Goal: Complete application form: Complete application form

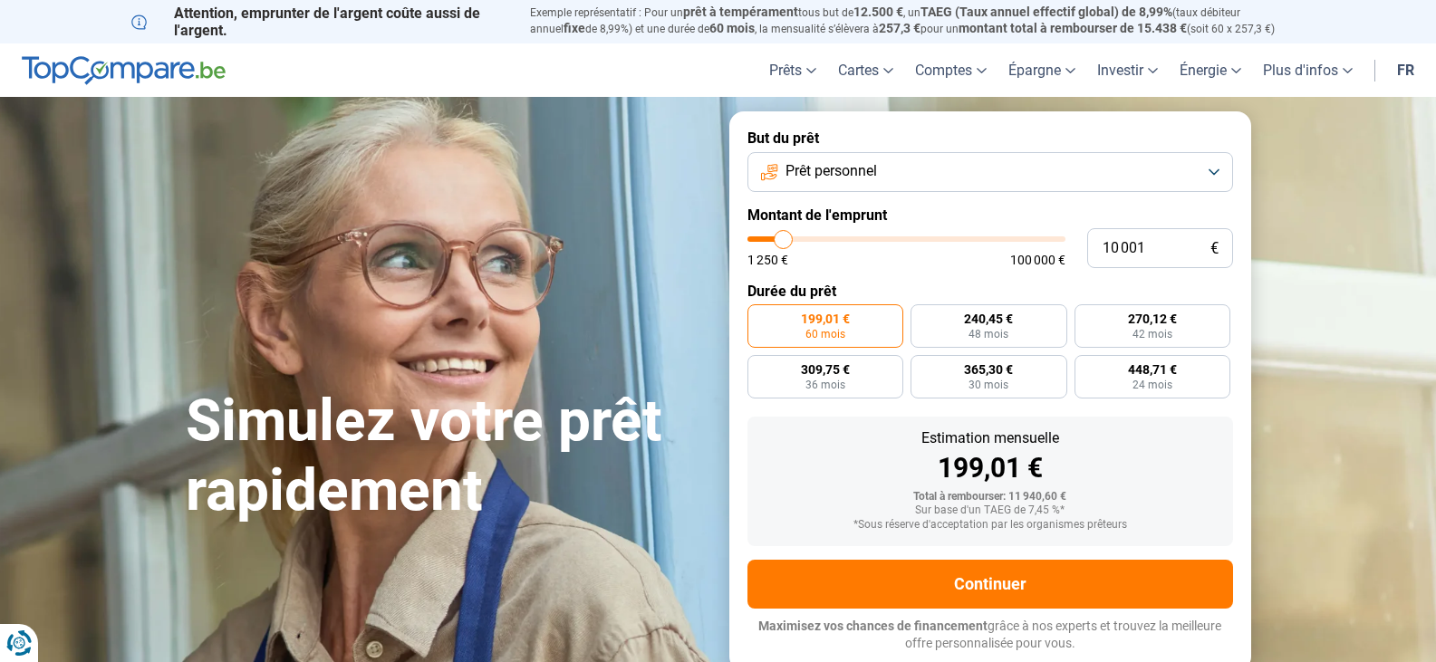
type input "10 250"
type input "10250"
type input "11 250"
type input "11250"
type input "11 500"
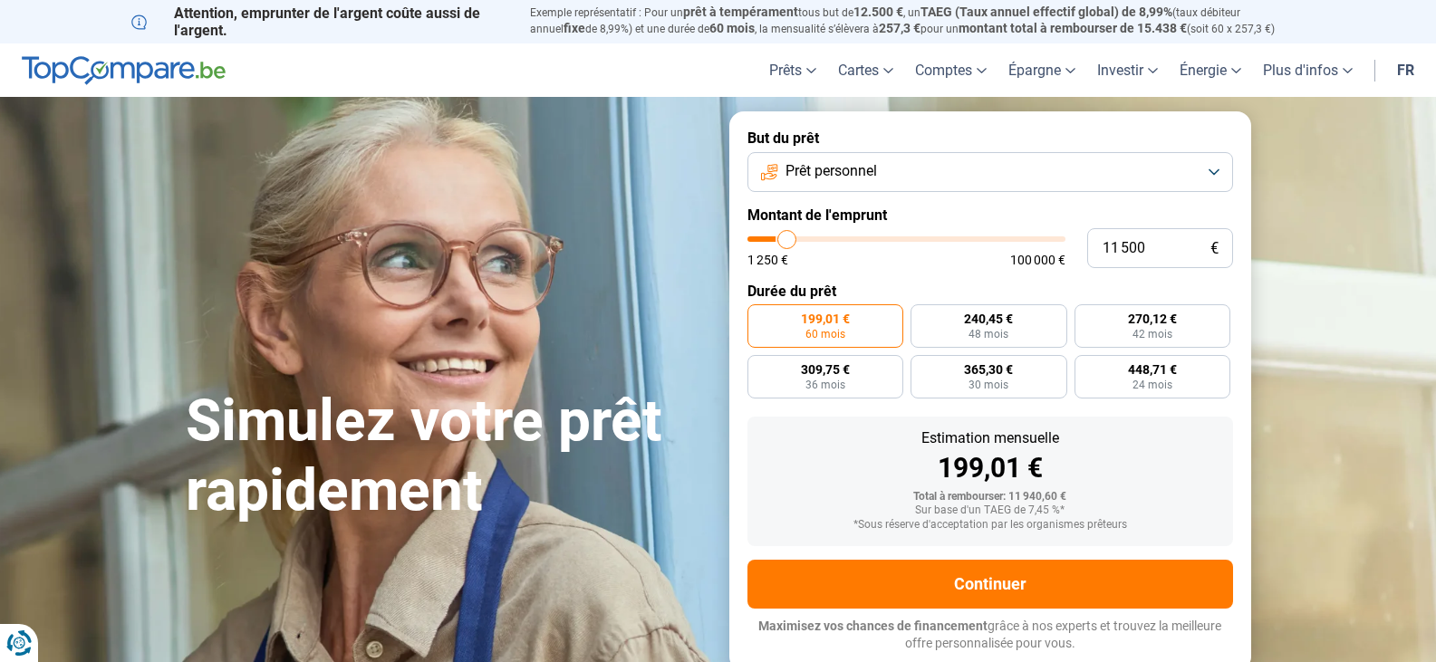
type input "11500"
type input "12 500"
type input "12500"
type input "13 000"
type input "13000"
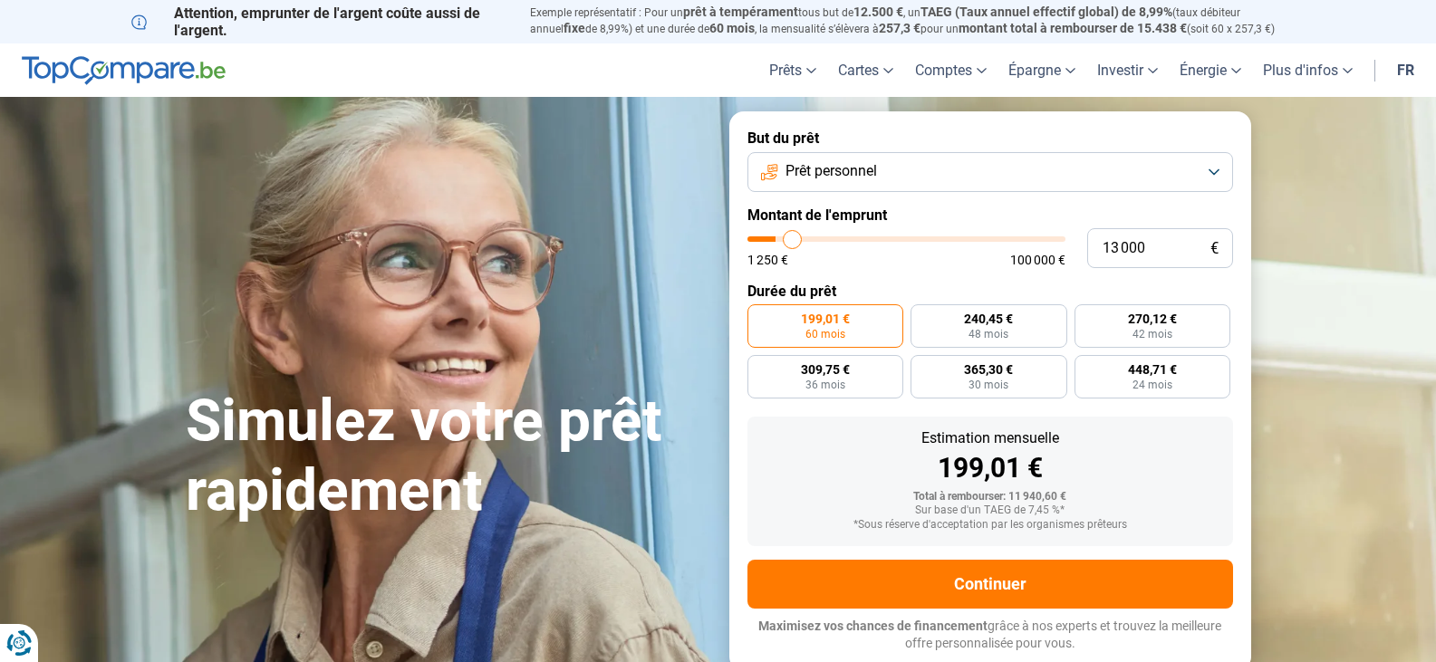
type input "13 250"
type input "13250"
type input "14 000"
type input "14000"
type input "14 250"
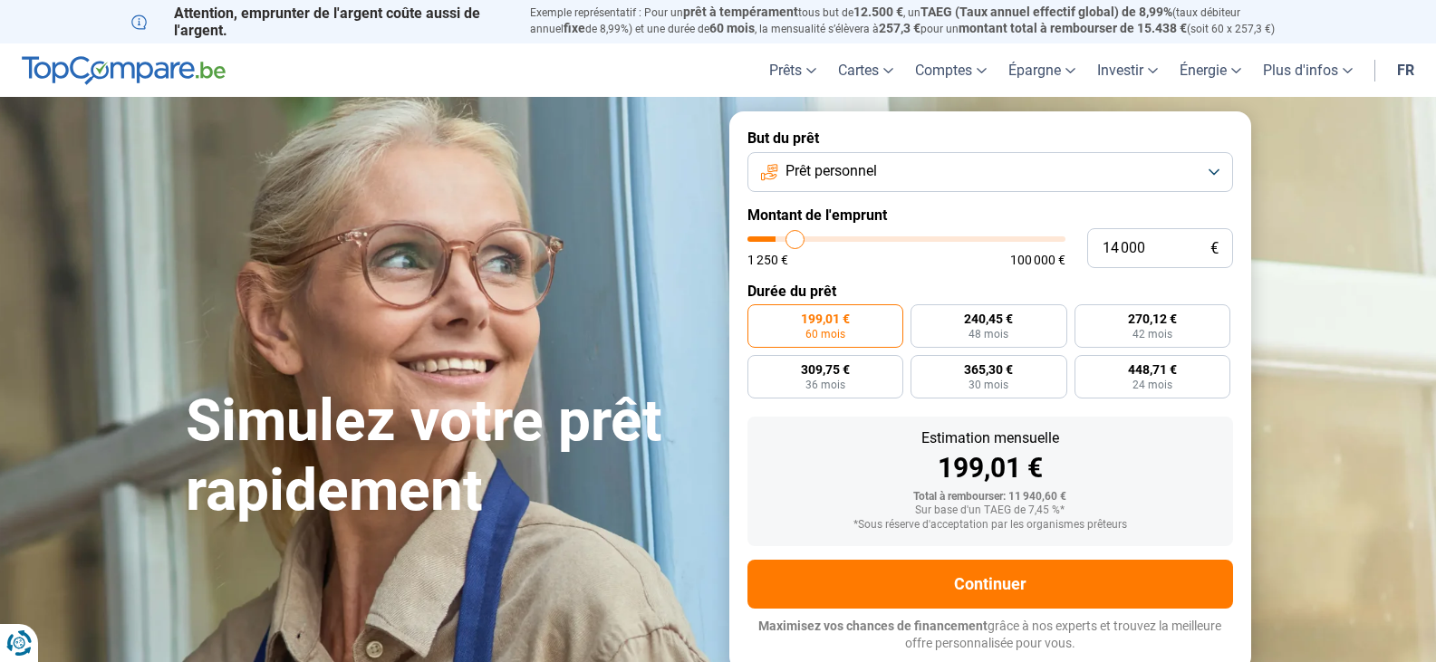
type input "14250"
type input "14 500"
type input "14500"
type input "14 750"
type input "14750"
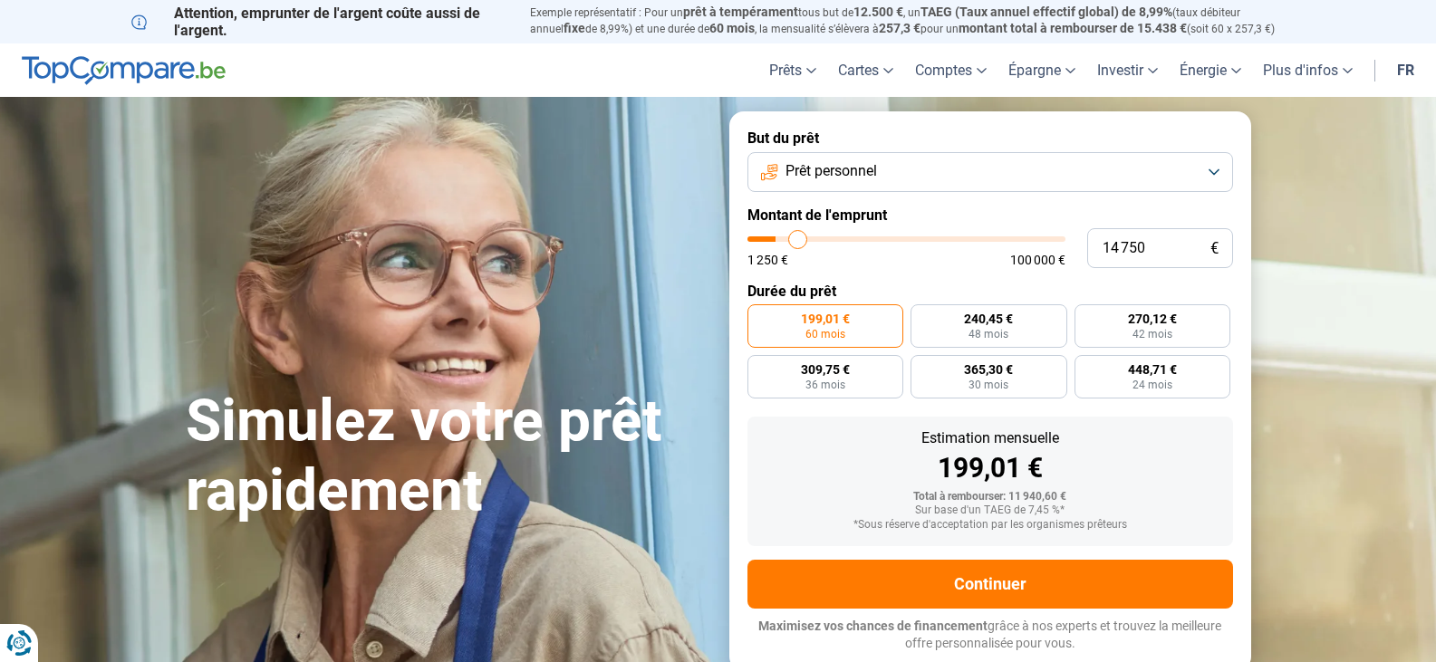
type input "15 000"
type input "15000"
type input "15 750"
type input "15750"
type input "16 000"
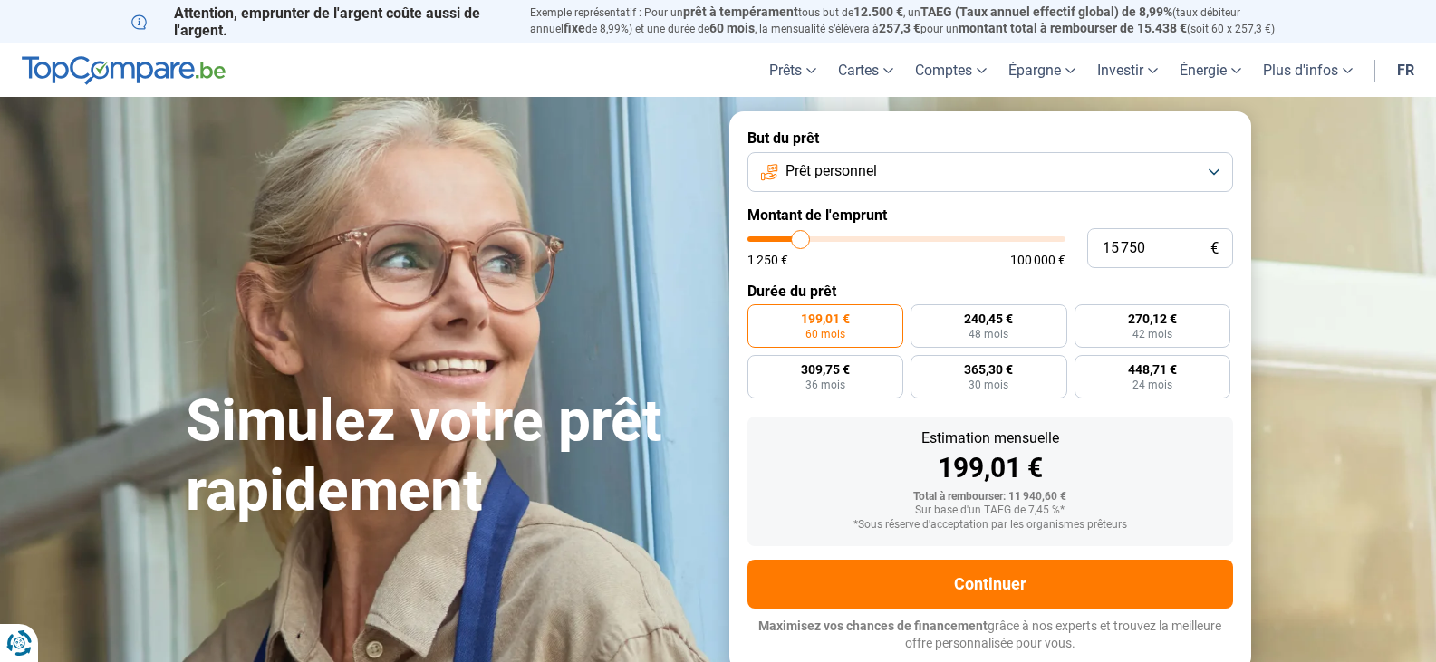
type input "16000"
type input "16 250"
type input "16250"
type input "16 500"
type input "16500"
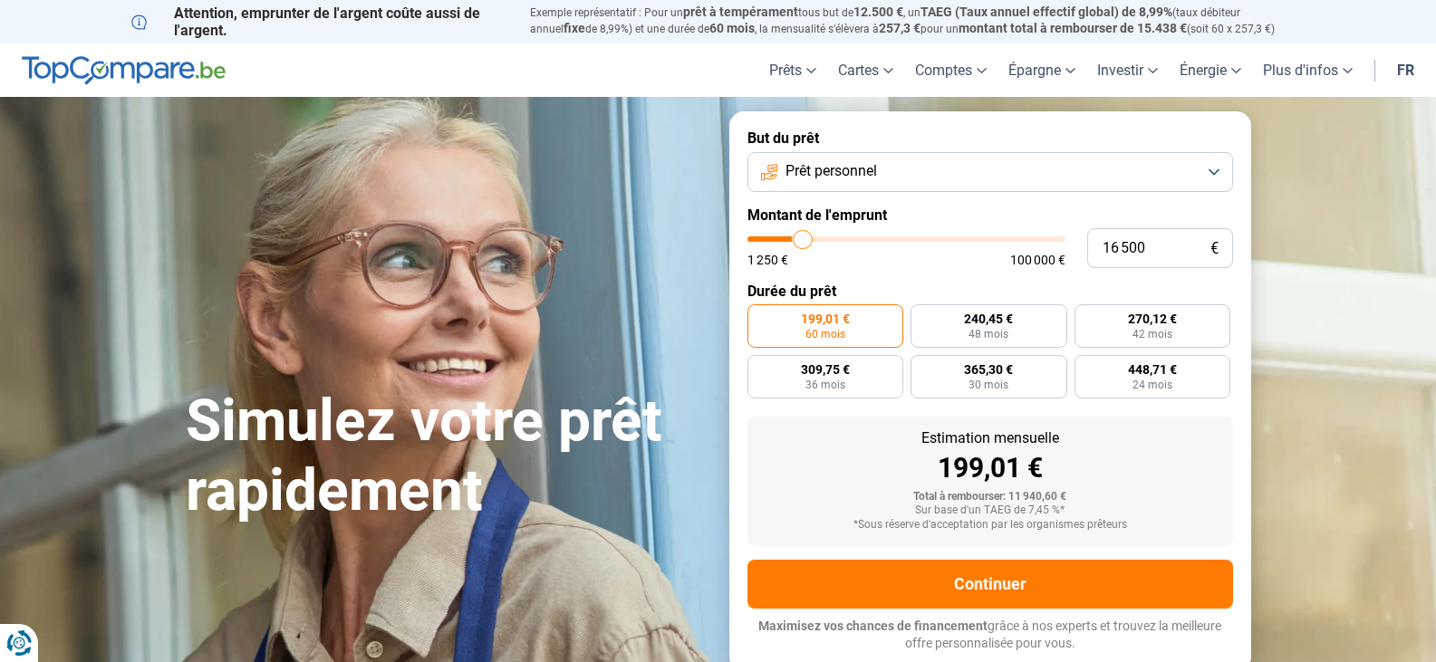
type input "17 000"
type input "17000"
type input "17 250"
type input "17250"
type input "16 500"
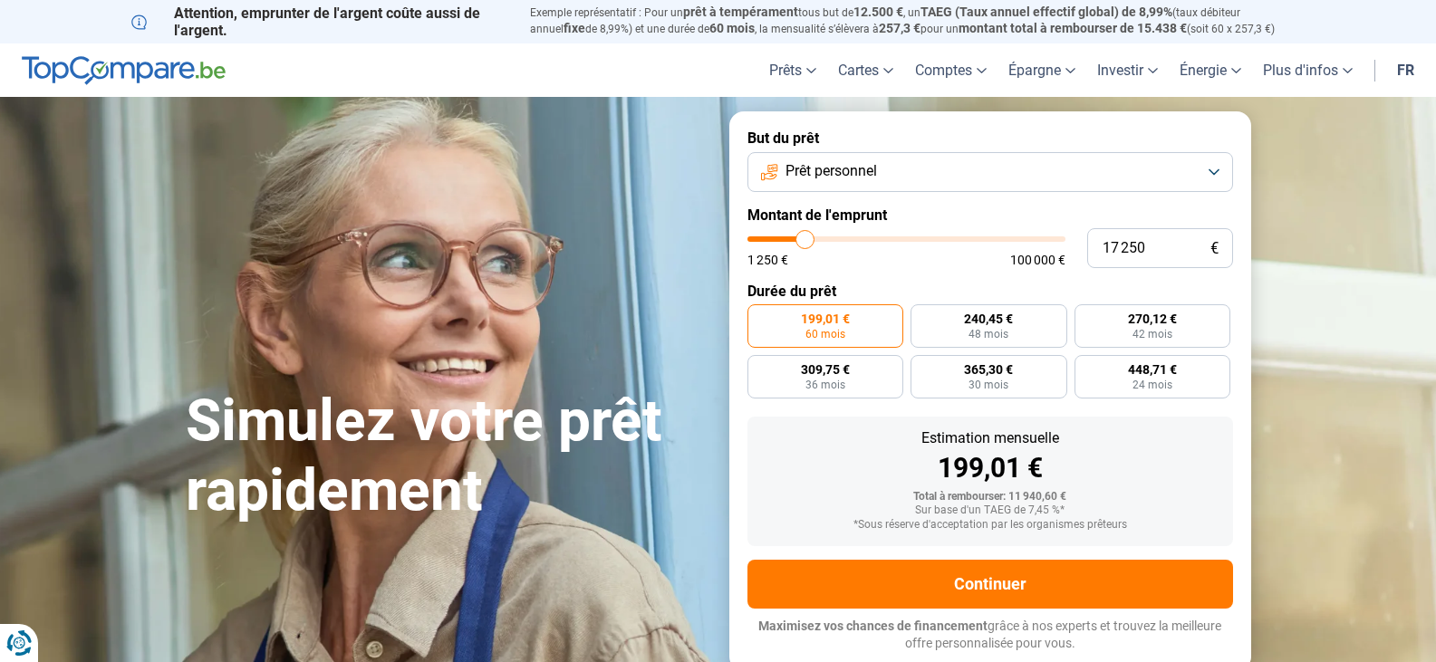
type input "16500"
type input "16 250"
type input "16250"
type input "16 000"
type input "16000"
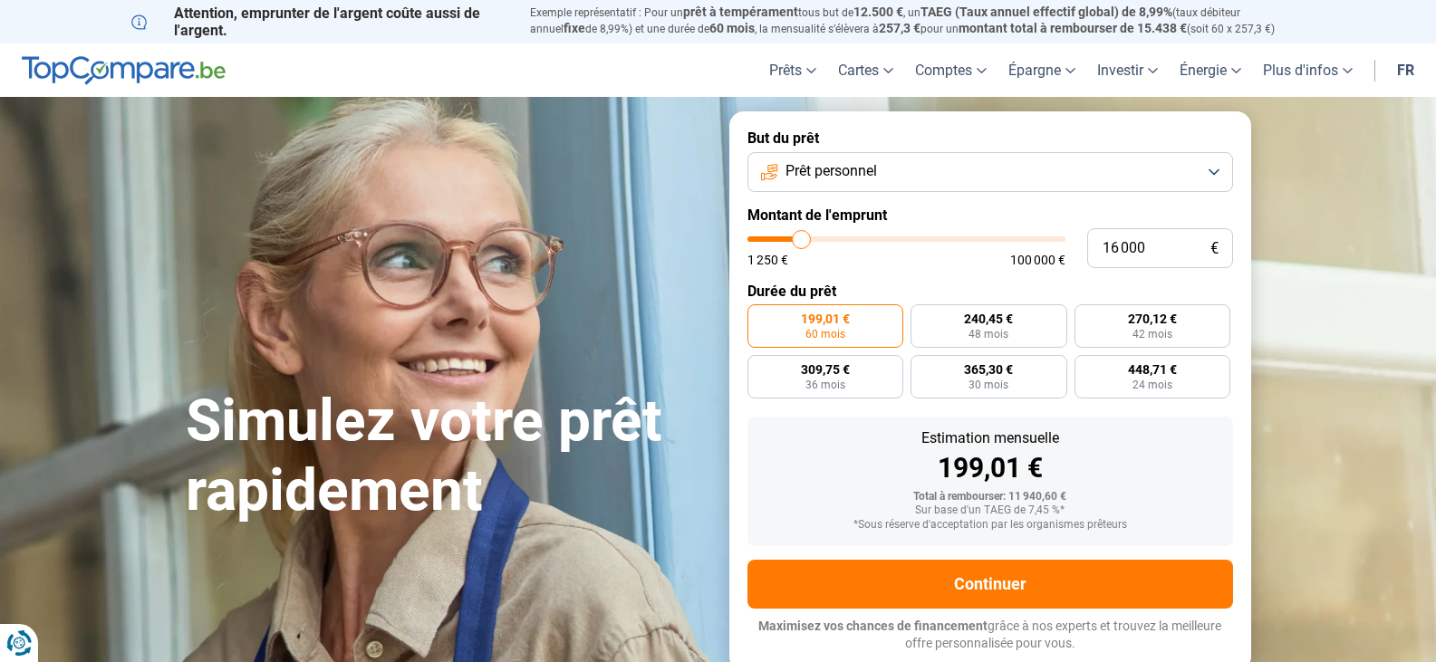
type input "15 750"
type input "15750"
type input "15 500"
type input "15500"
type input "15 000"
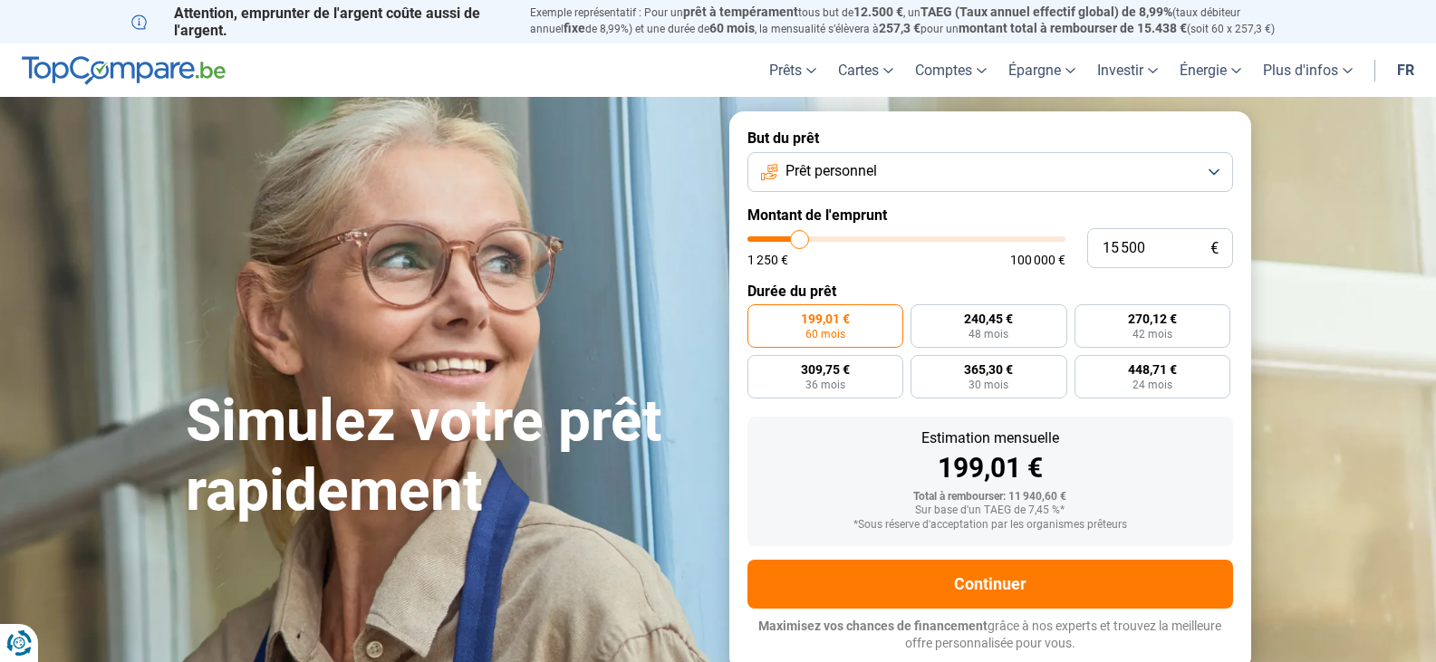
type input "15000"
type input "14 750"
type input "14750"
type input "14 500"
type input "14500"
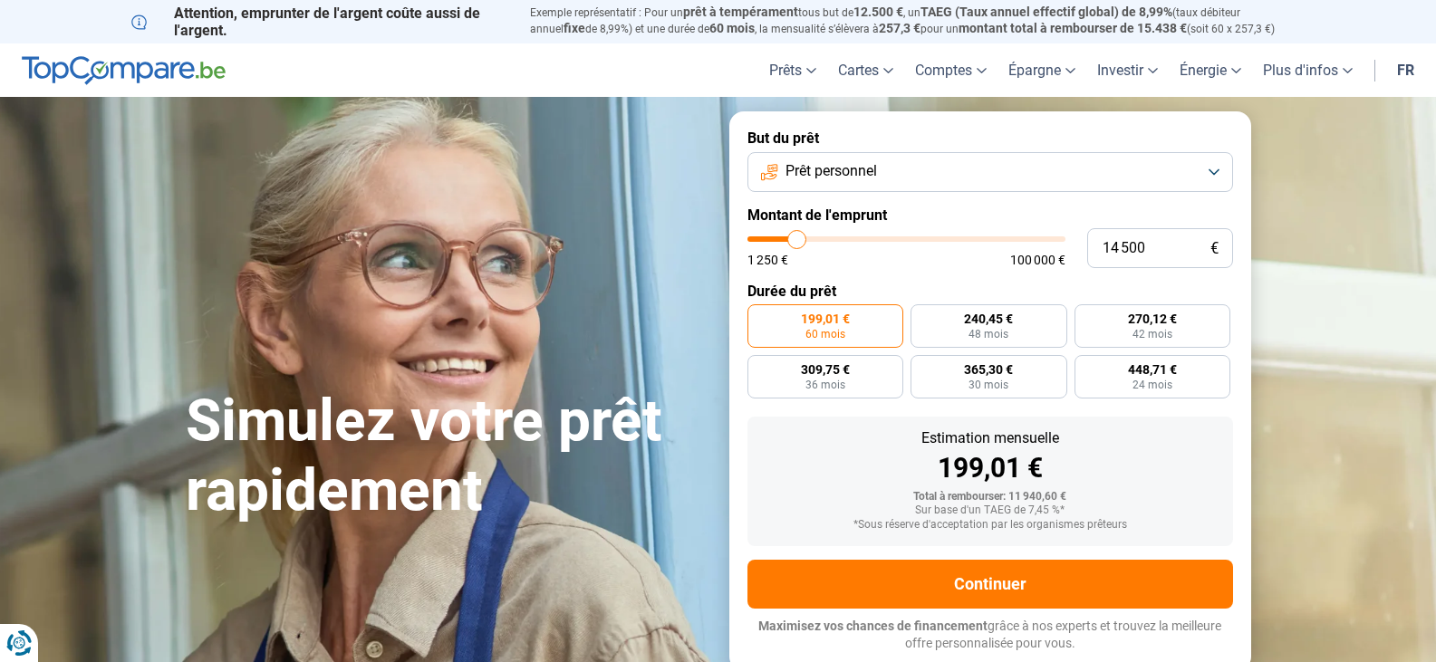
type input "14 250"
type input "14250"
type input "14 000"
type input "14000"
type input "13 500"
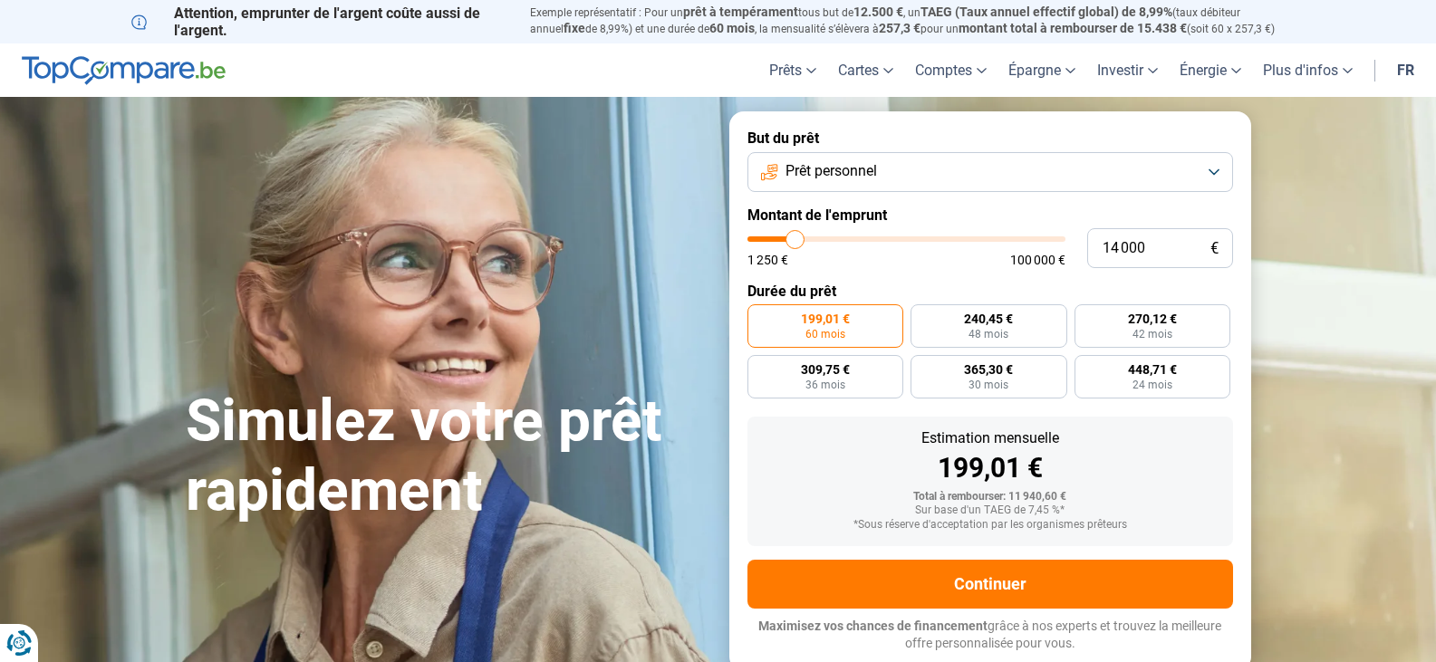
type input "13500"
type input "13 250"
type input "13250"
type input "13 000"
type input "13000"
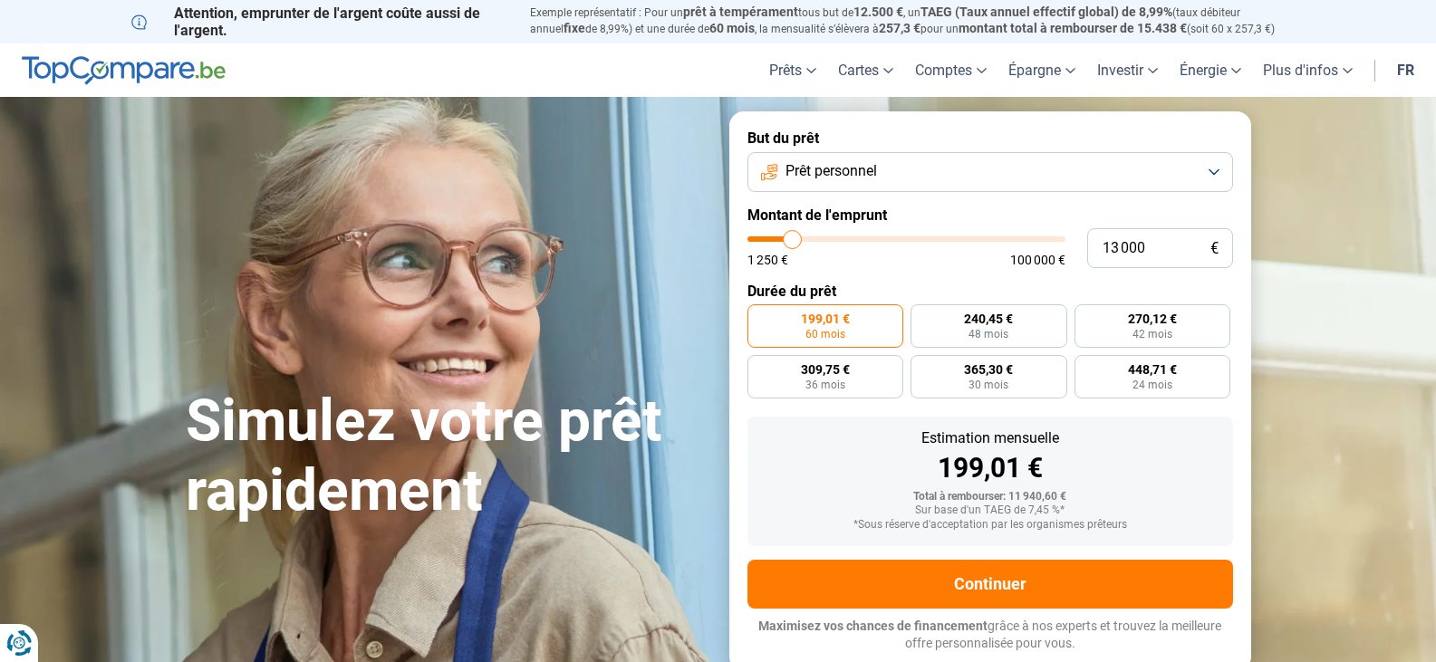
type input "13 250"
type input "13250"
type input "13 500"
type input "13500"
type input "14 000"
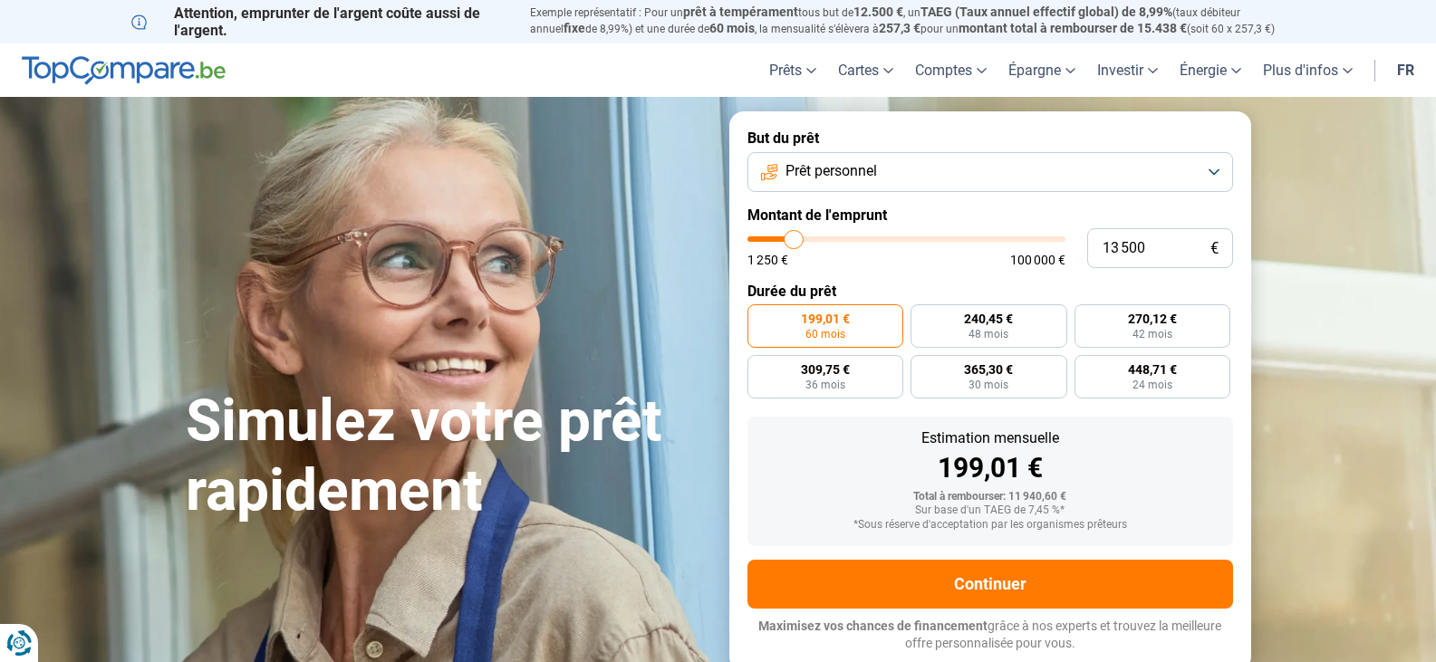
type input "14000"
type input "14 250"
type input "14250"
type input "14 750"
type input "14750"
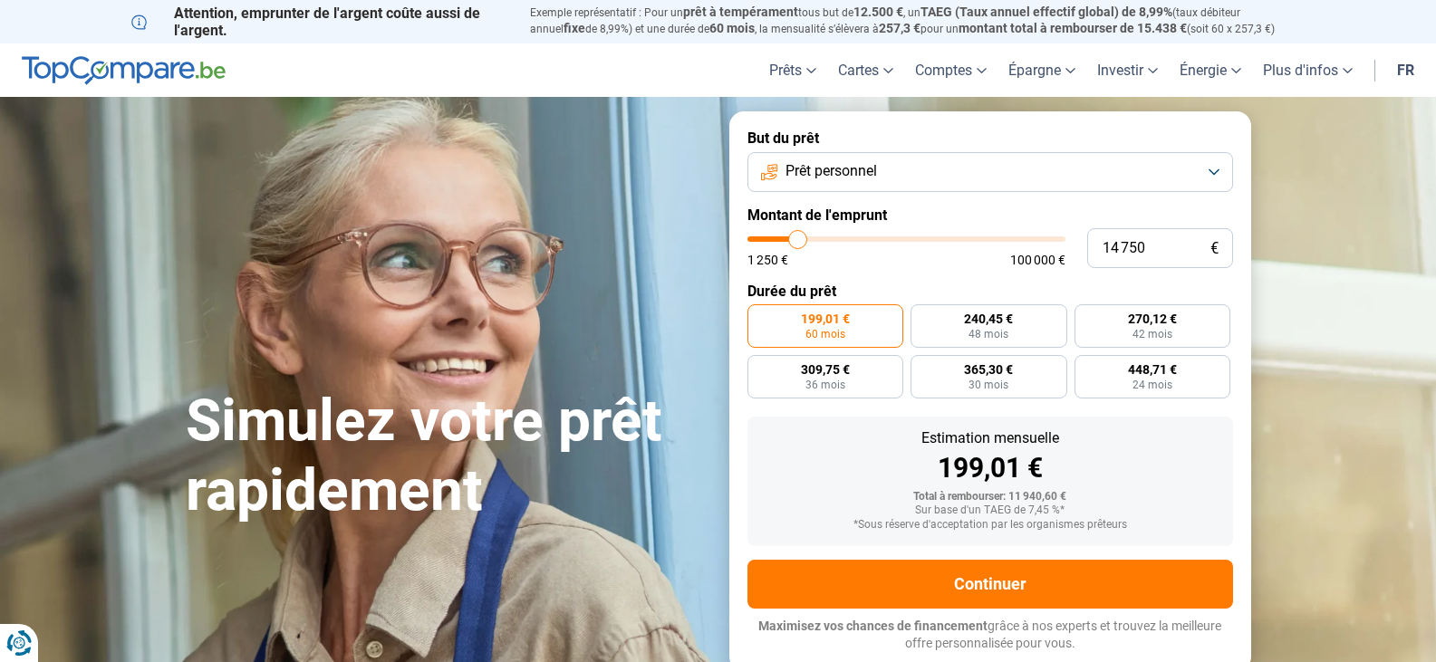
type input "15 000"
type input "15000"
type input "15 500"
type input "15500"
type input "15 750"
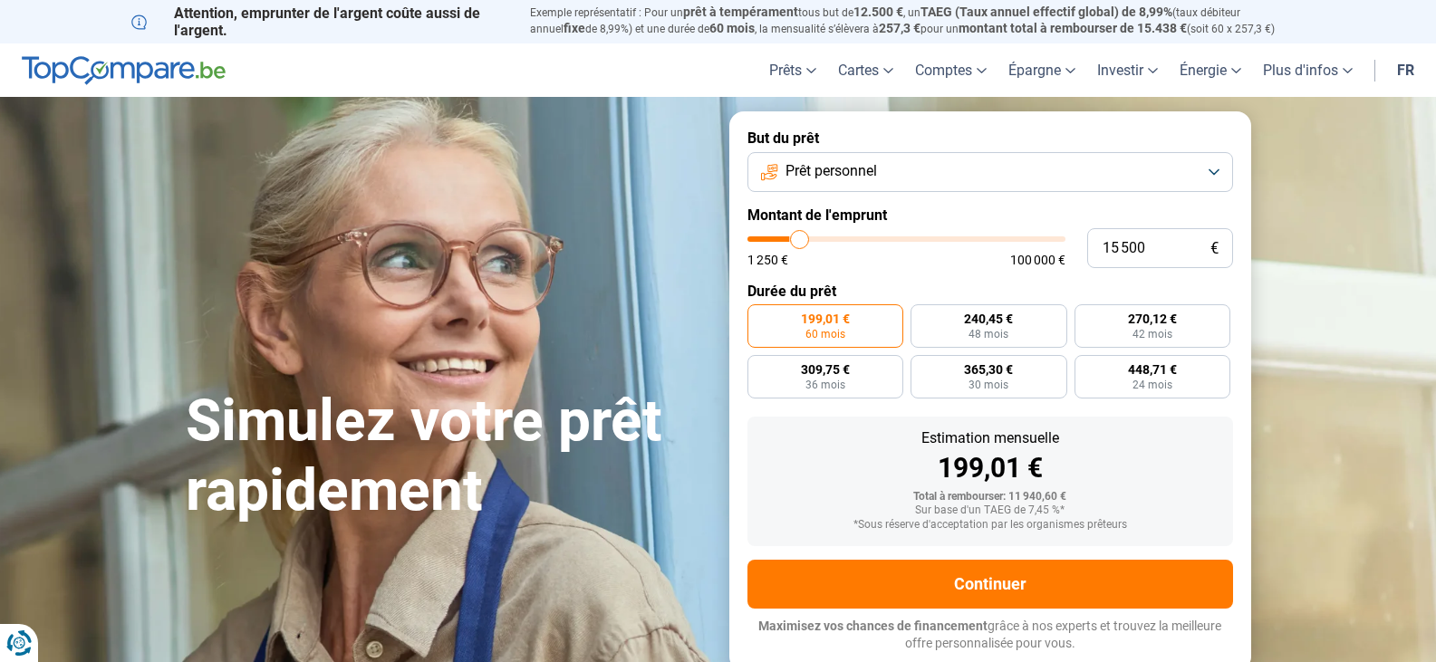
type input "15750"
type input "16 000"
type input "16000"
type input "16 250"
type input "16250"
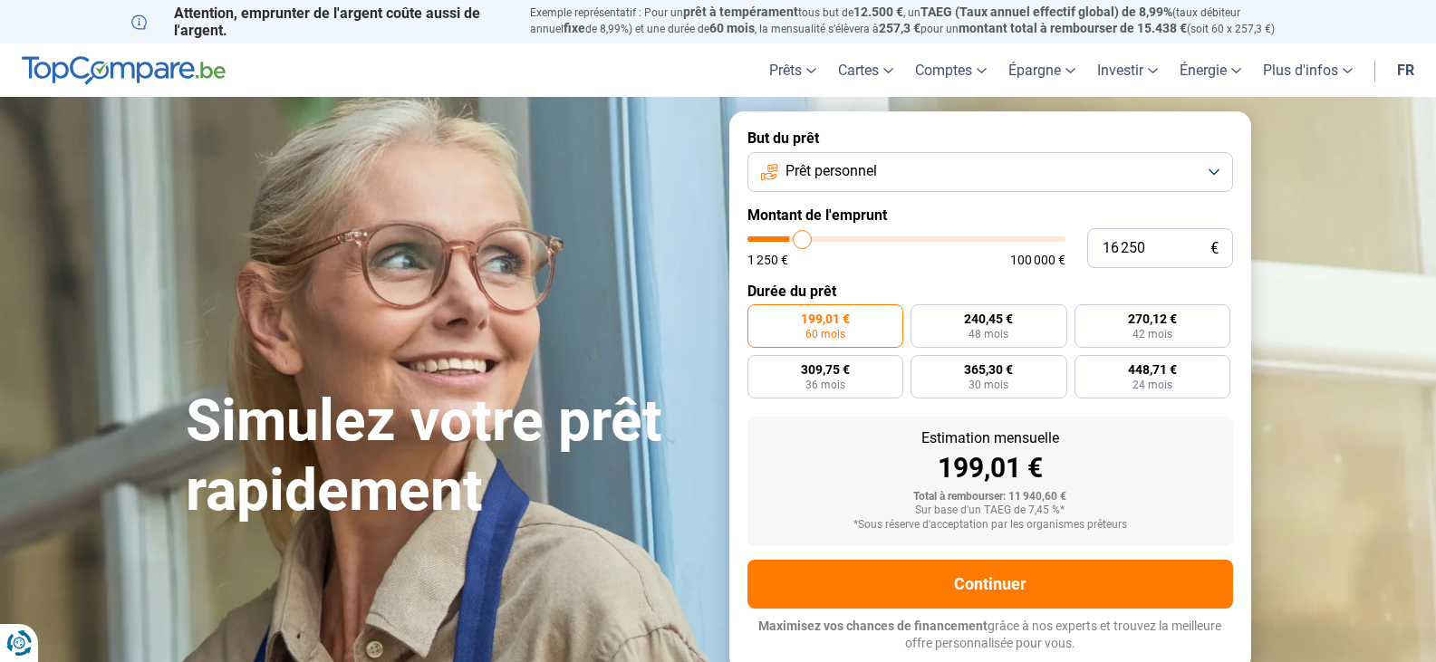
type input "16 500"
type input "16500"
type input "17 000"
type input "17000"
type input "17 250"
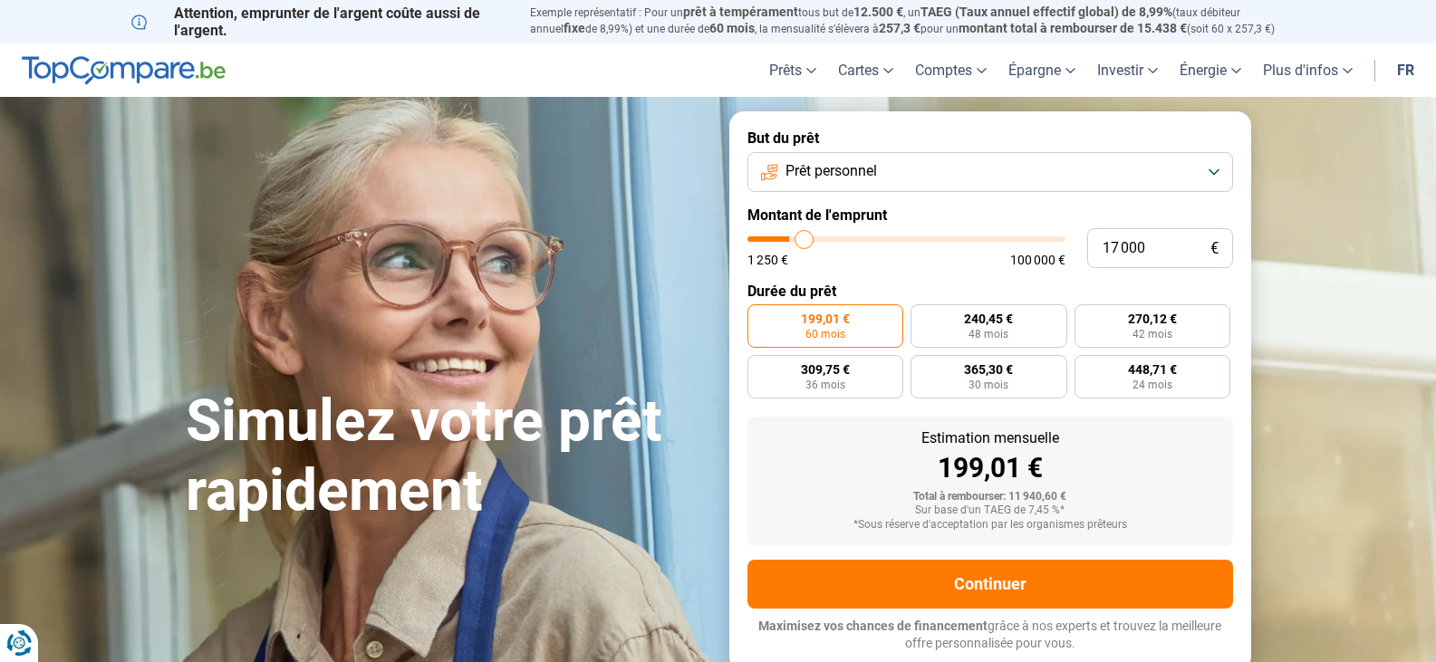
type input "17250"
type input "17 750"
type input "17750"
type input "18 000"
type input "18000"
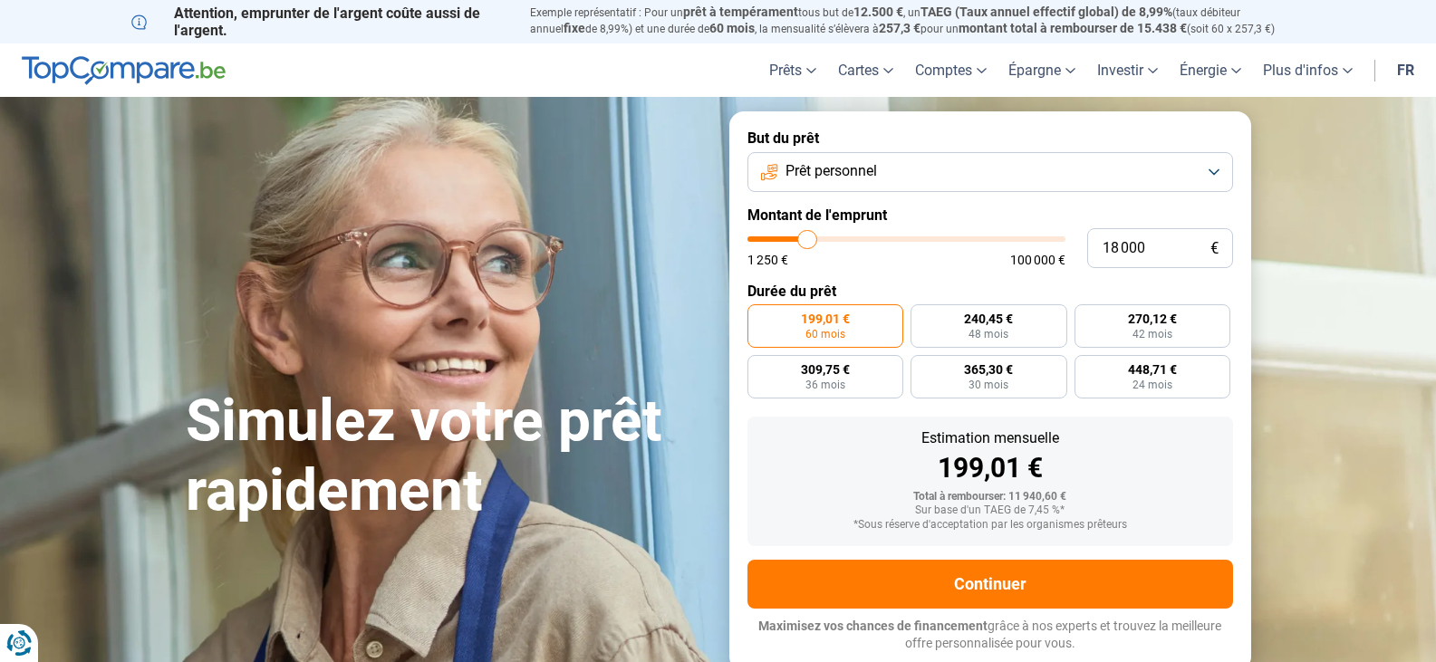
type input "18 500"
type input "18500"
type input "18 750"
type input "18750"
type input "19 000"
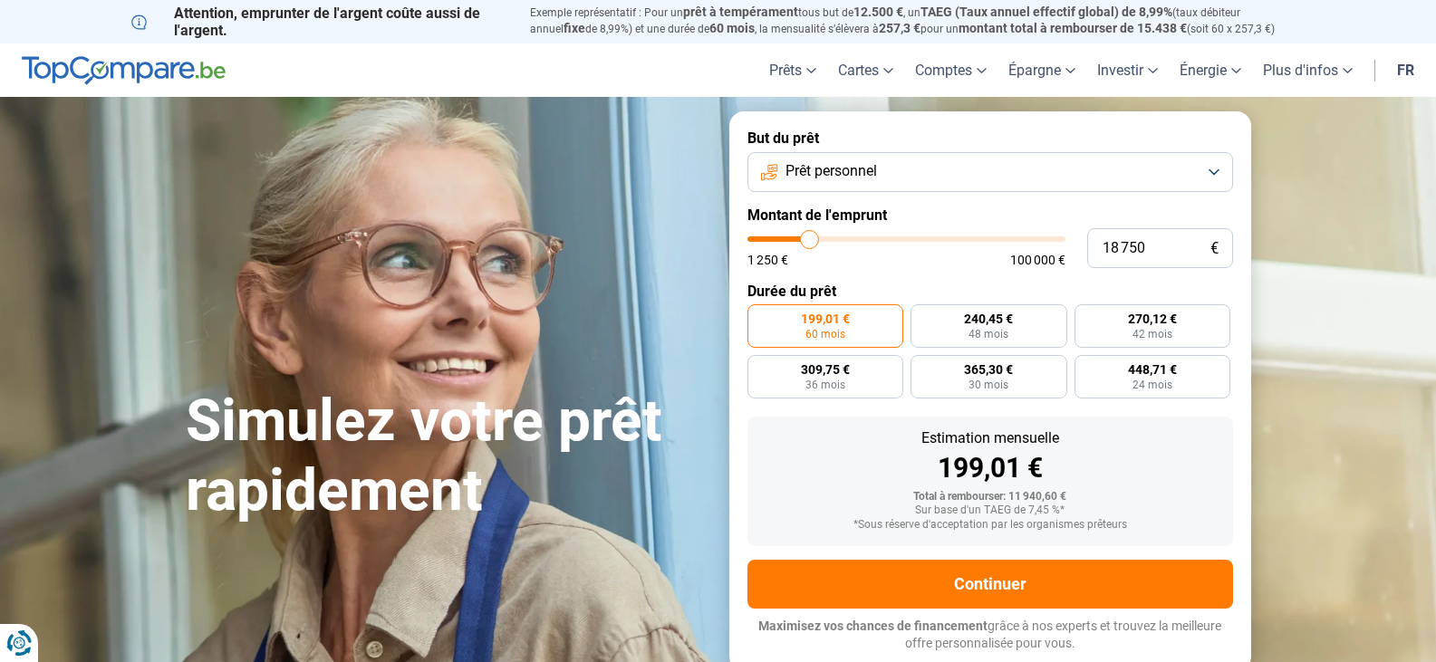
type input "19000"
type input "19 250"
type input "19250"
type input "19 750"
type input "19750"
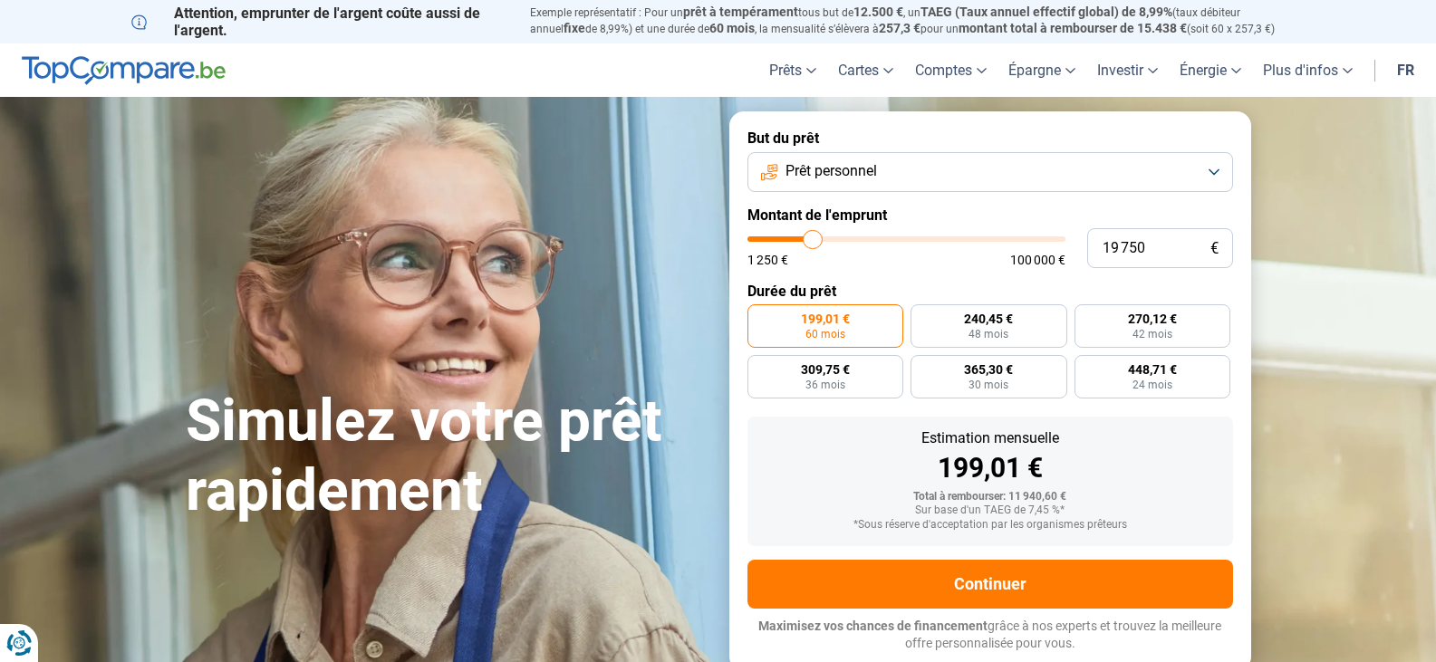
type input "19 250"
type input "19250"
type input "19 000"
type input "19000"
type input "18 750"
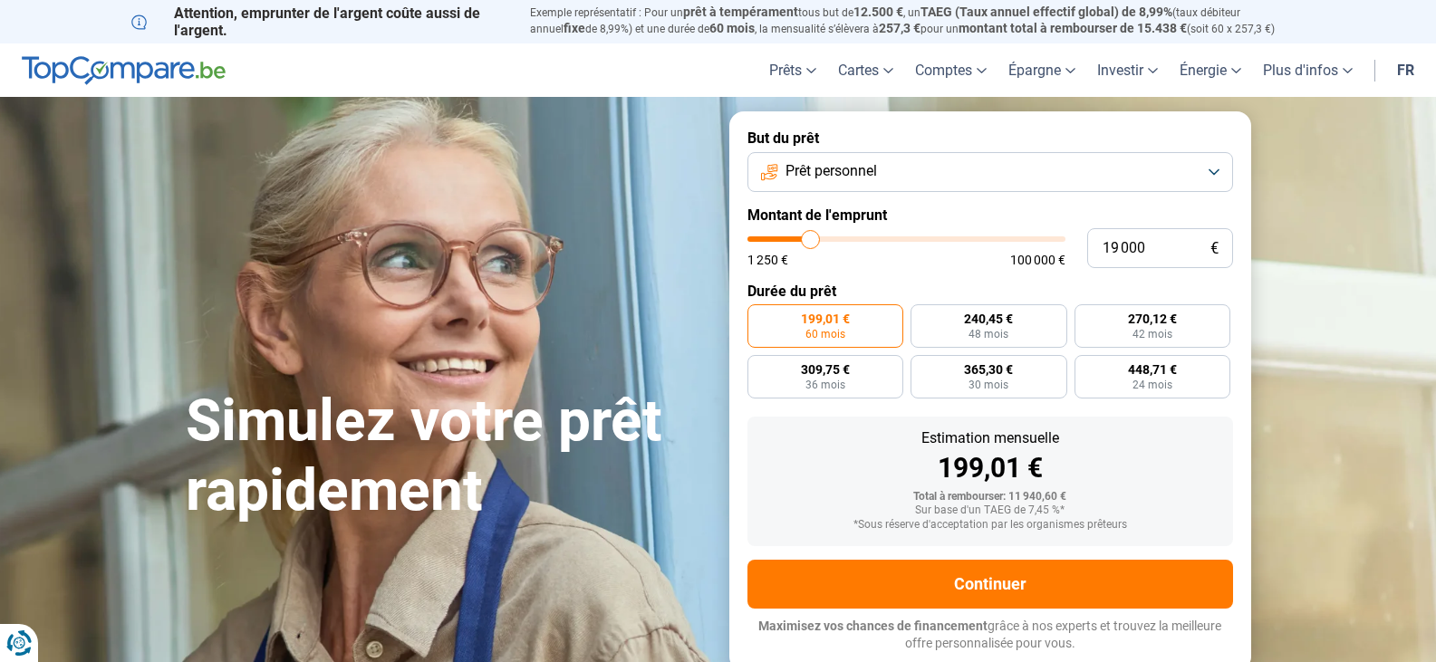
type input "18750"
type input "18 500"
type input "18500"
type input "18 000"
type input "18000"
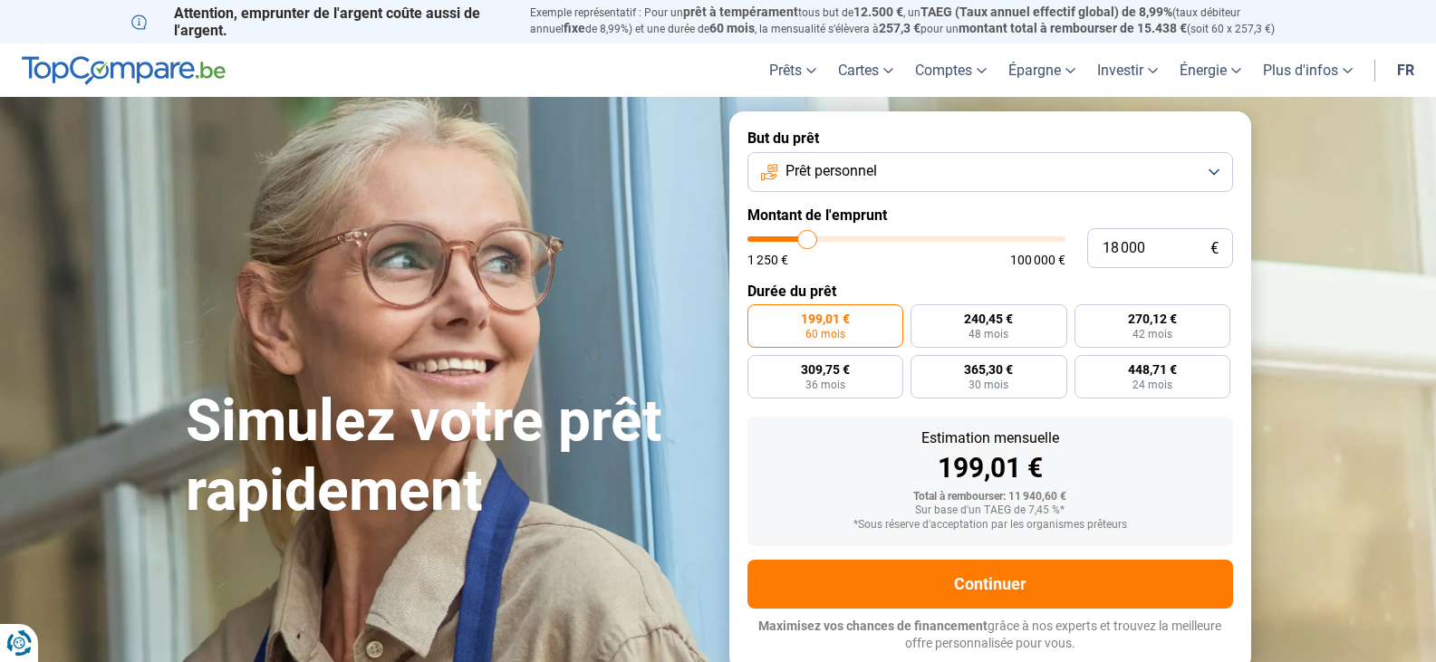
type input "17 500"
type input "17500"
type input "17 250"
type input "17250"
type input "16 500"
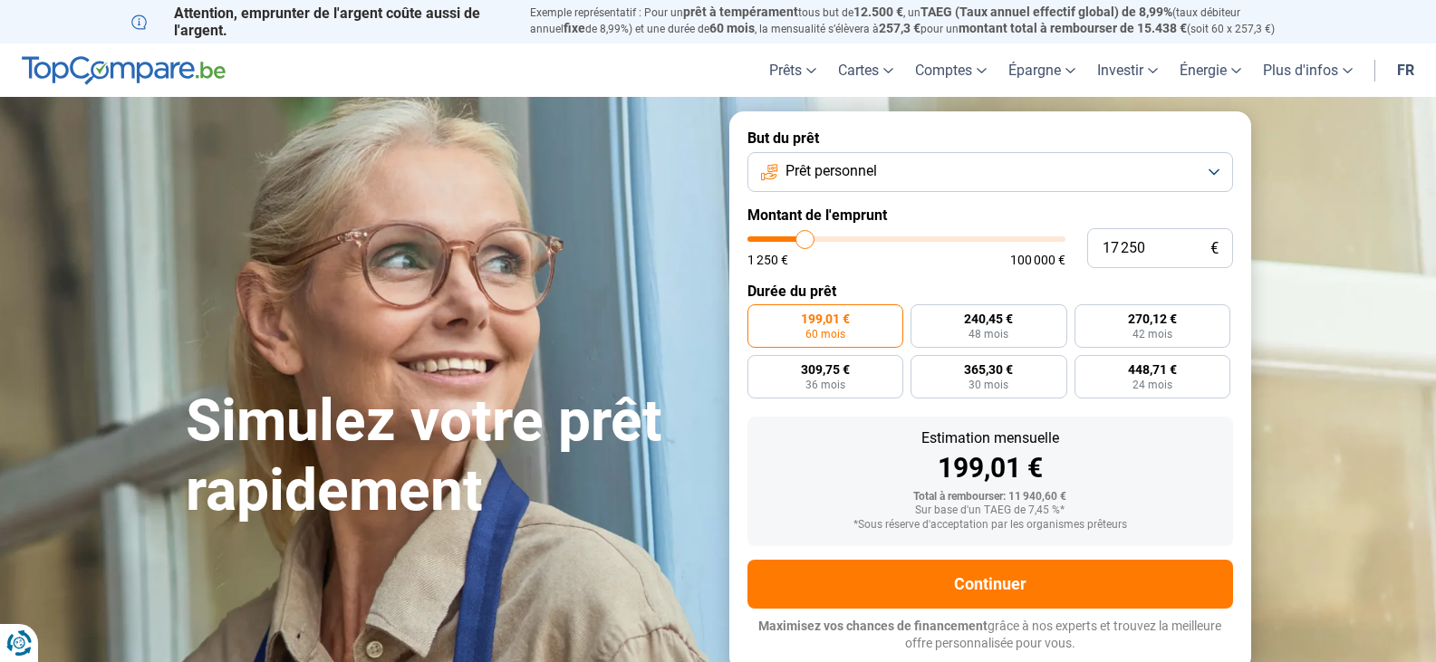
type input "16500"
type input "14 500"
type input "14500"
type input "13 250"
type input "13250"
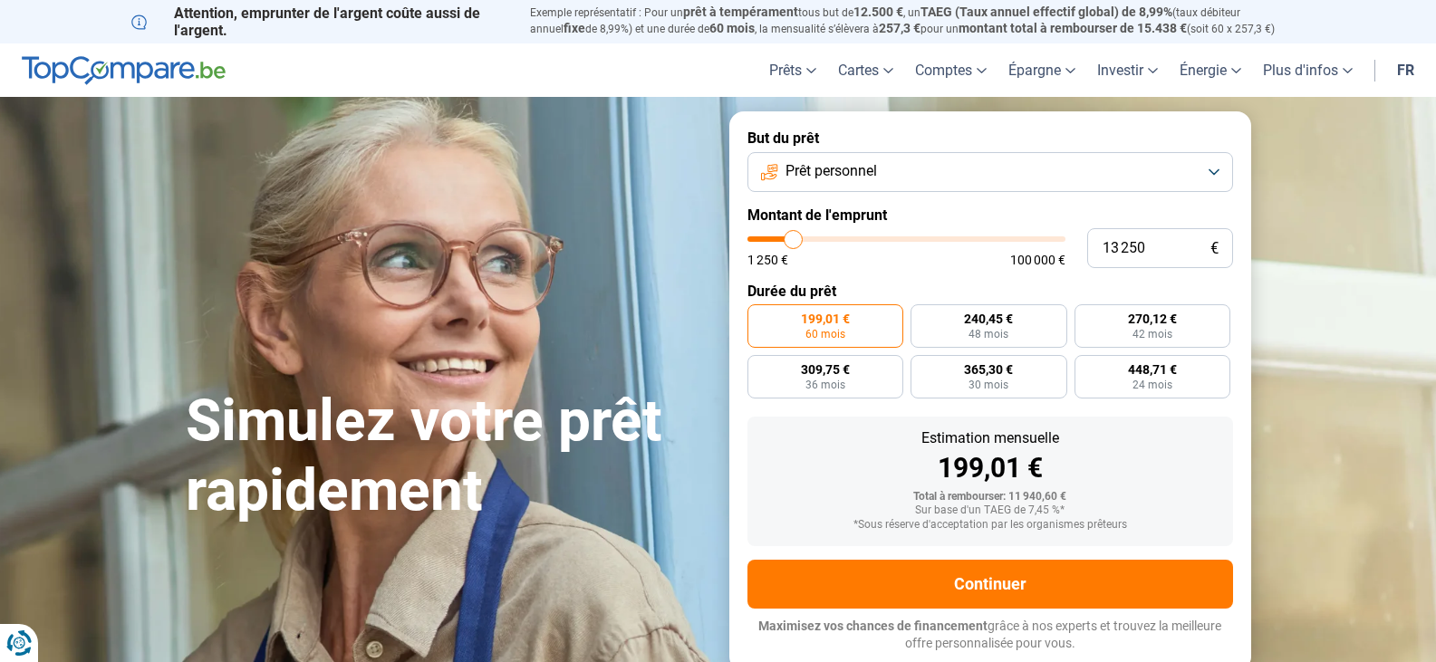
type input "11 750"
type input "11750"
type input "10 500"
type input "10500"
type input "10 250"
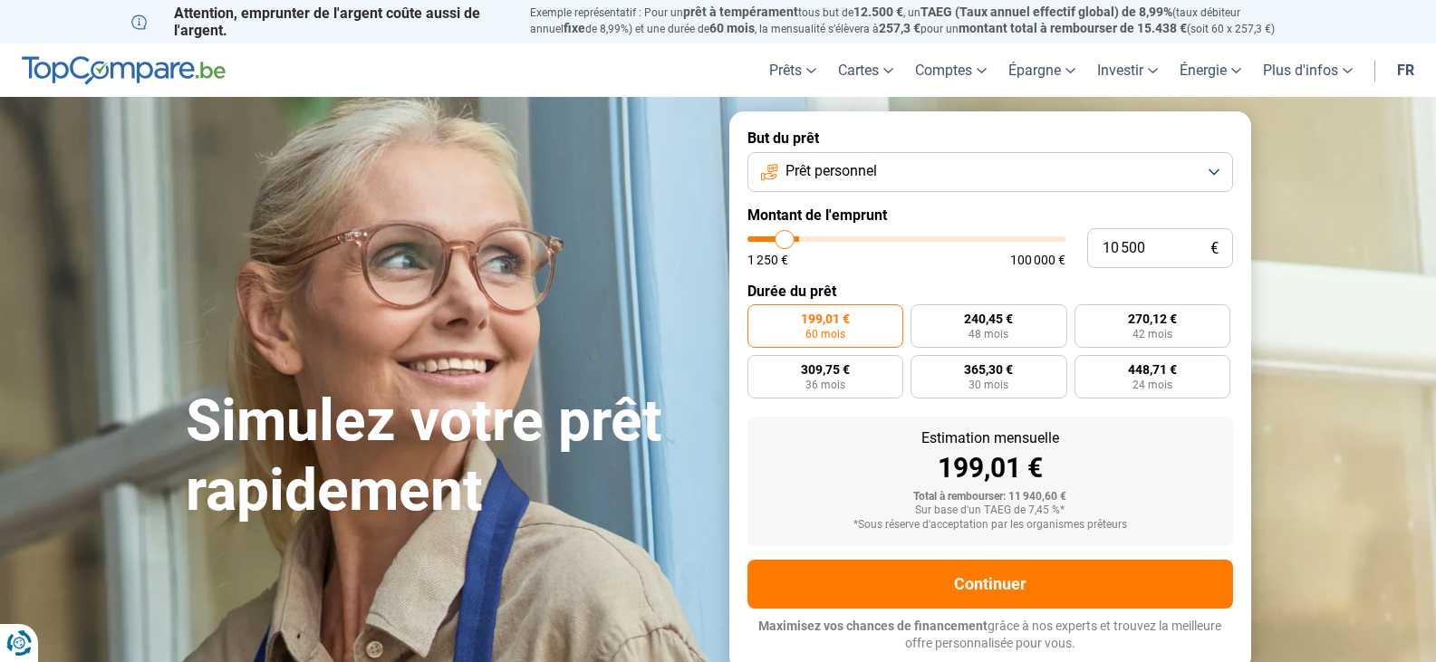
type input "10250"
type input "9 750"
type input "9750"
type input "9 500"
type input "9500"
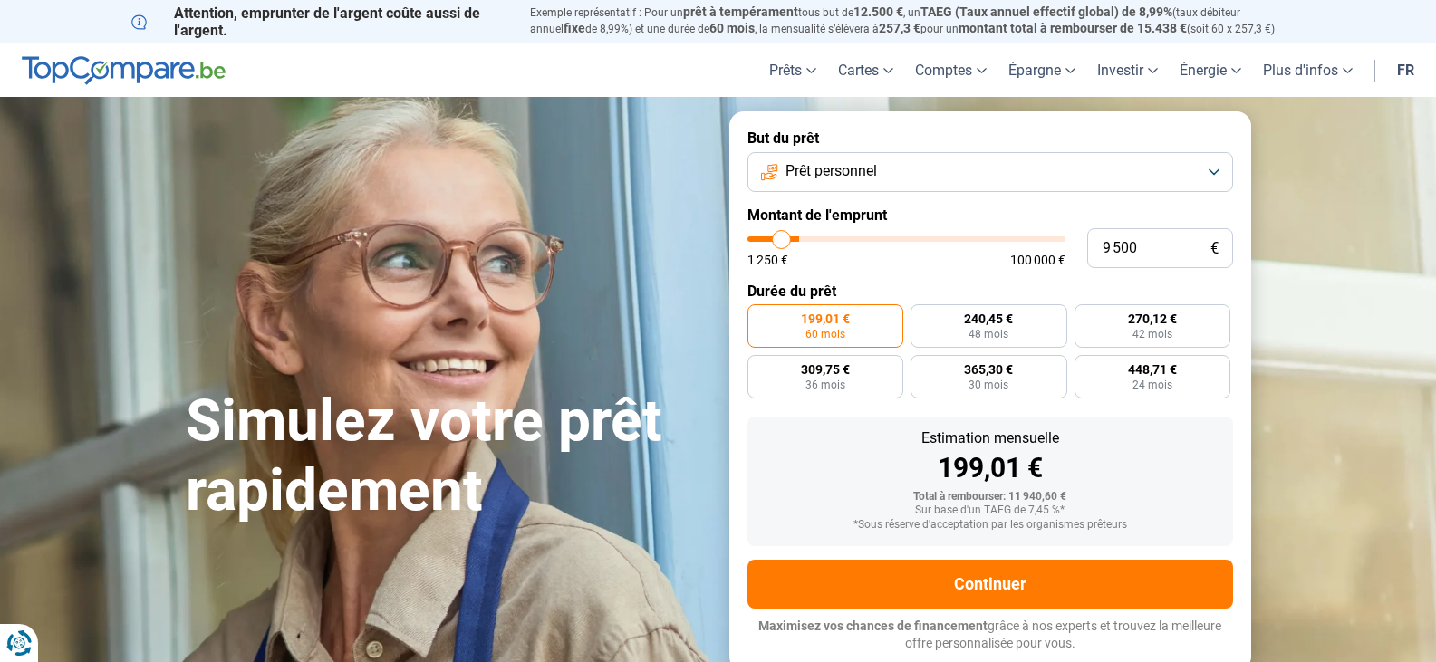
type input "9 000"
type input "9000"
type input "8 000"
type input "8000"
type input "7 250"
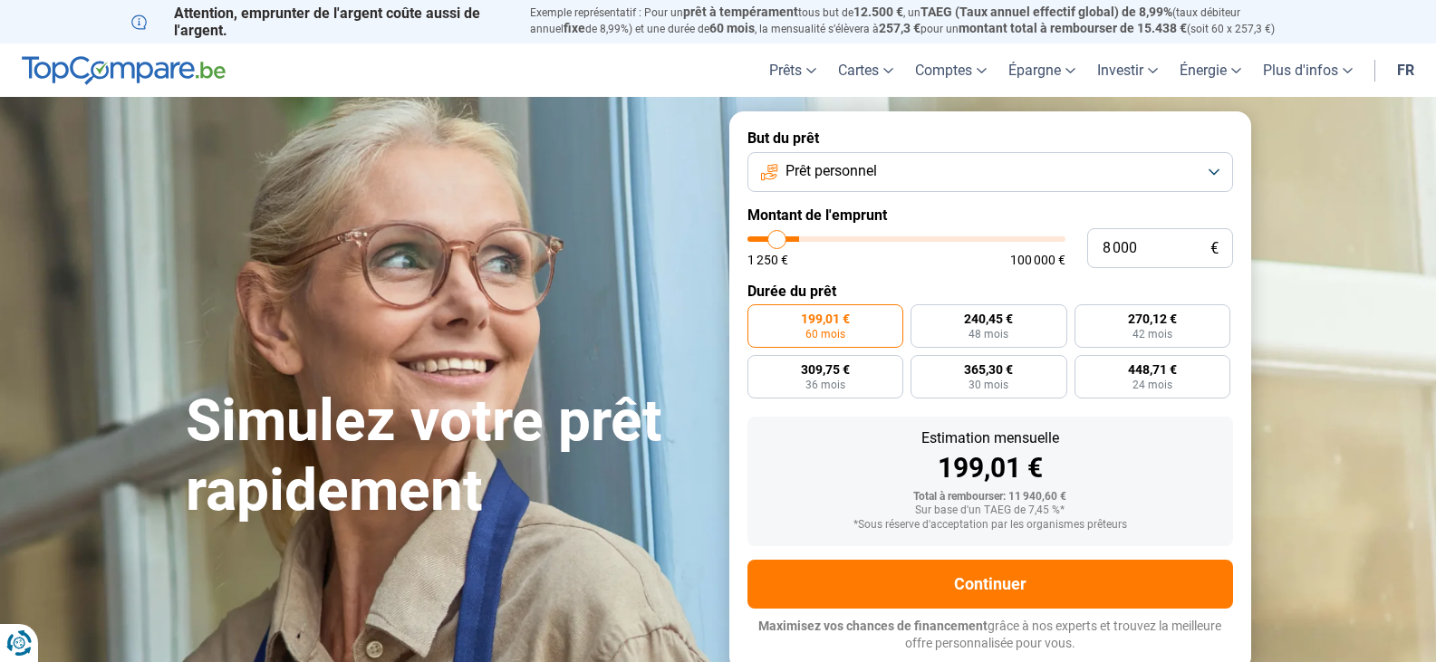
type input "7250"
type input "6 500"
type input "6500"
type input "5 000"
type input "5000"
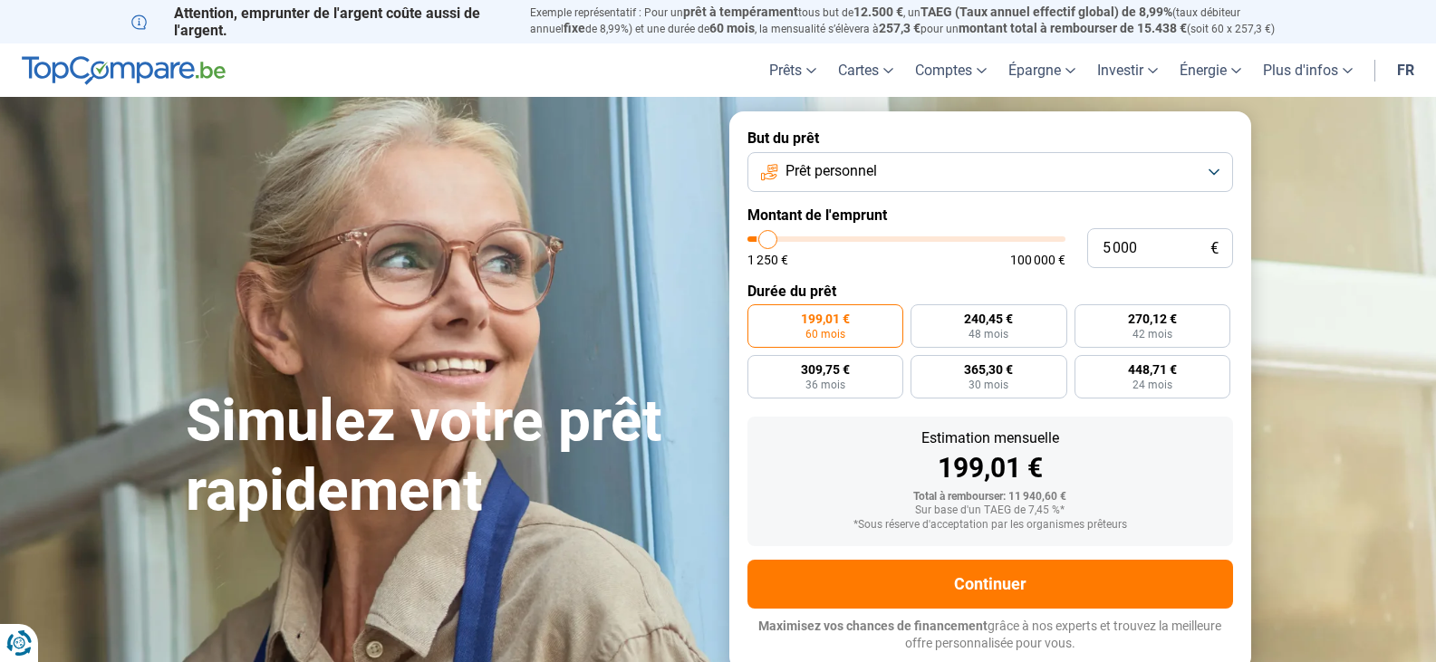
type input "4 000"
type input "4000"
type input "3 500"
type input "3500"
type input "2 750"
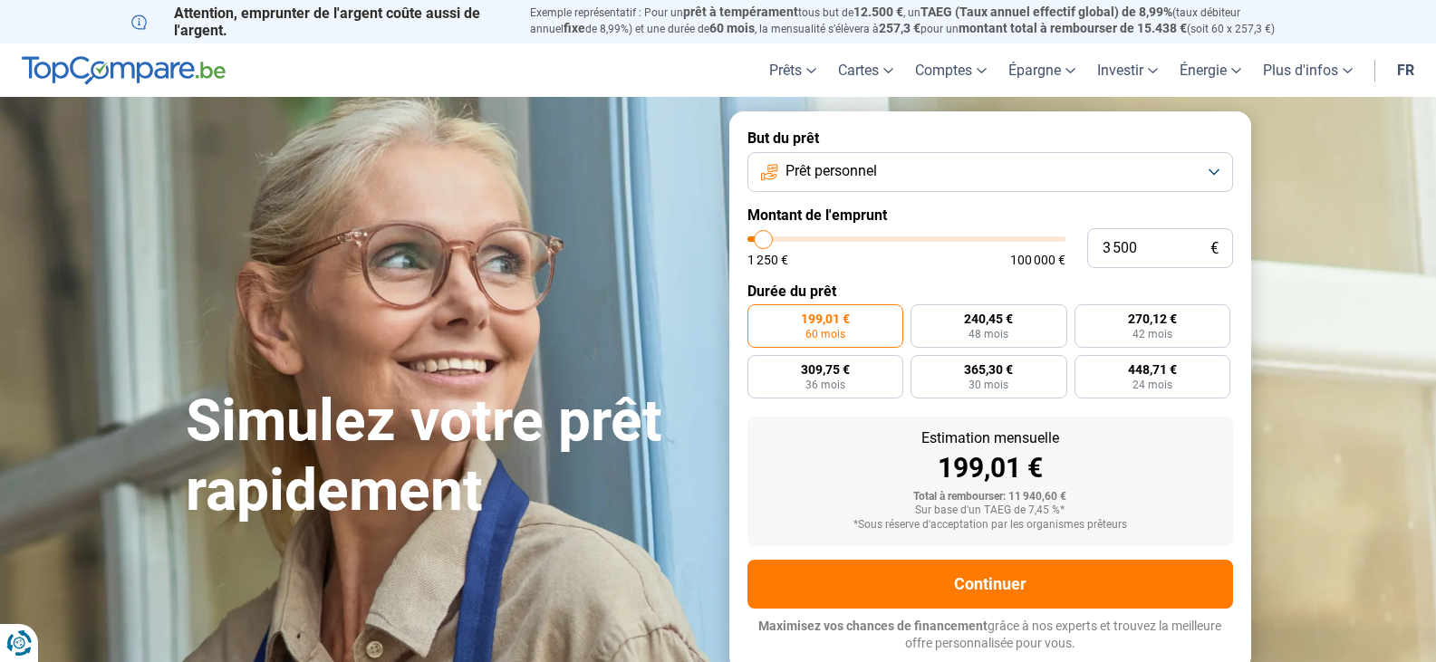
type input "2750"
type input "2 500"
type input "2500"
type input "2 250"
type input "2250"
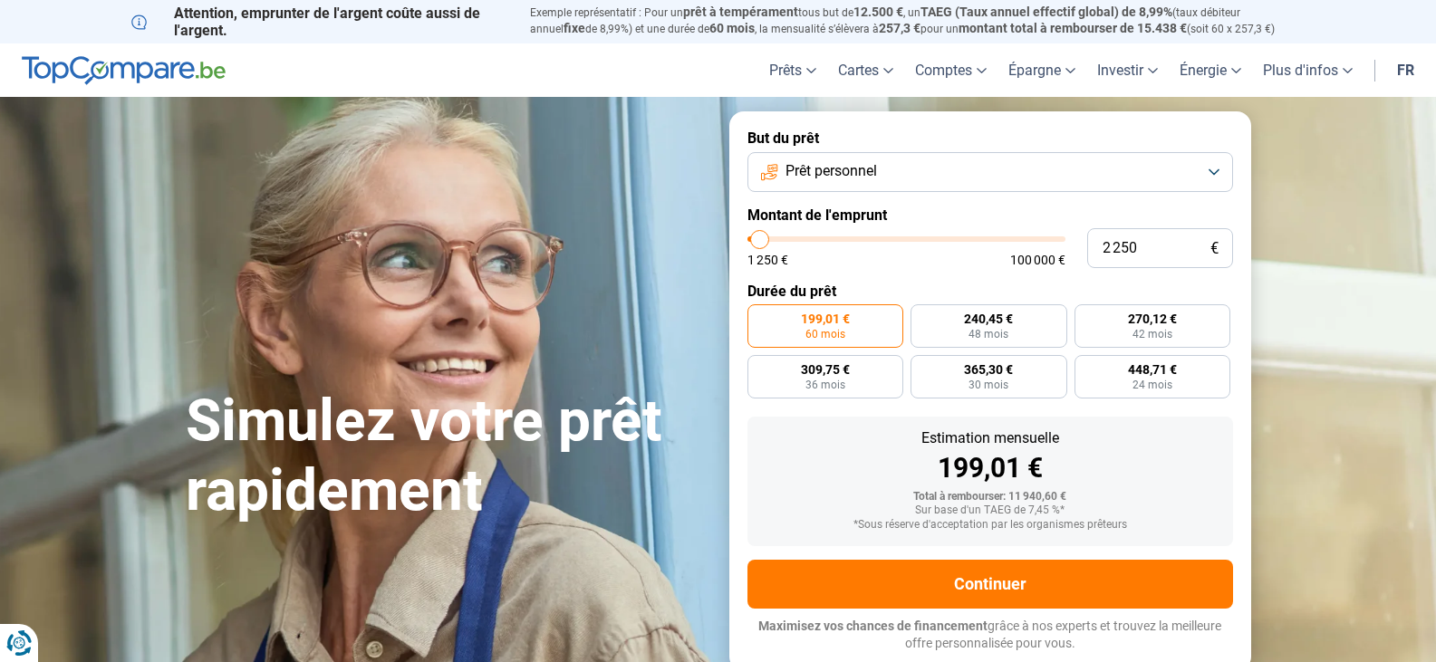
type input "2 000"
type input "2000"
type input "1 500"
type input "1500"
type input "1 250"
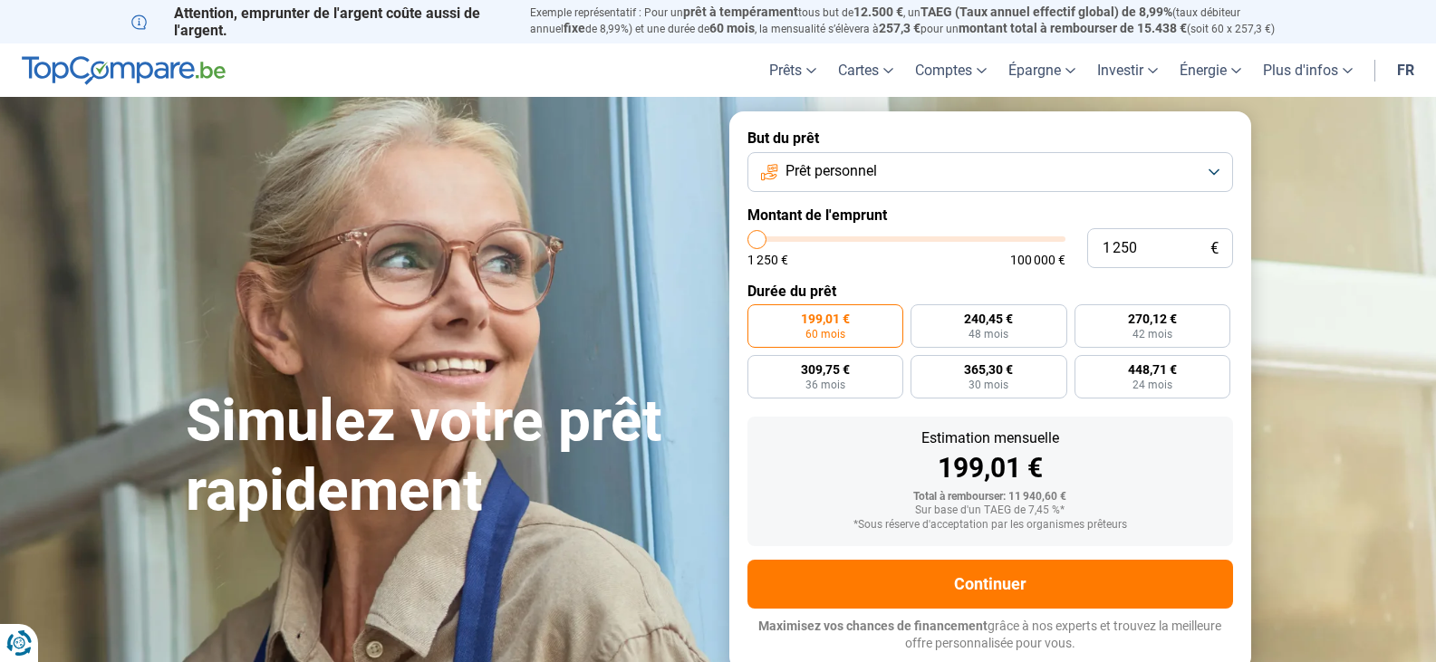
drag, startPoint x: 784, startPoint y: 239, endPoint x: 749, endPoint y: 238, distance: 34.4
type input "1250"
click at [749, 238] on input "range" at bounding box center [907, 239] width 318 height 5
radio input "true"
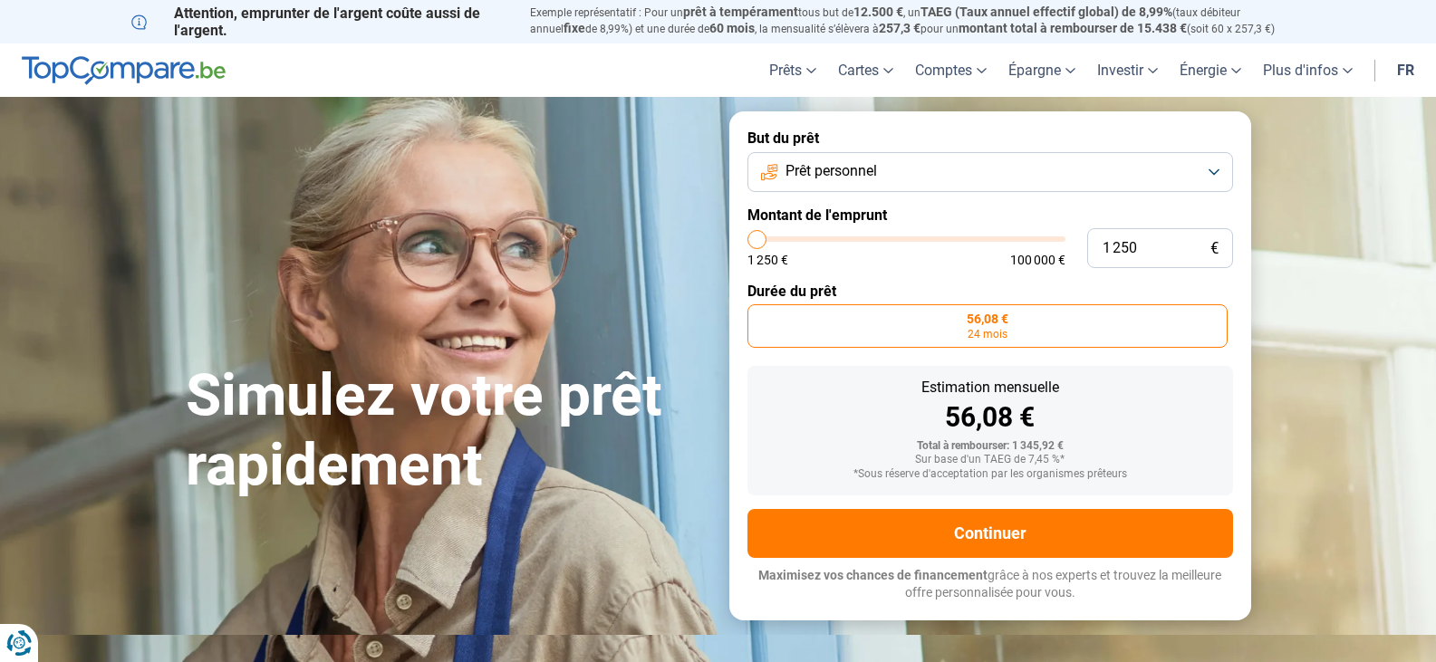
type input "1 500"
type input "1500"
type input "2 000"
type input "2000"
type input "2 250"
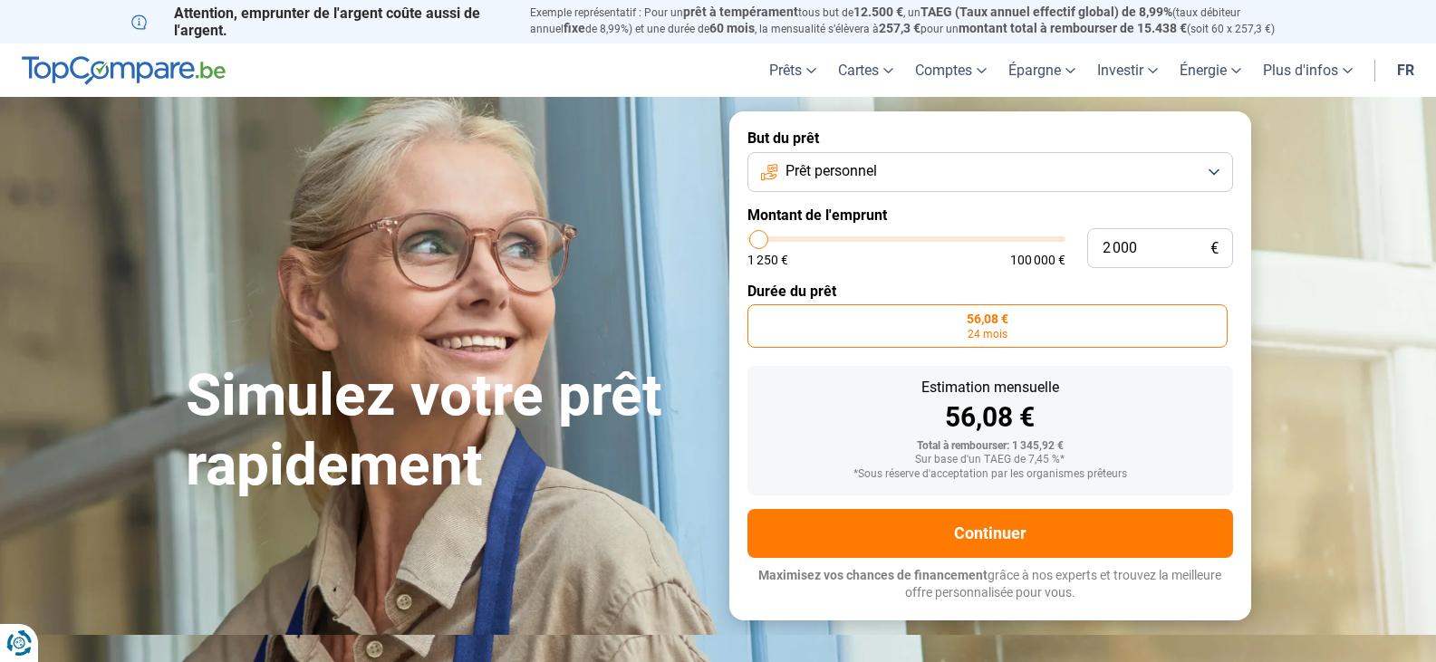
type input "2250"
type input "2 500"
type input "2500"
type input "2 750"
type input "2750"
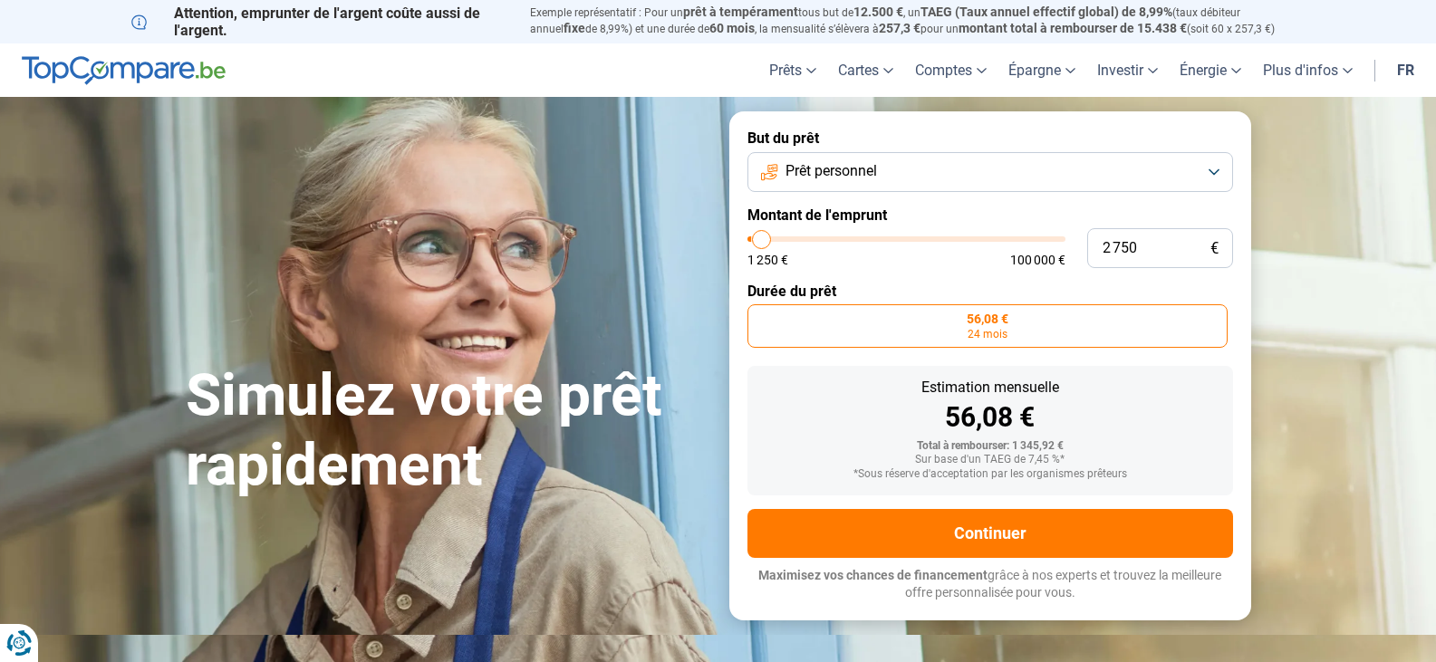
type input "3 000"
type input "3000"
type input "3 500"
type input "3500"
type input "3 750"
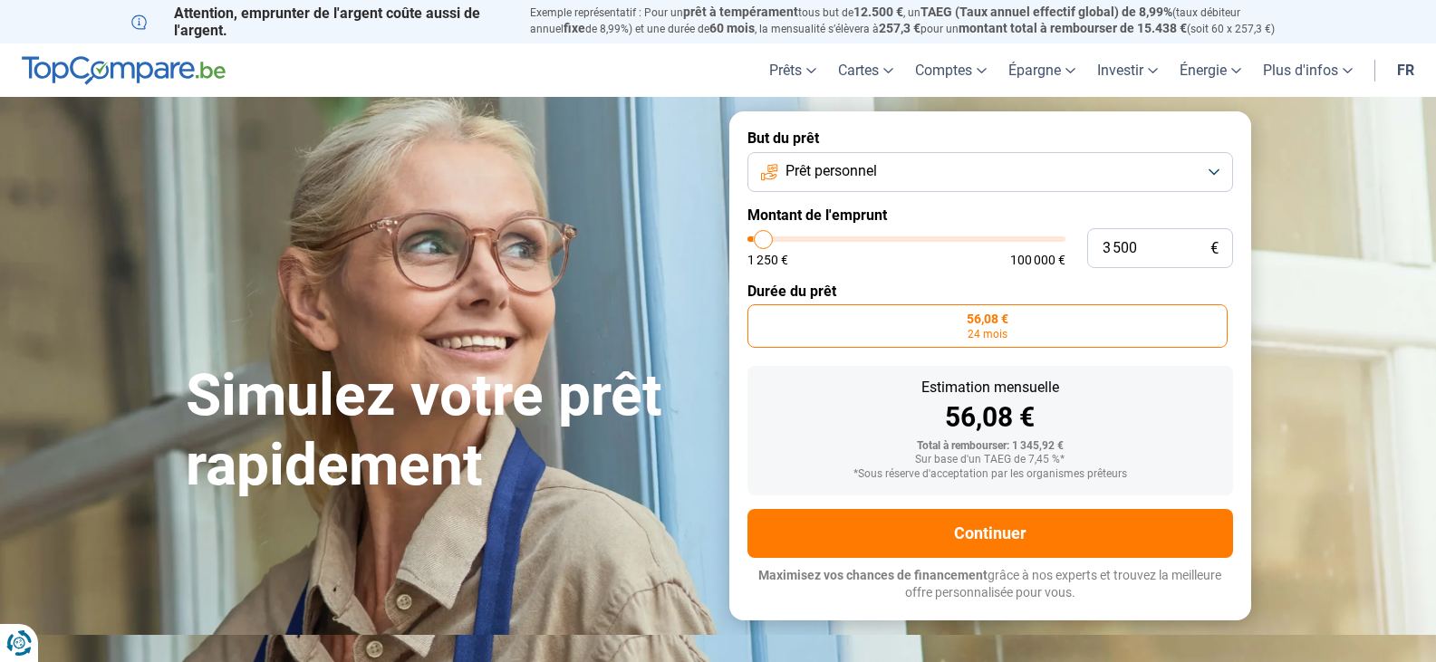
type input "3750"
type input "4 000"
type input "4000"
type input "4 250"
type input "4250"
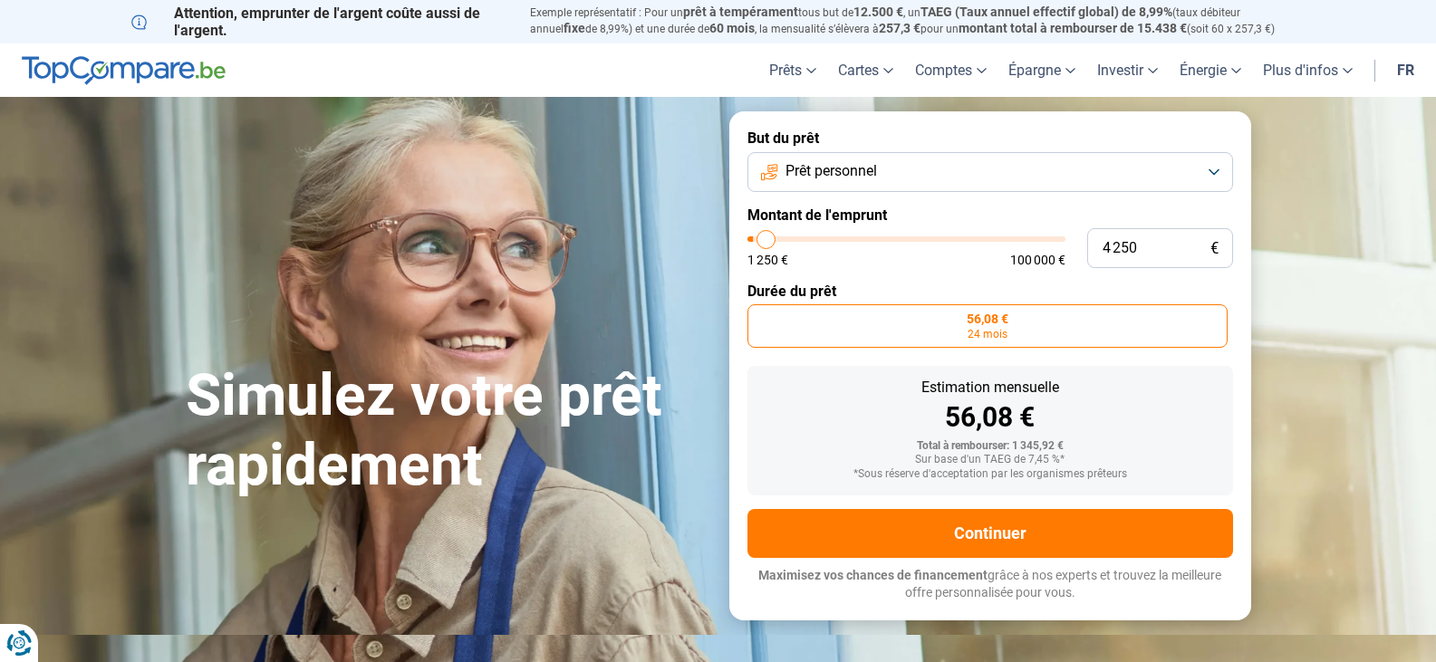
type input "4 500"
type input "4500"
type input "5 000"
type input "5000"
type input "5 250"
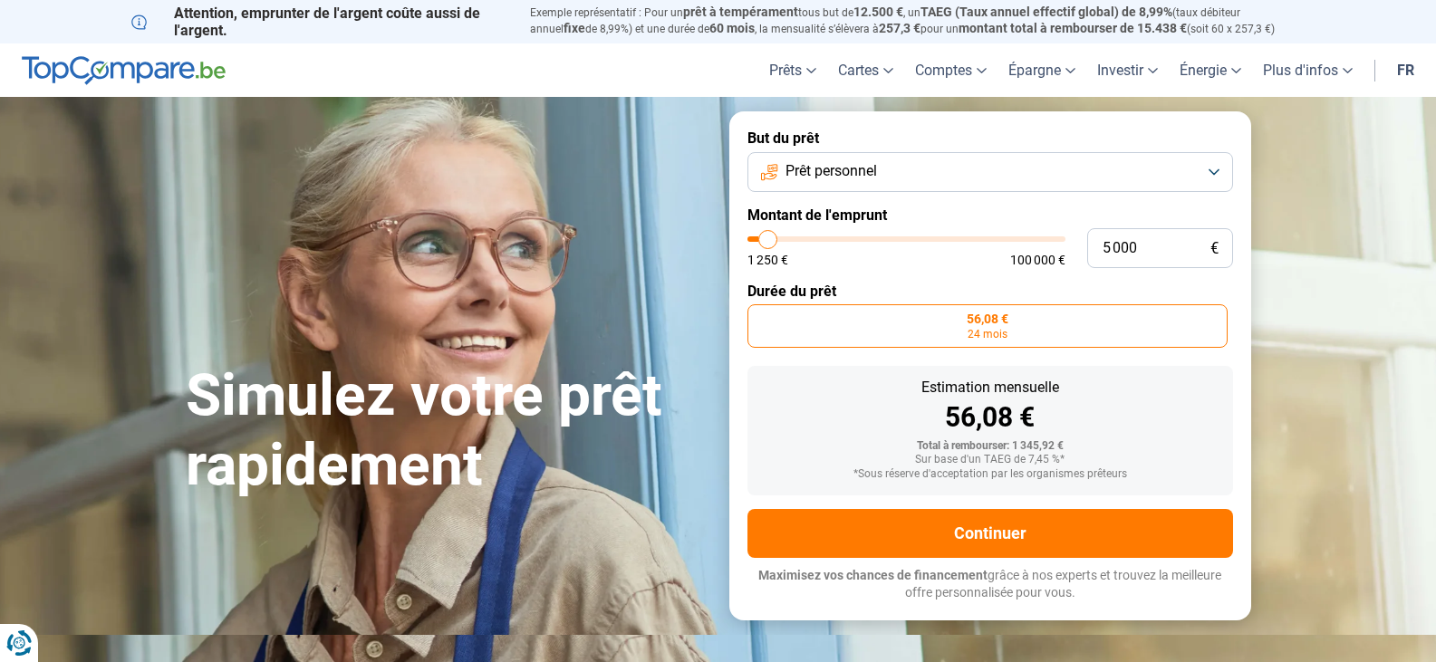
type input "5250"
type input "5 500"
type input "5500"
type input "5 750"
type input "5750"
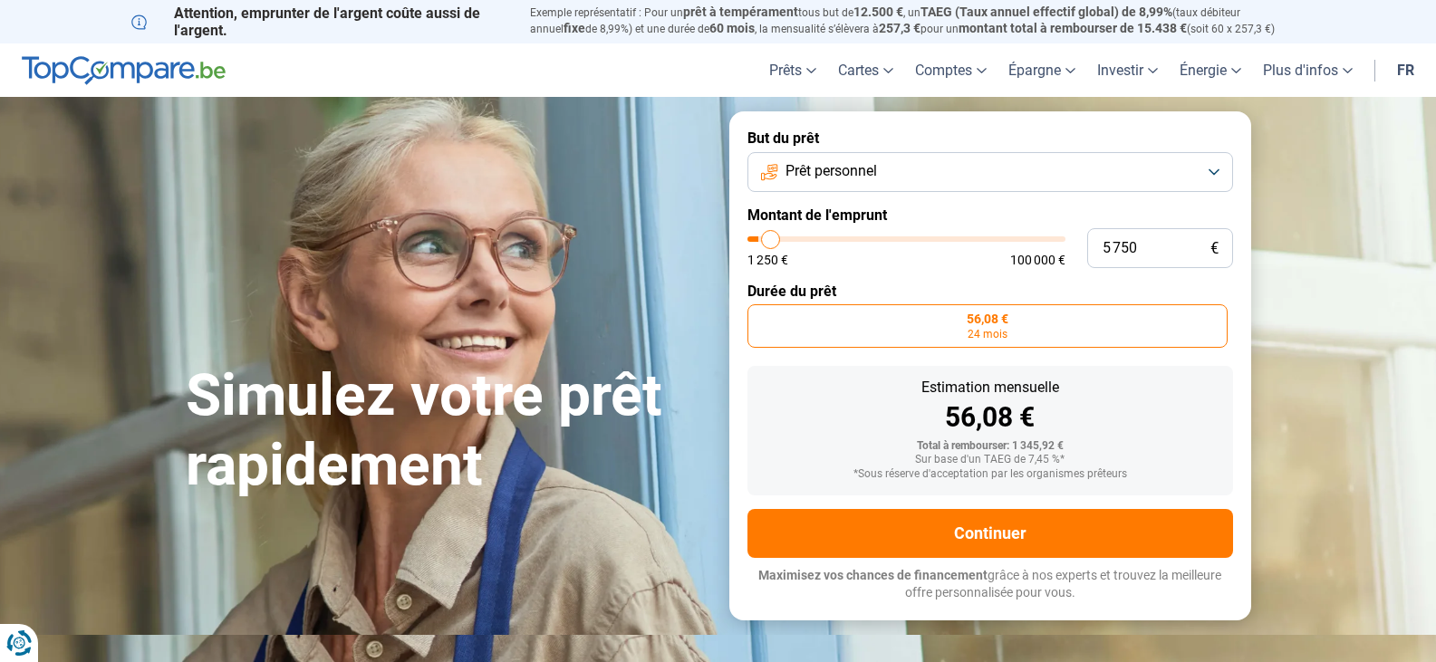
type input "6 000"
type input "6000"
type input "6 500"
type input "6500"
type input "6 750"
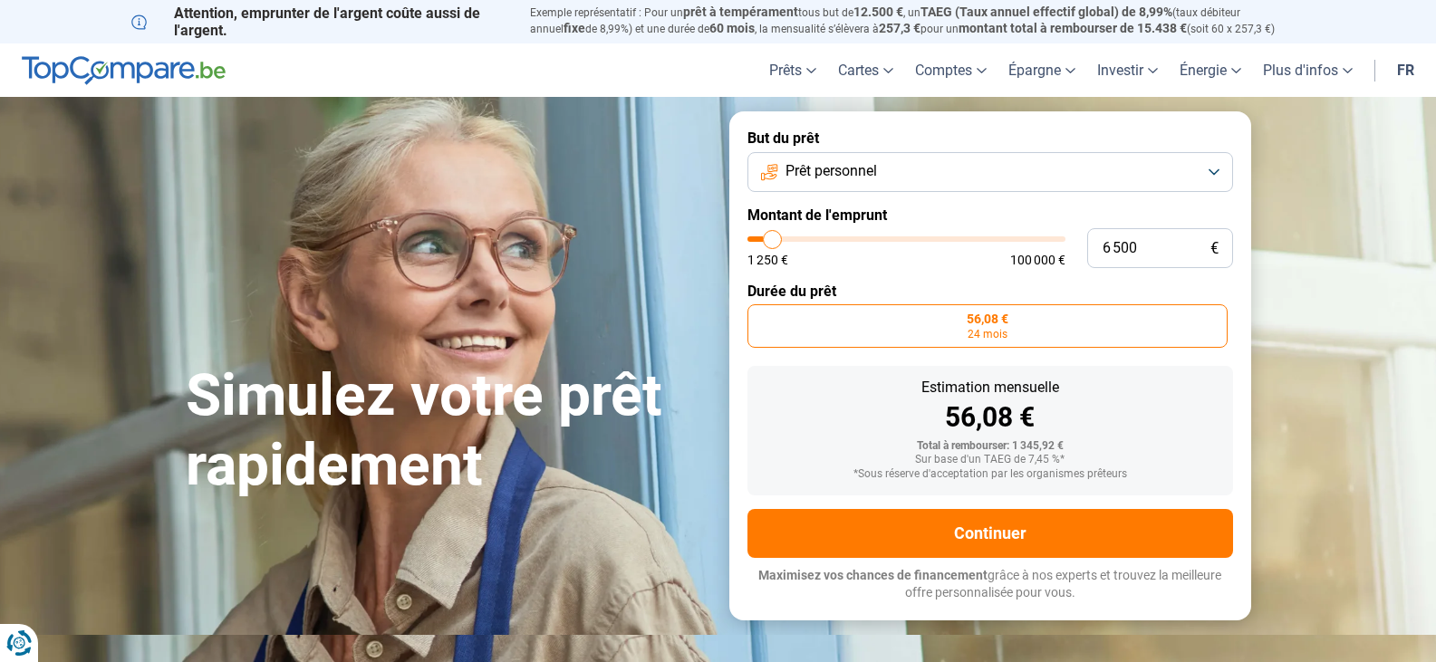
type input "6750"
type input "7 000"
type input "7000"
type input "7 250"
type input "7250"
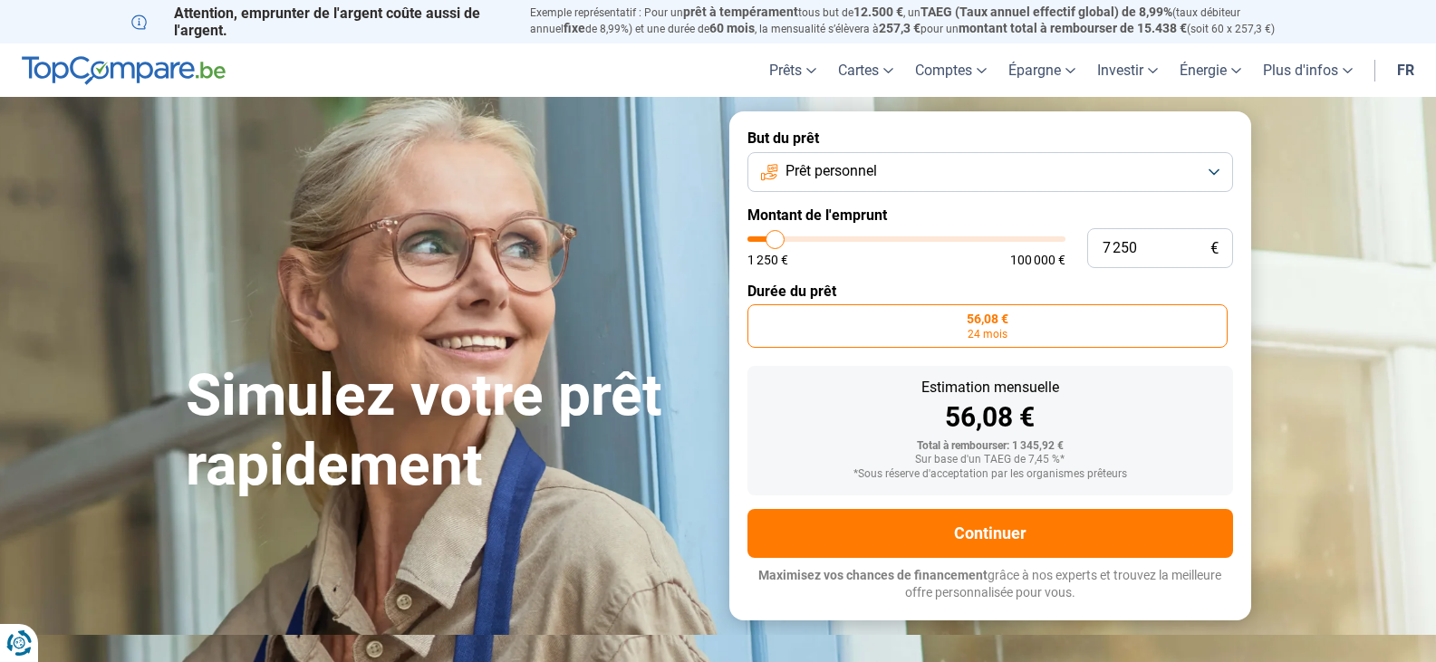
type input "7 500"
type input "7500"
type input "8 250"
drag, startPoint x: 753, startPoint y: 237, endPoint x: 778, endPoint y: 238, distance: 24.5
click at [778, 238] on input "range" at bounding box center [907, 239] width 318 height 5
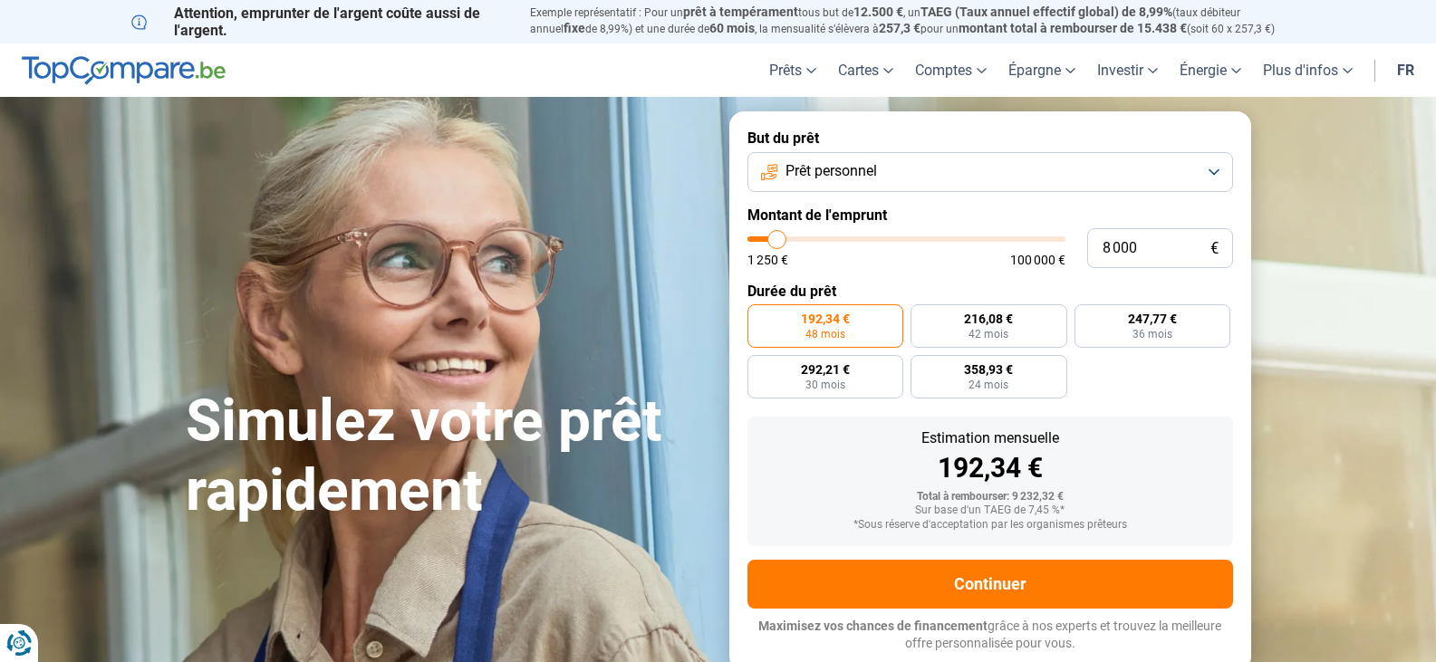
click at [830, 324] on span "192,34 €" at bounding box center [825, 319] width 49 height 13
click at [759, 316] on input "192,34 € 48 mois" at bounding box center [754, 310] width 12 height 12
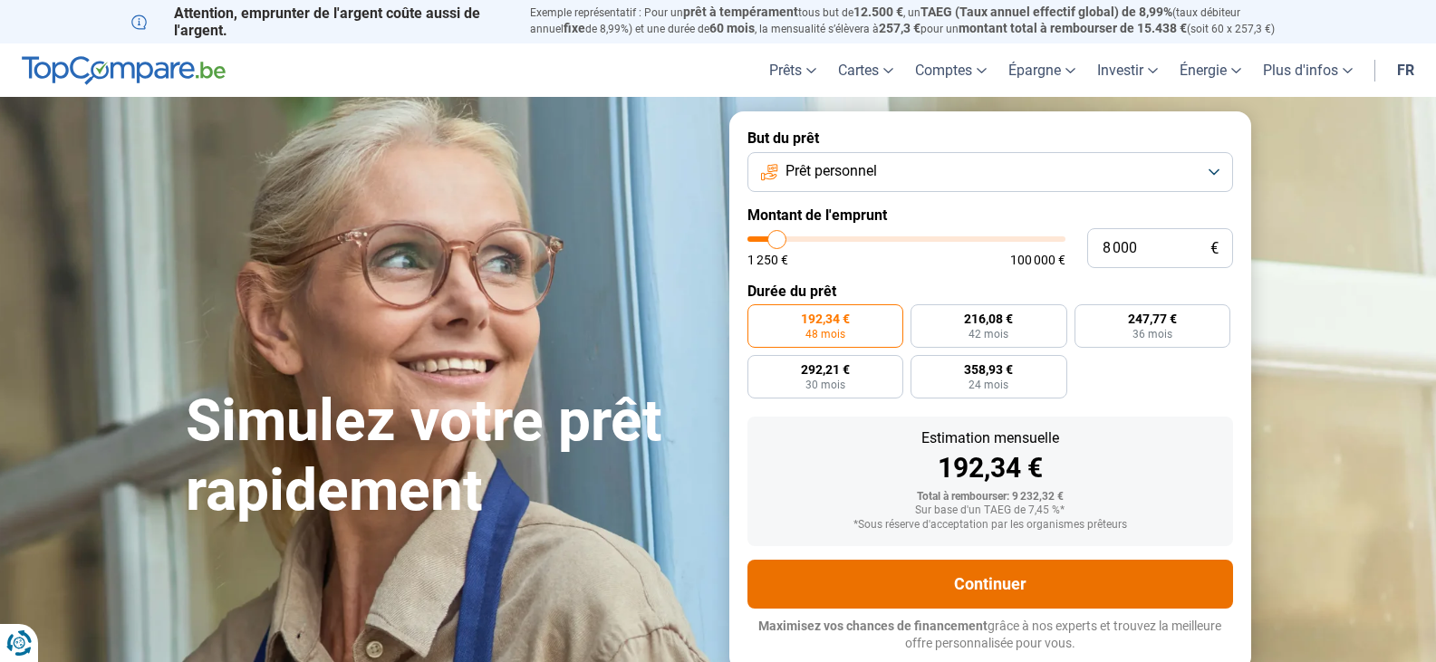
click at [997, 581] on button "Continuer" at bounding box center [991, 584] width 486 height 49
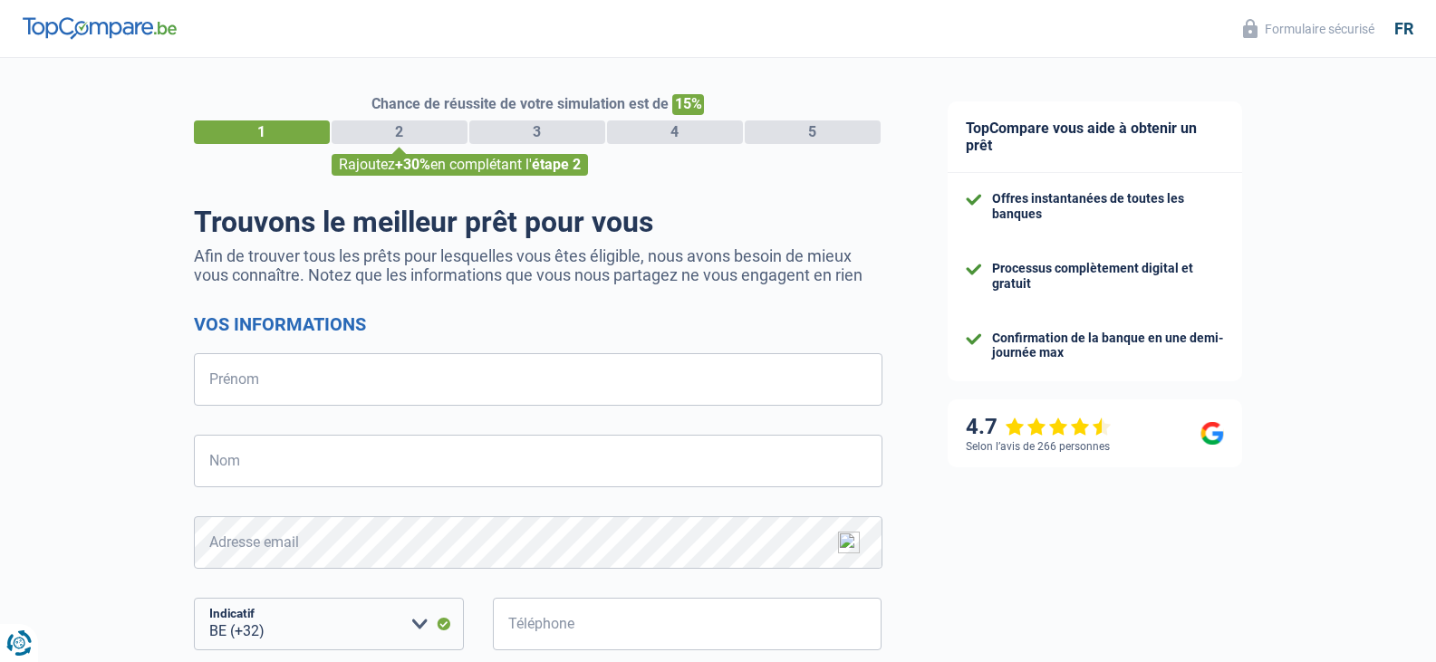
select select "32"
click at [505, 375] on input "Prénom" at bounding box center [538, 379] width 689 height 53
type input "Lucien"
type input "Meert"
type input "493020454"
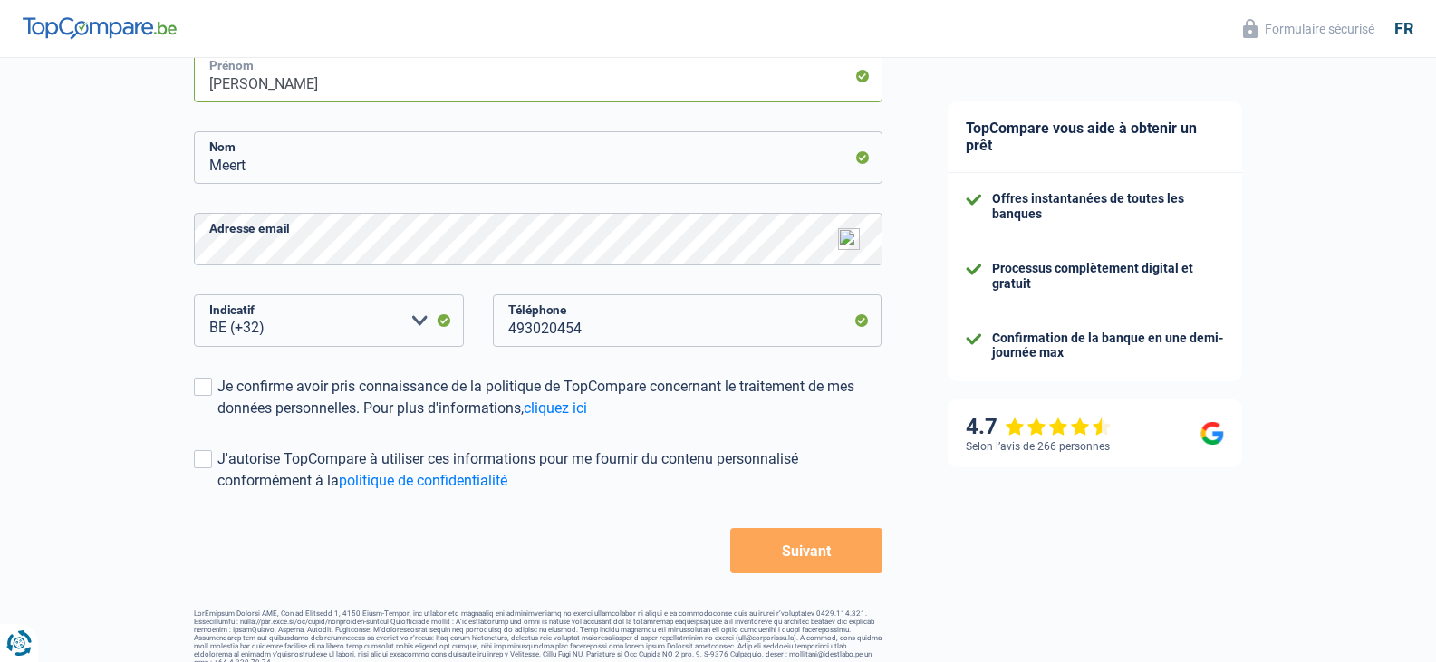
scroll to position [322, 0]
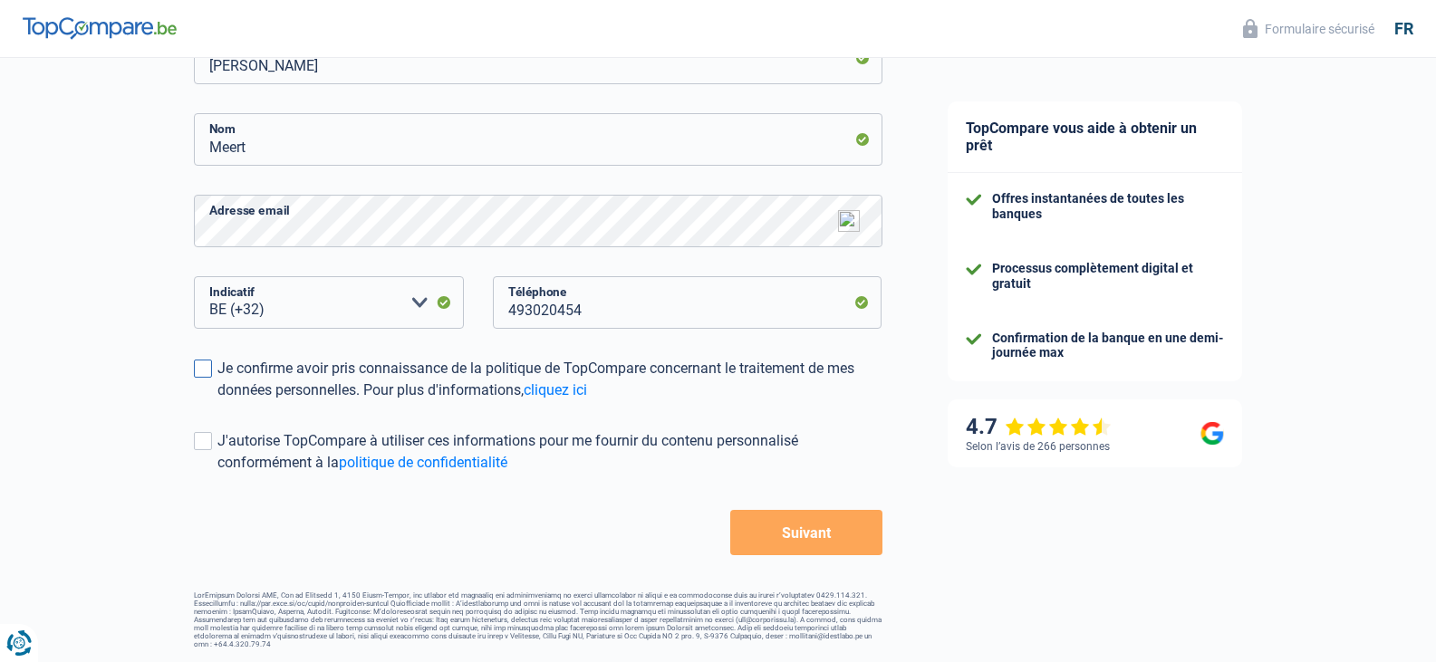
click at [201, 373] on span at bounding box center [203, 369] width 18 height 18
click at [217, 401] on input "Je confirme avoir pris connaissance de la politique de TopCompare concernant le…" at bounding box center [217, 401] width 0 height 0
click at [208, 449] on span at bounding box center [203, 441] width 18 height 18
click at [217, 474] on input "J'autorise TopCompare à utiliser ces informations pour me fournir du contenu pe…" at bounding box center [217, 474] width 0 height 0
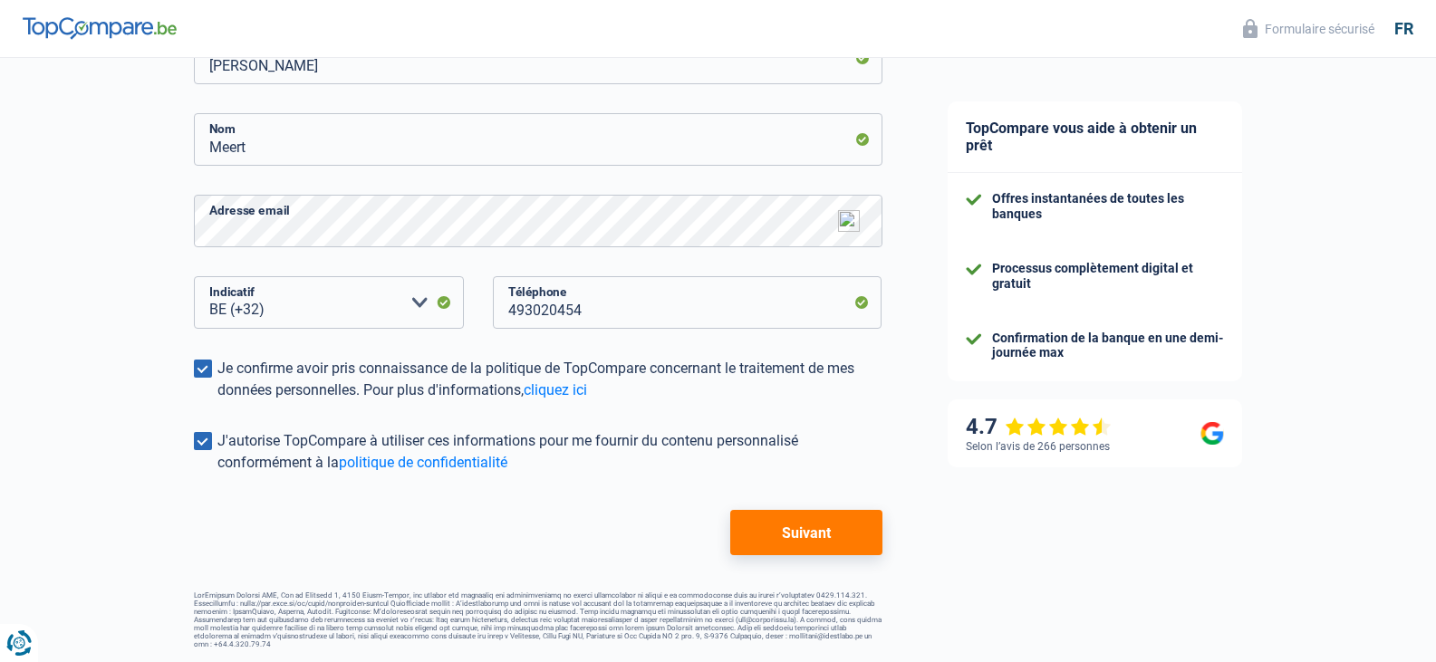
click at [805, 530] on button "Suivant" at bounding box center [805, 532] width 151 height 45
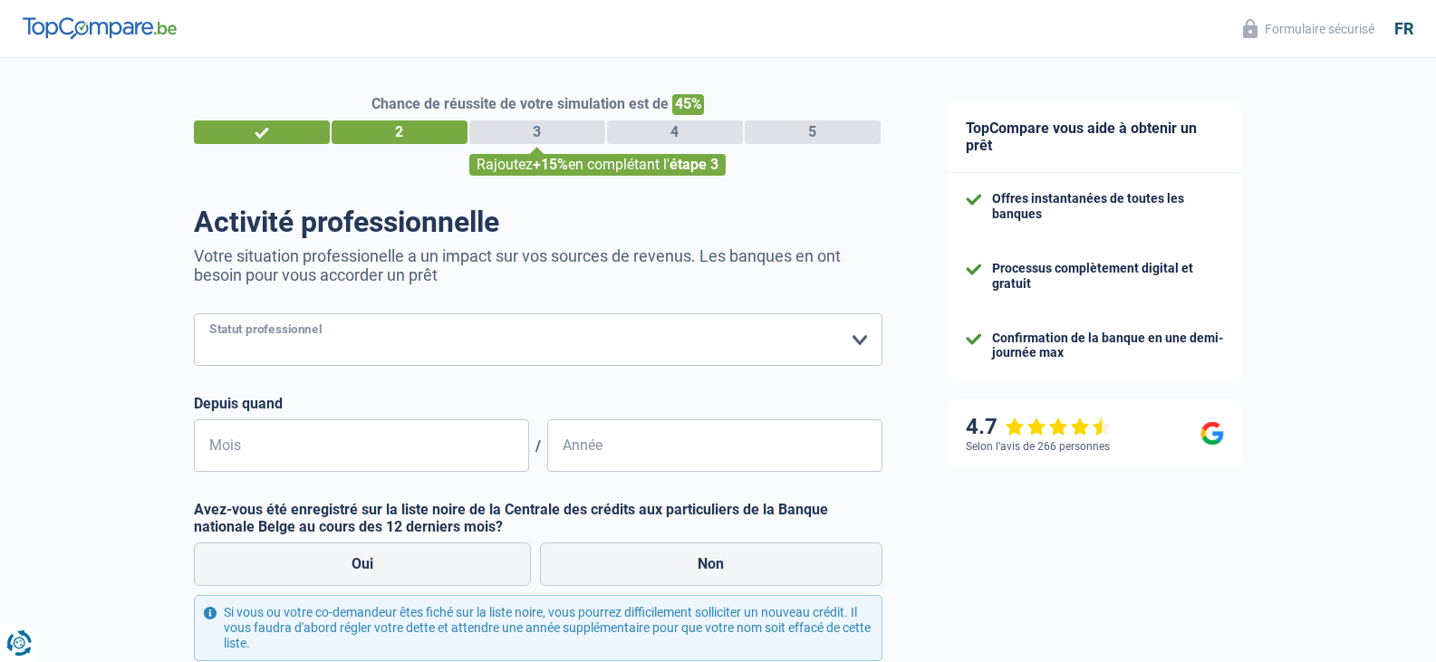
click at [862, 341] on select "Ouvrier Employé privé Employé public Invalide Indépendant Pensionné Chômeur Mut…" at bounding box center [538, 340] width 689 height 53
select select "retired"
click at [194, 315] on select "Ouvrier Employé privé Employé public Invalide Indépendant Pensionné Chômeur Mut…" at bounding box center [538, 340] width 689 height 53
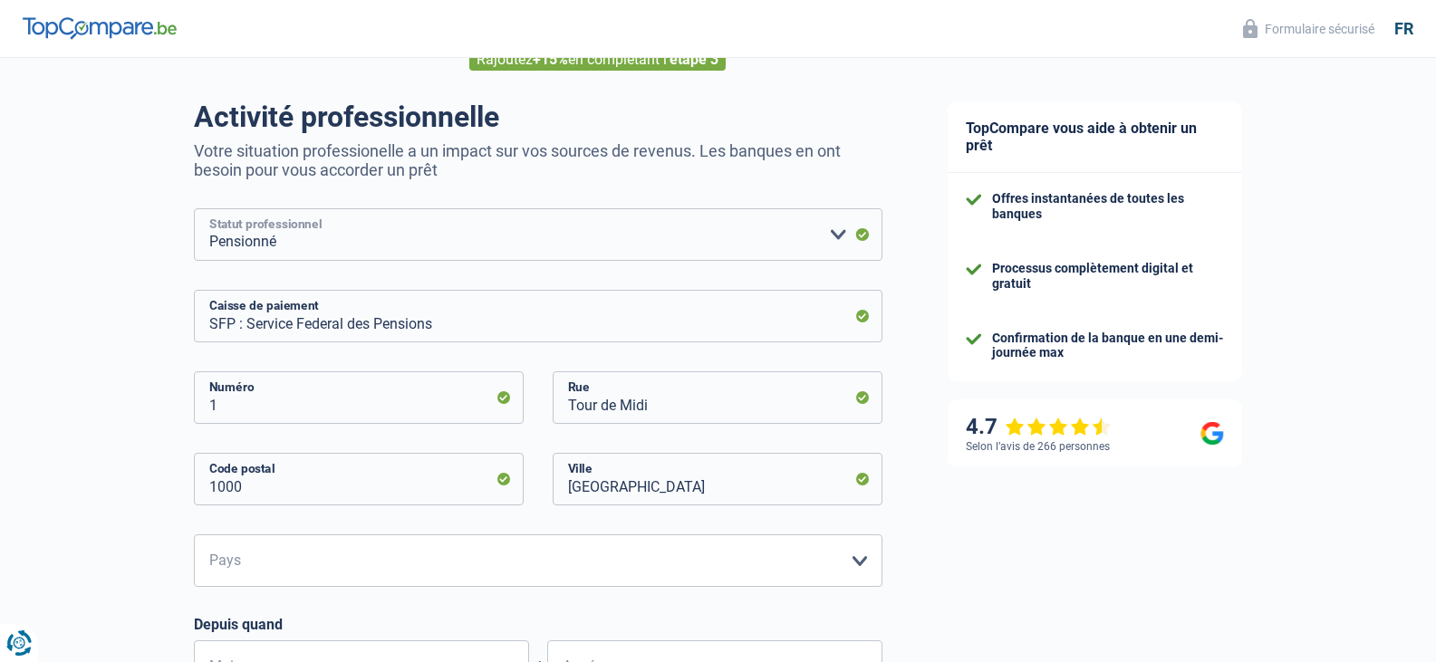
scroll to position [179, 0]
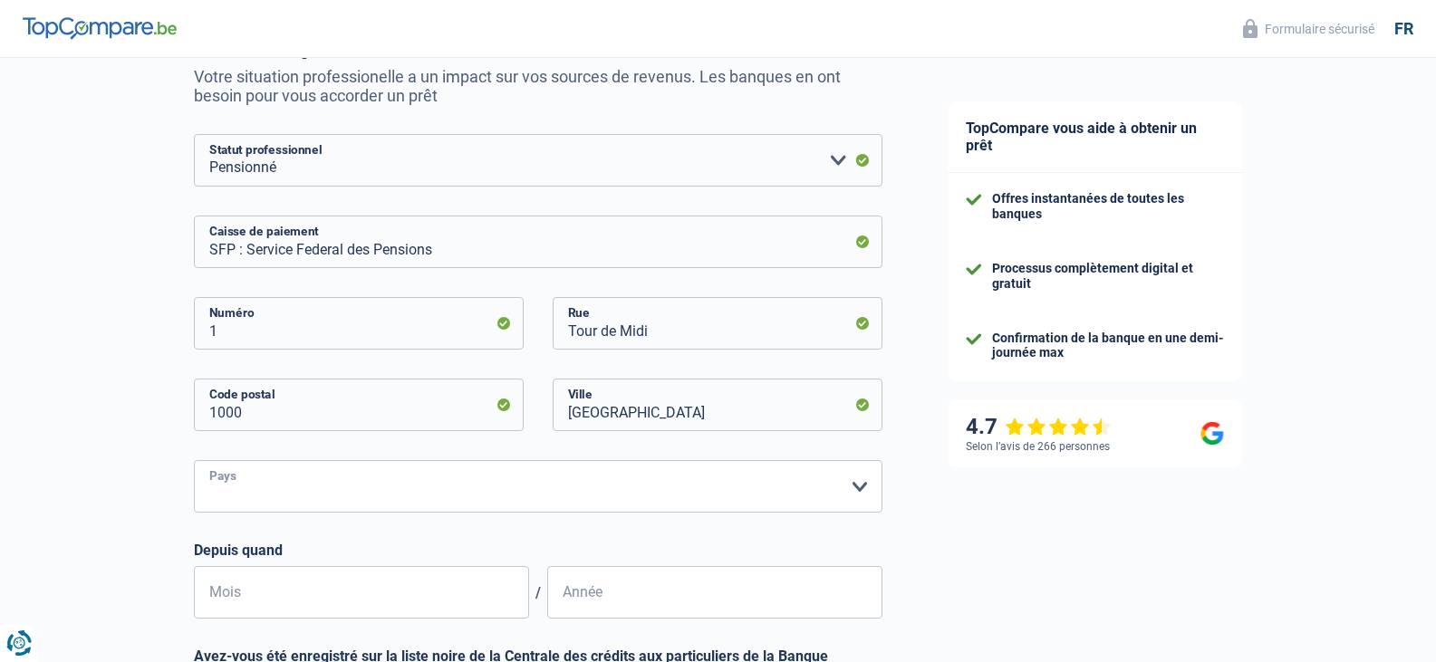
click at [859, 482] on select "Belgique Luxembourg Veuillez sélectionner une option" at bounding box center [538, 486] width 689 height 53
select select "BE"
click at [194, 462] on select "Belgique Luxembourg Veuillez sélectionner une option" at bounding box center [538, 486] width 689 height 53
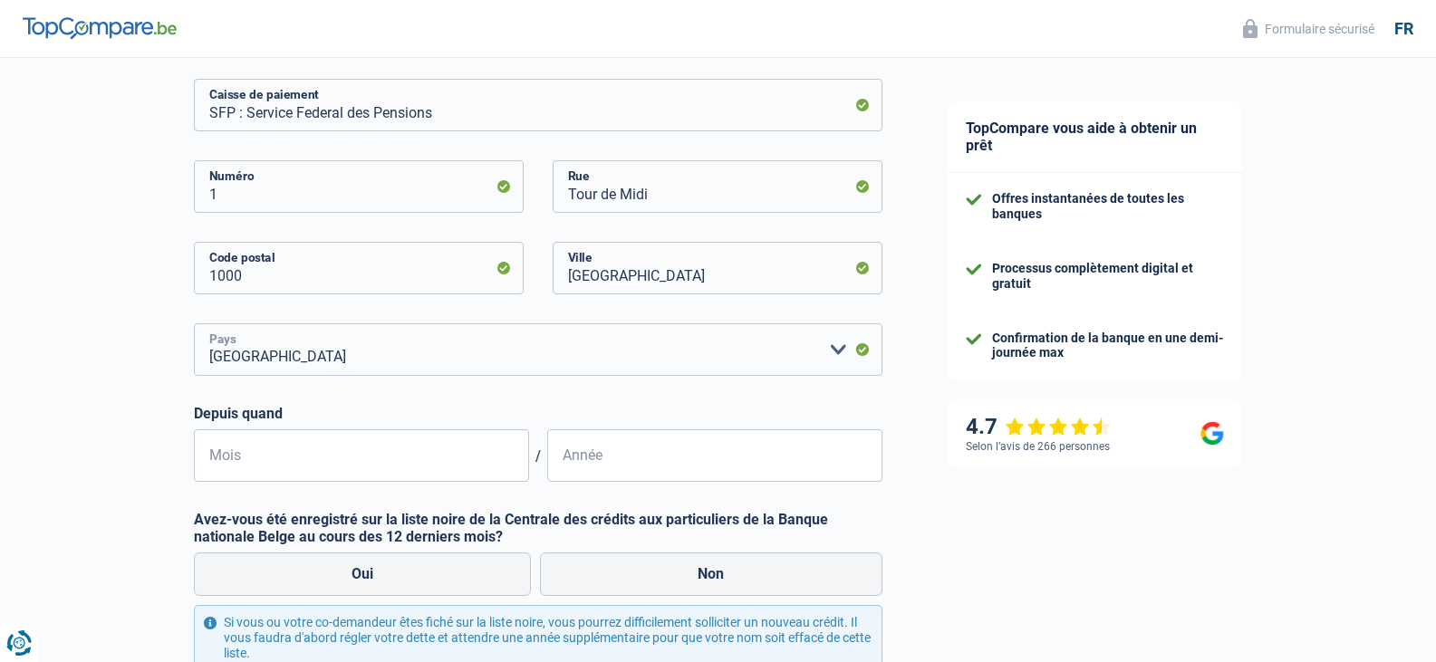
scroll to position [332, 0]
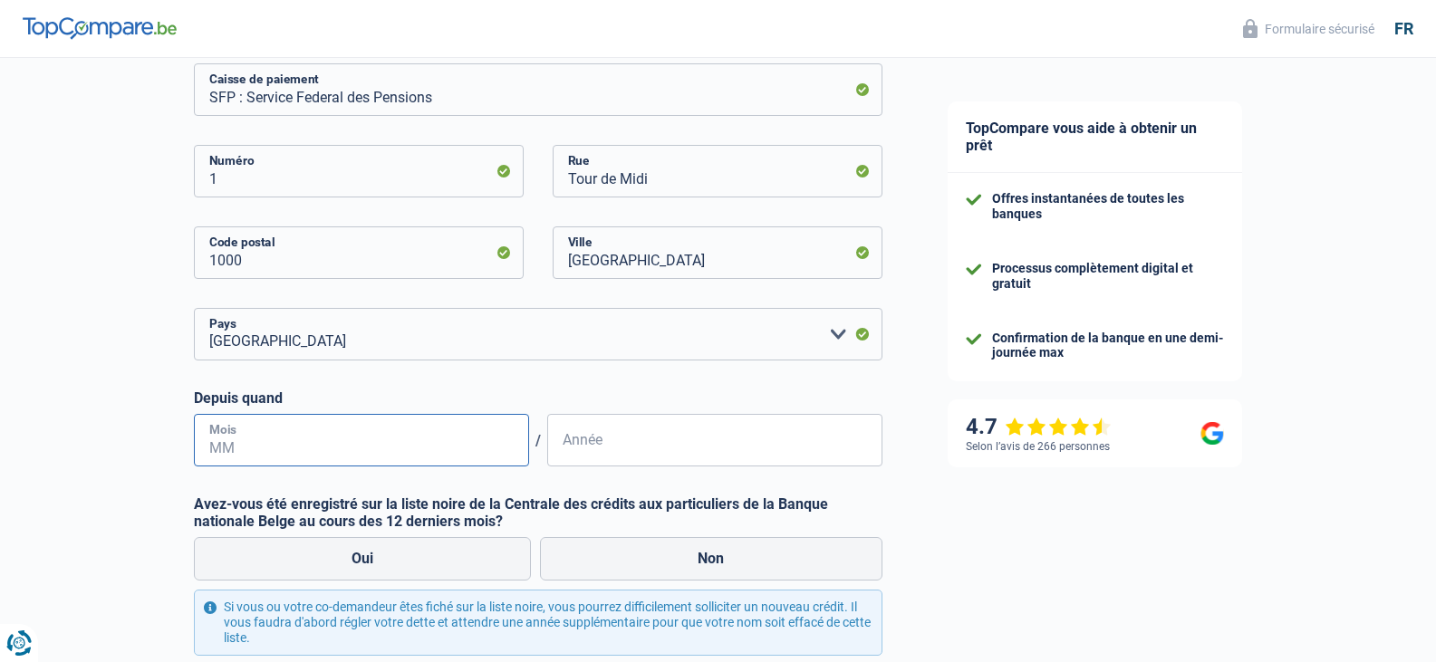
click at [469, 440] on input "Mois" at bounding box center [361, 440] width 335 height 53
type input "09"
type input "1"
type input "2017"
click at [637, 564] on label "Non" at bounding box center [711, 558] width 343 height 43
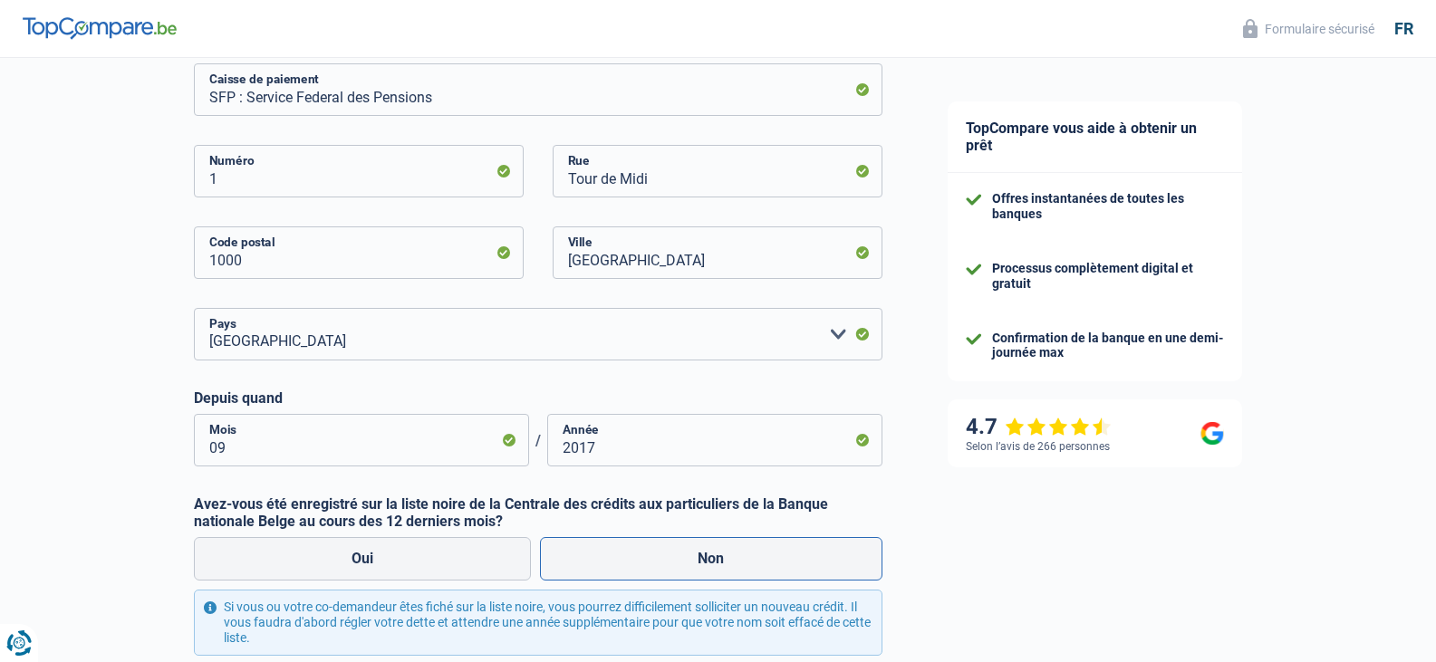
click at [637, 564] on input "Non" at bounding box center [711, 558] width 343 height 43
radio input "true"
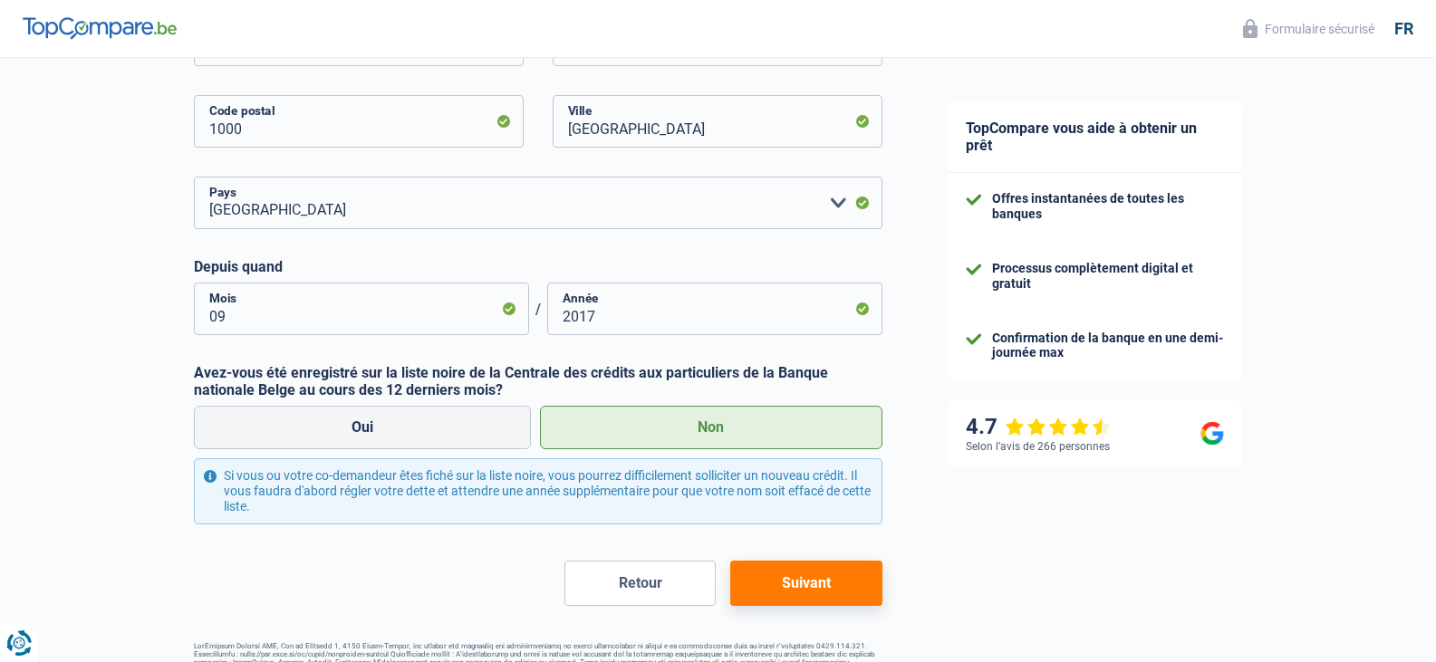
scroll to position [465, 0]
click at [810, 580] on button "Suivant" at bounding box center [805, 581] width 151 height 45
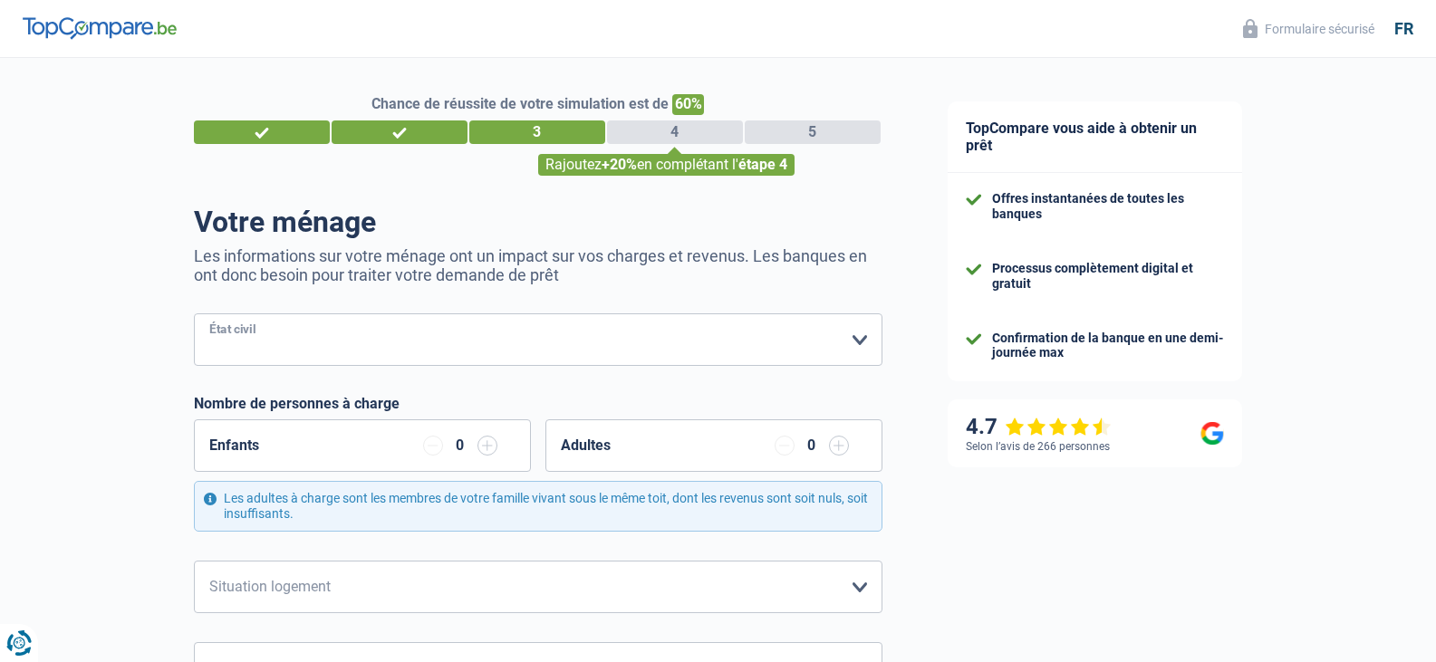
click at [855, 341] on select "Célibataire Marié(e) Cohabitant(e) légal(e) Divorcé(e) Veuf(ve) Séparé (de fait…" at bounding box center [538, 340] width 689 height 53
select select "divorced"
click at [194, 315] on select "Célibataire Marié(e) Cohabitant(e) légal(e) Divorcé(e) Veuf(ve) Séparé (de fait…" at bounding box center [538, 340] width 689 height 53
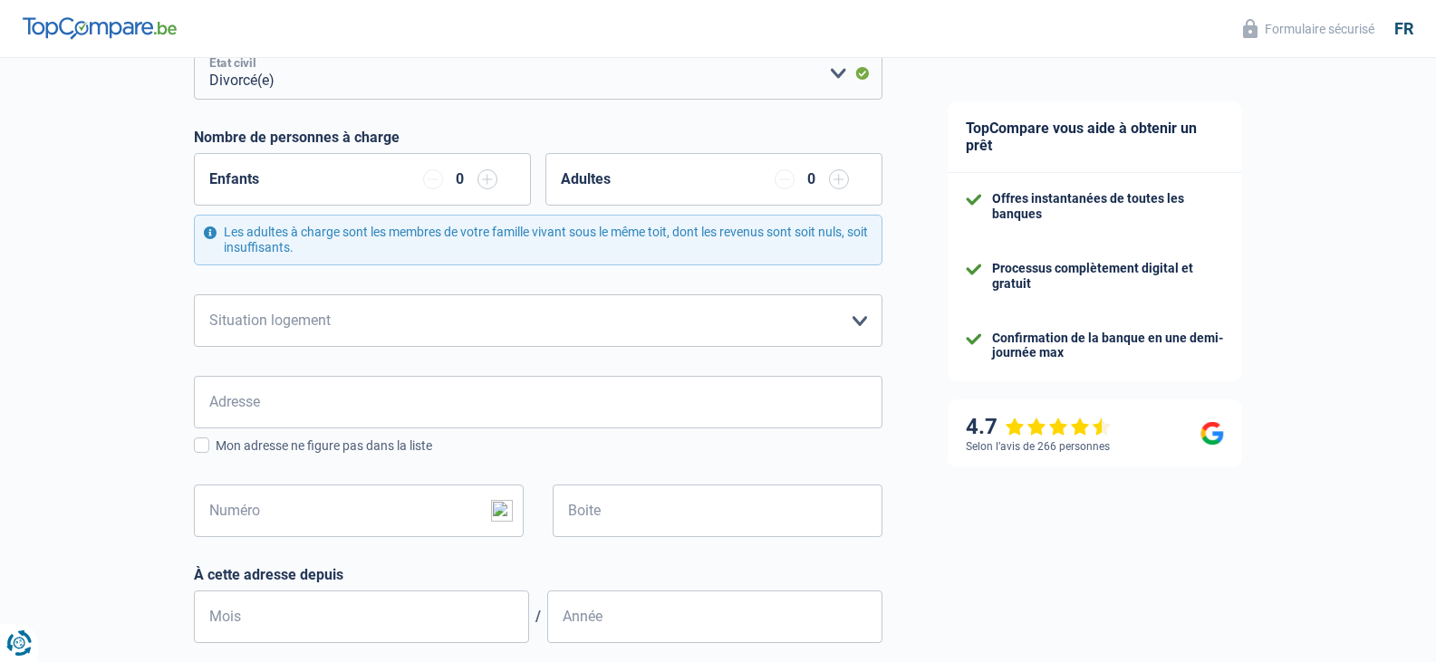
scroll to position [270, 0]
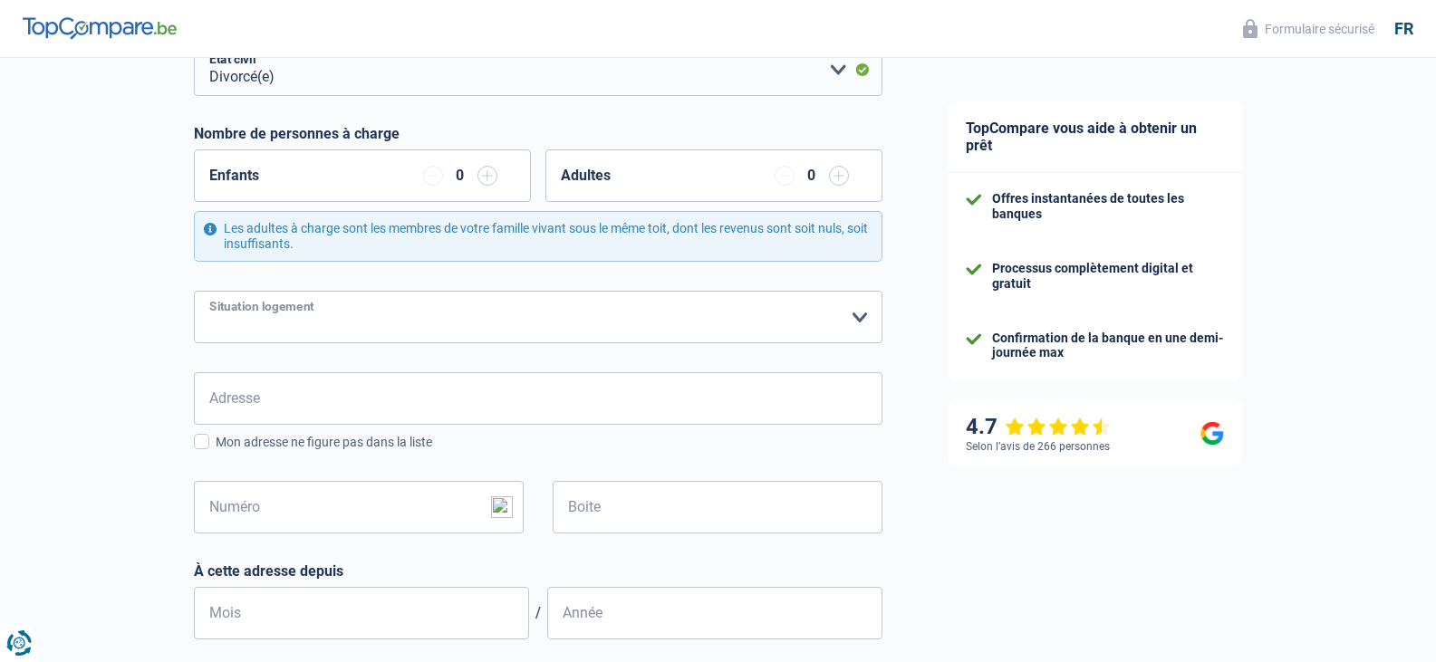
click at [855, 318] on select "Locataire Propriétaire avec prêt hypothécaire Propriétaire sans prêt hypothécai…" at bounding box center [538, 317] width 689 height 53
select select "rents"
click at [194, 292] on select "Locataire Propriétaire avec prêt hypothécaire Propriétaire sans prêt hypothécai…" at bounding box center [538, 317] width 689 height 53
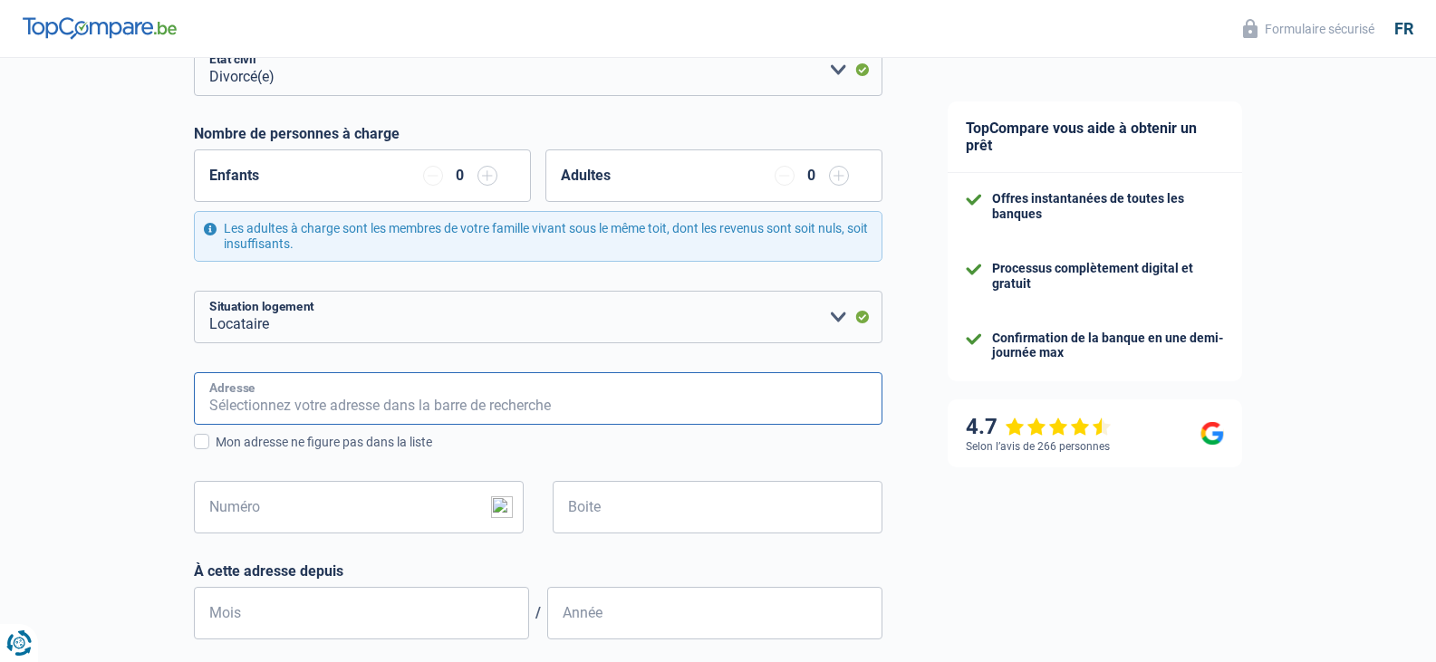
click at [738, 388] on input "Adresse" at bounding box center [538, 398] width 689 height 53
type input "Rue des Palais Outre-Ponts, 391/216"
type input "Belgium"
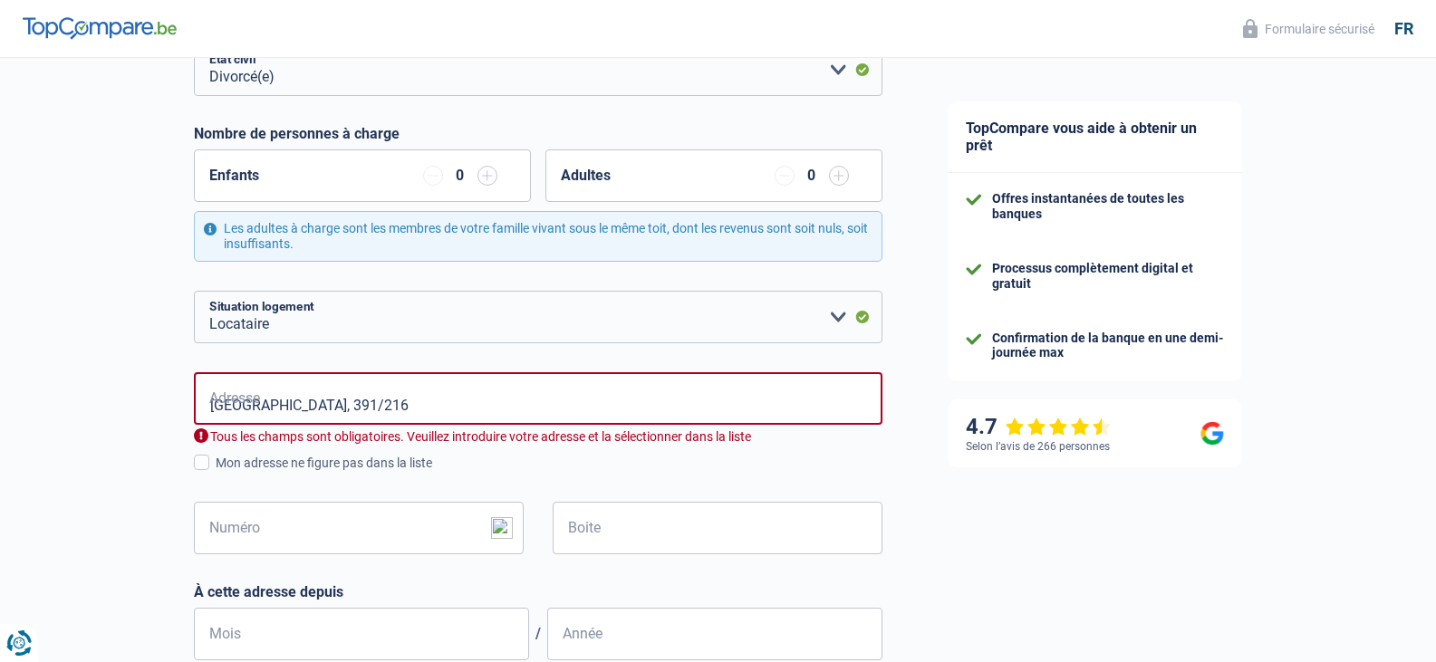
type input "Belgium"
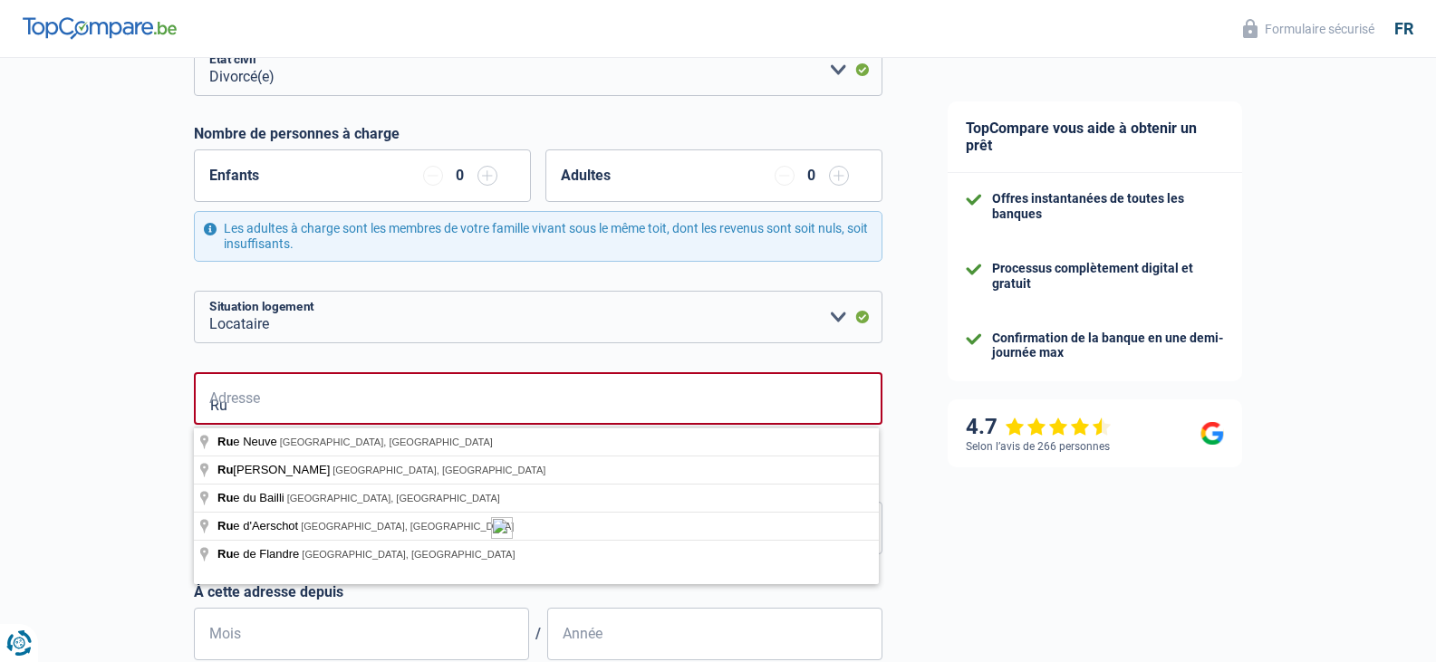
type input "R"
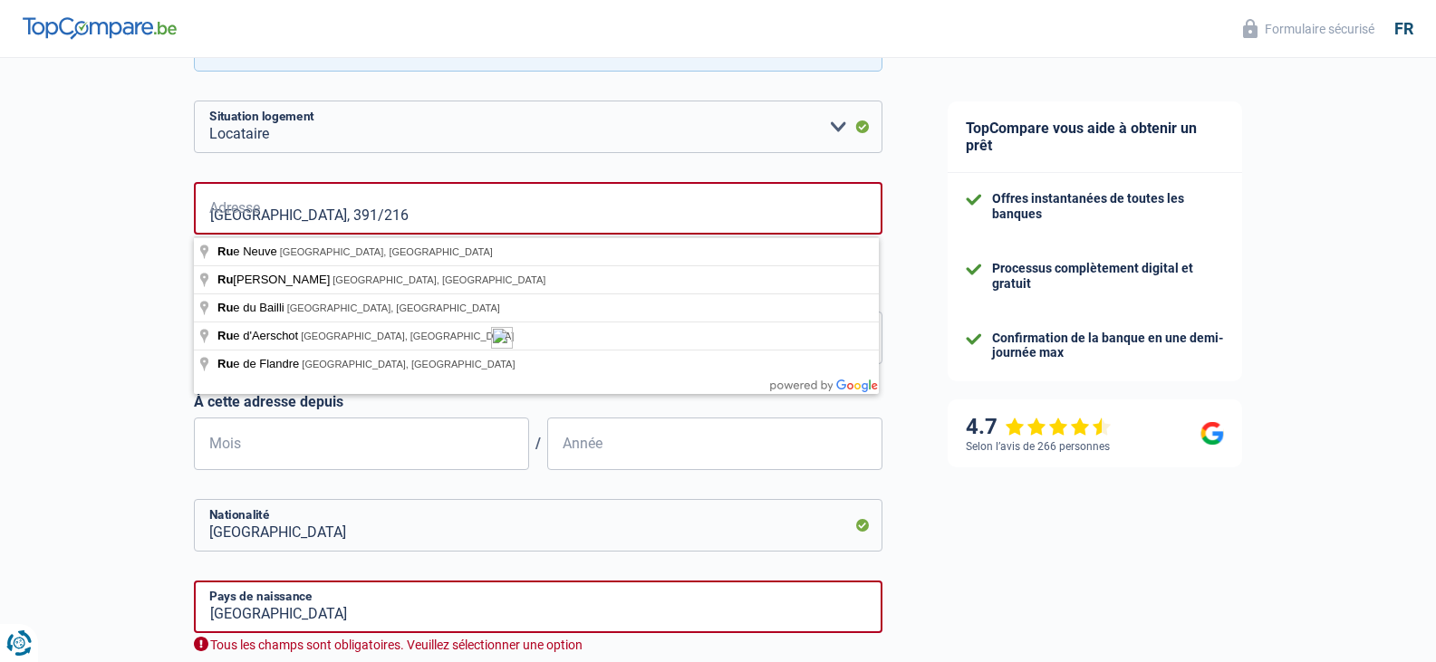
scroll to position [465, 0]
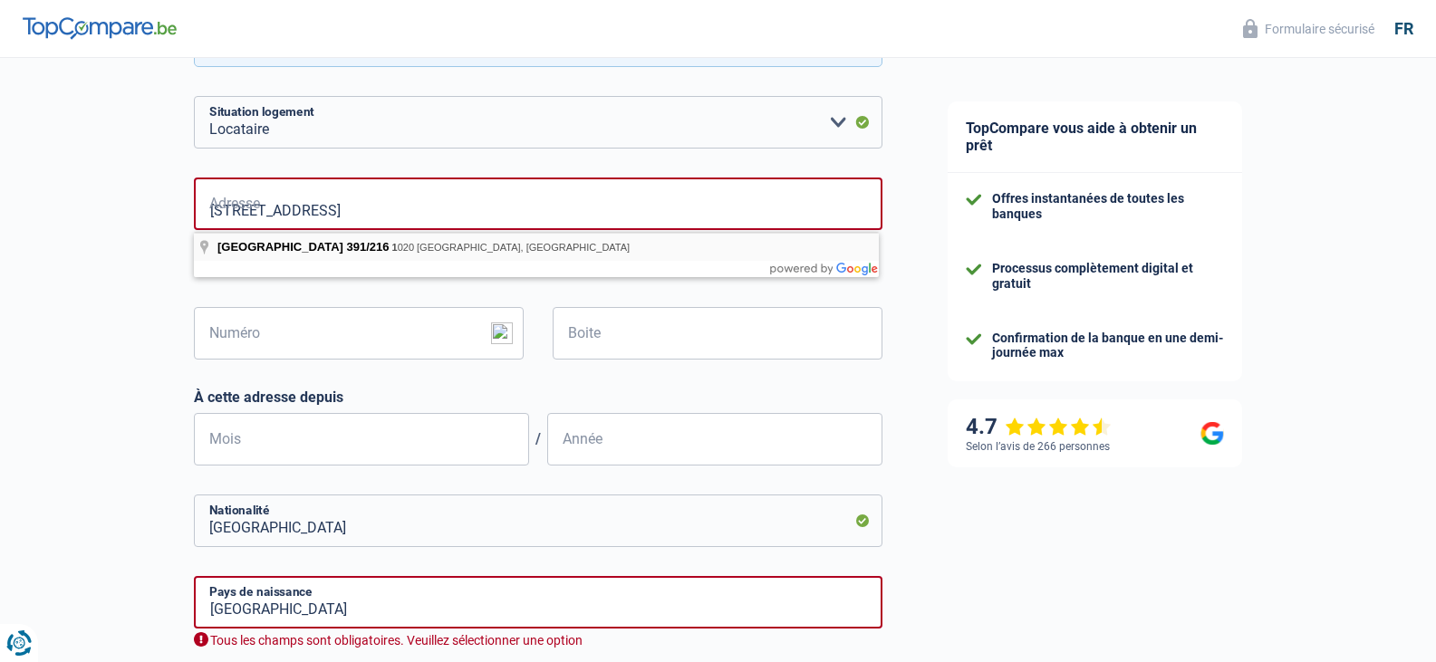
type input "Rue des Palais Outre-Ponts, 1020, Bruxelles, BE"
type input "391"
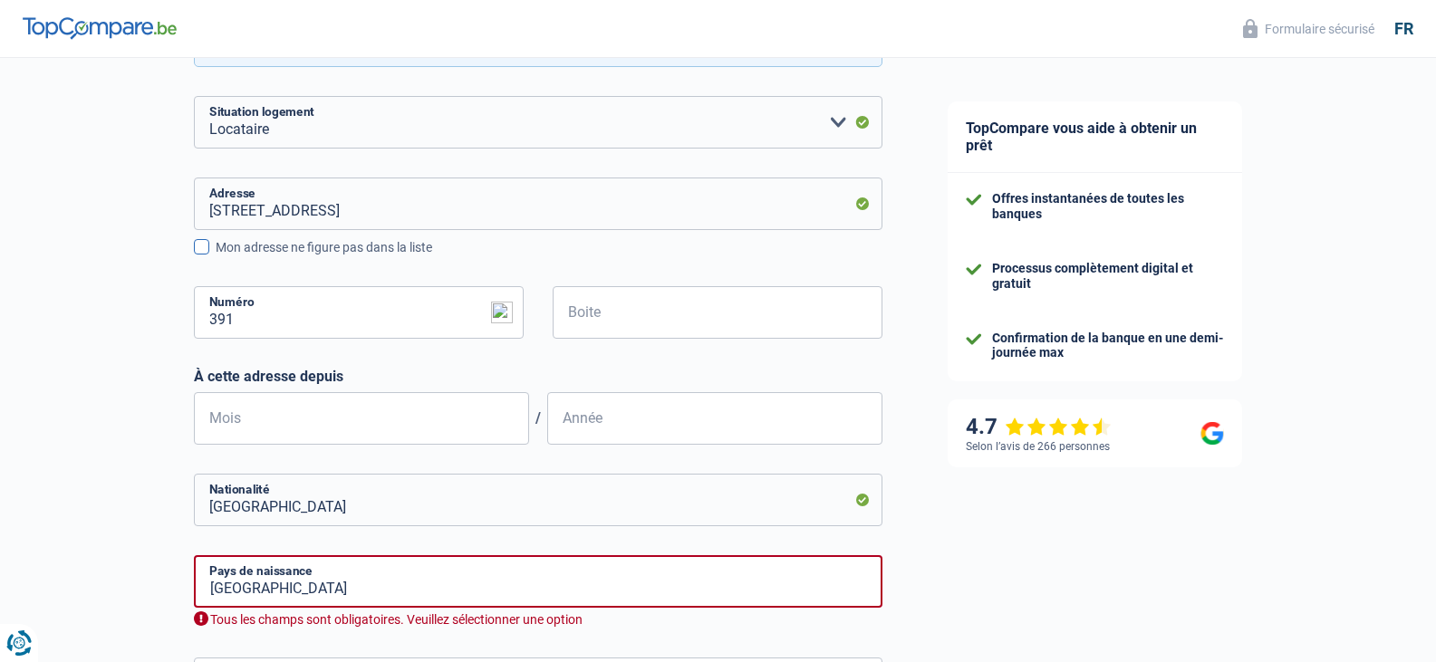
click at [207, 254] on span at bounding box center [201, 246] width 15 height 15
click at [216, 257] on input "Mon adresse ne figure pas dans la liste" at bounding box center [216, 257] width 0 height 0
select select "BE"
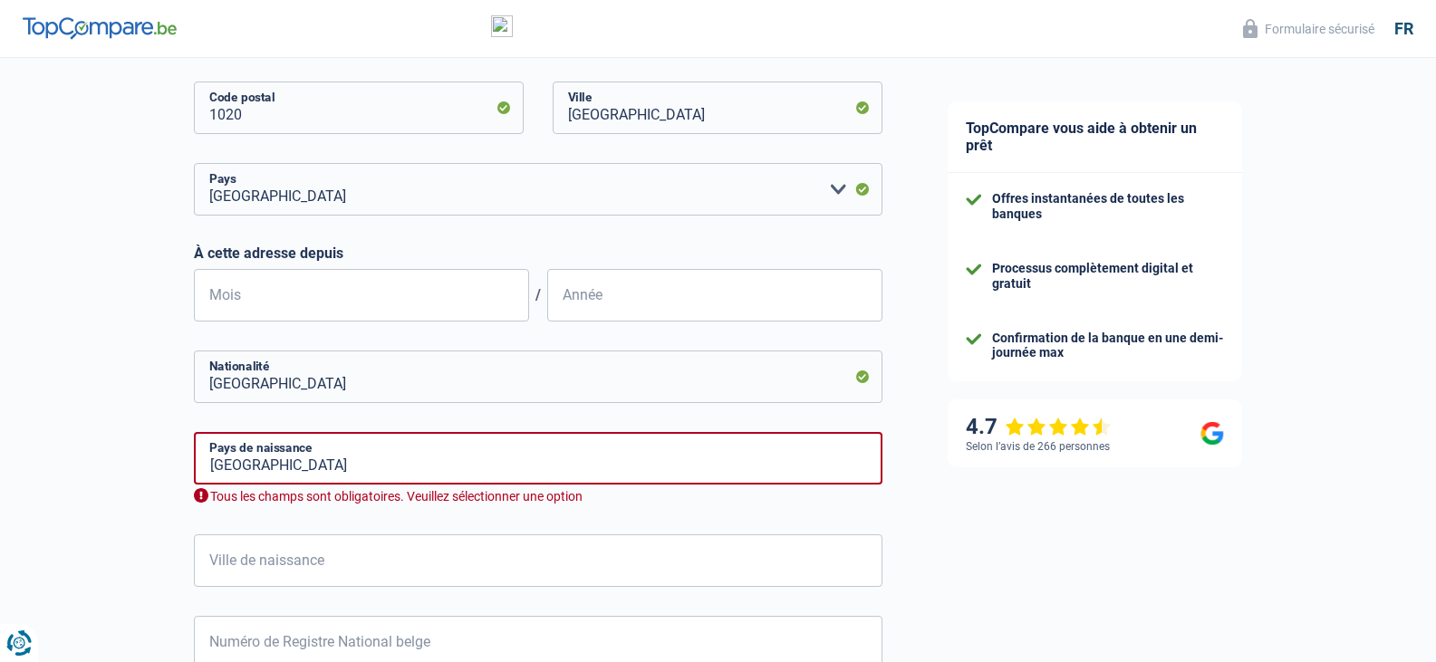
scroll to position [729, 0]
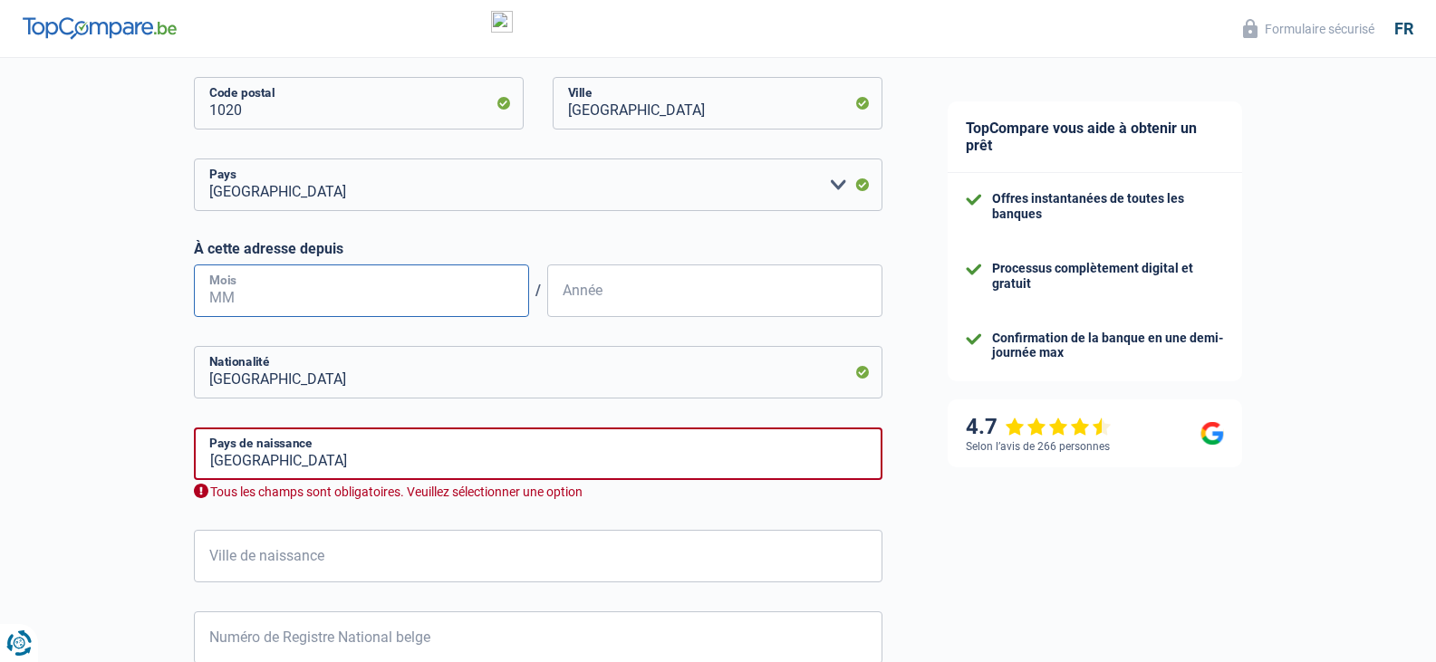
click at [393, 291] on input "Mois" at bounding box center [361, 291] width 335 height 53
type input "9"
click at [584, 290] on input "Année" at bounding box center [714, 291] width 335 height 53
type input "2014"
click at [673, 441] on input "Belgium" at bounding box center [538, 454] width 689 height 53
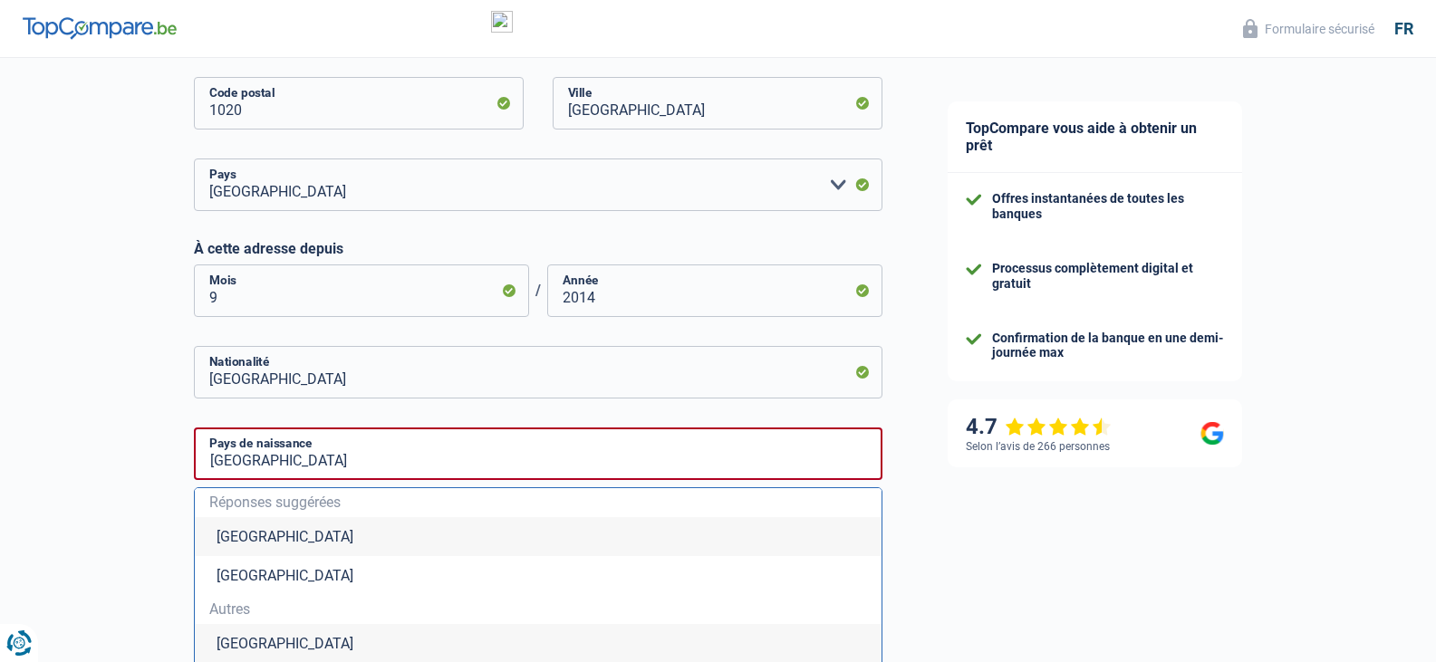
click at [238, 540] on li "Belgique" at bounding box center [538, 536] width 687 height 39
type input "Belgique"
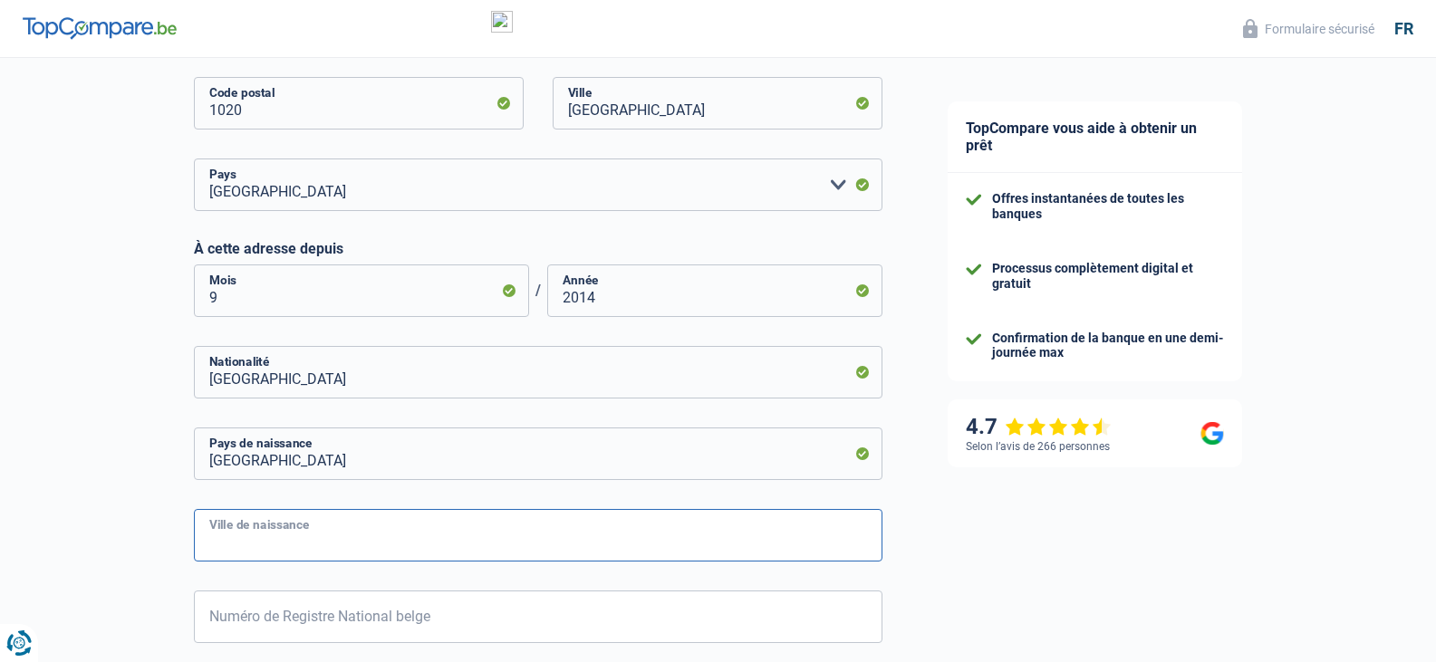
click at [363, 540] on input "Ville de naissance" at bounding box center [538, 535] width 689 height 53
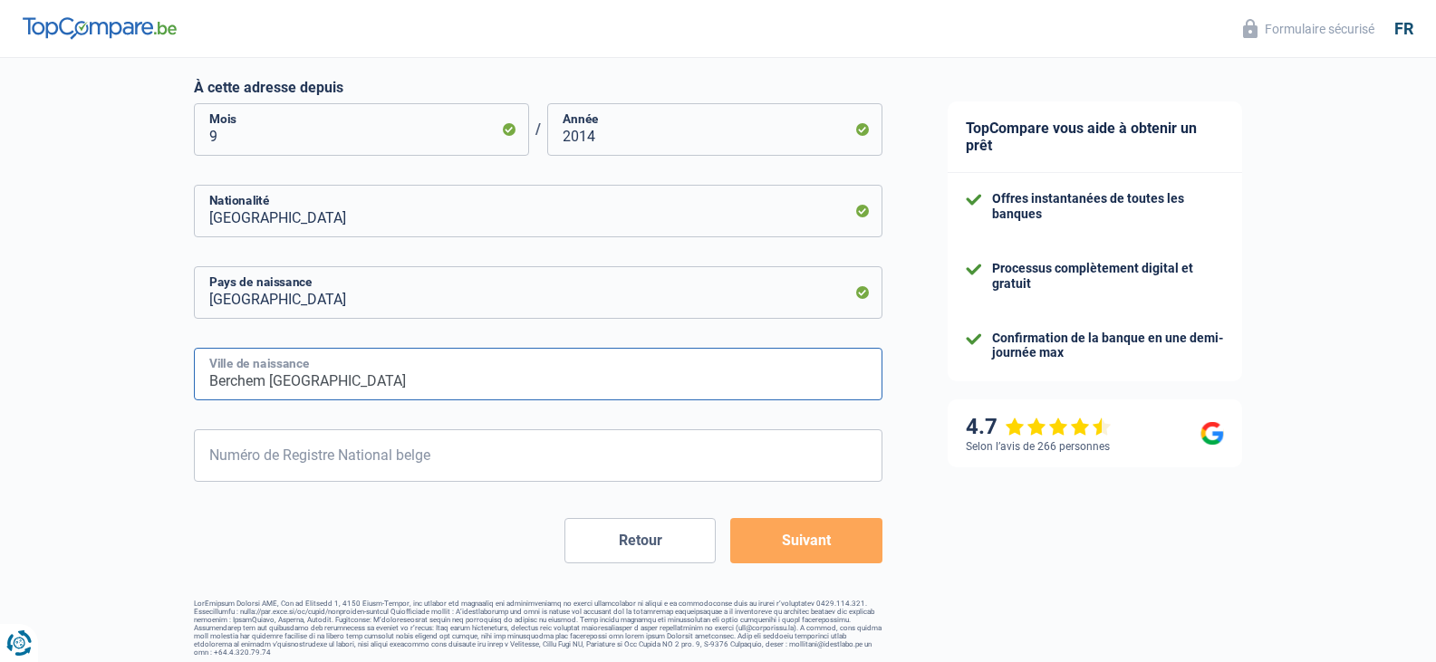
scroll to position [898, 0]
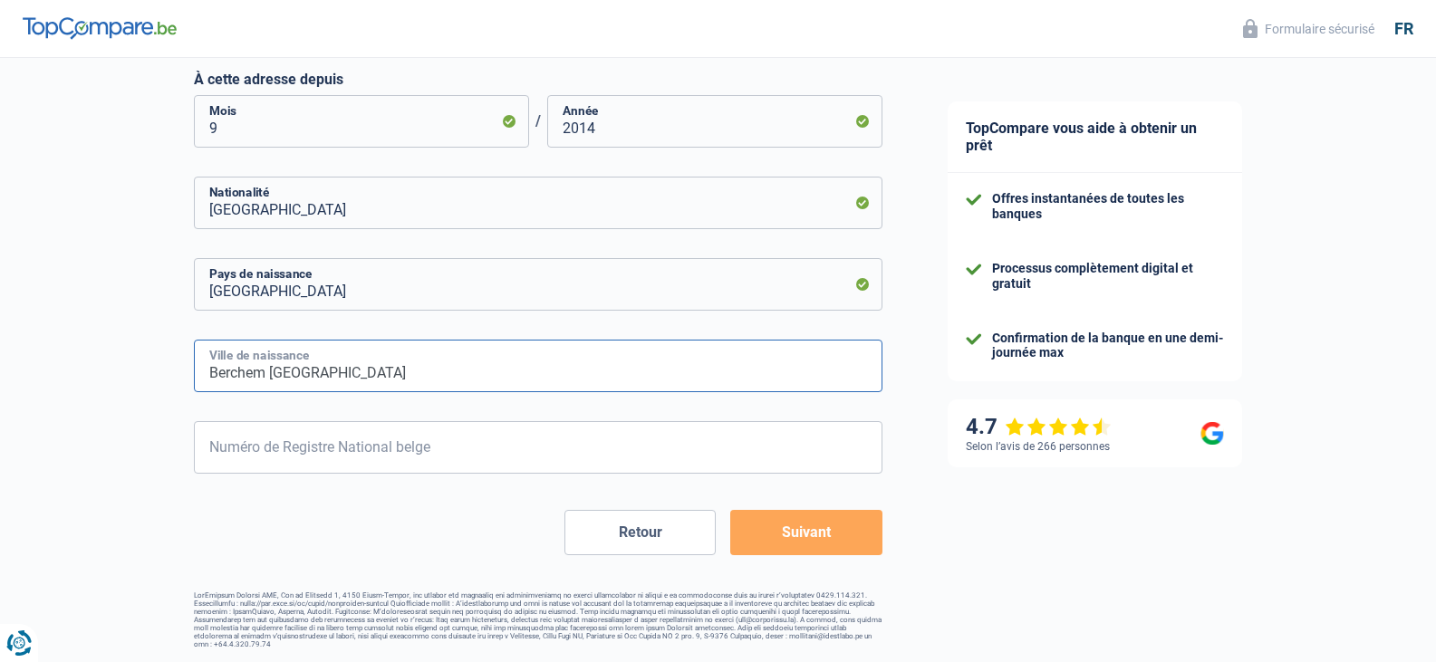
type input "Berchem Sainte Agathe"
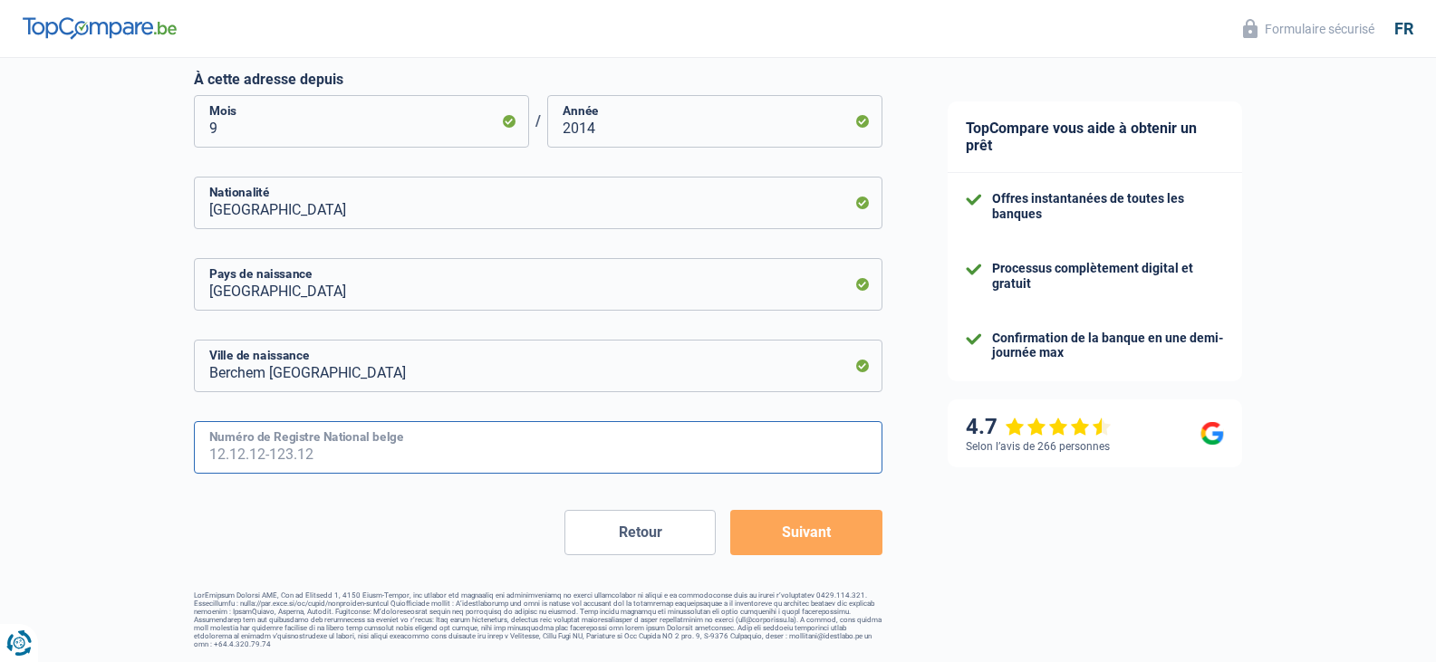
click at [442, 445] on input "Numéro de Registre National belge" at bounding box center [538, 447] width 689 height 53
type input "52.11.22-413.96"
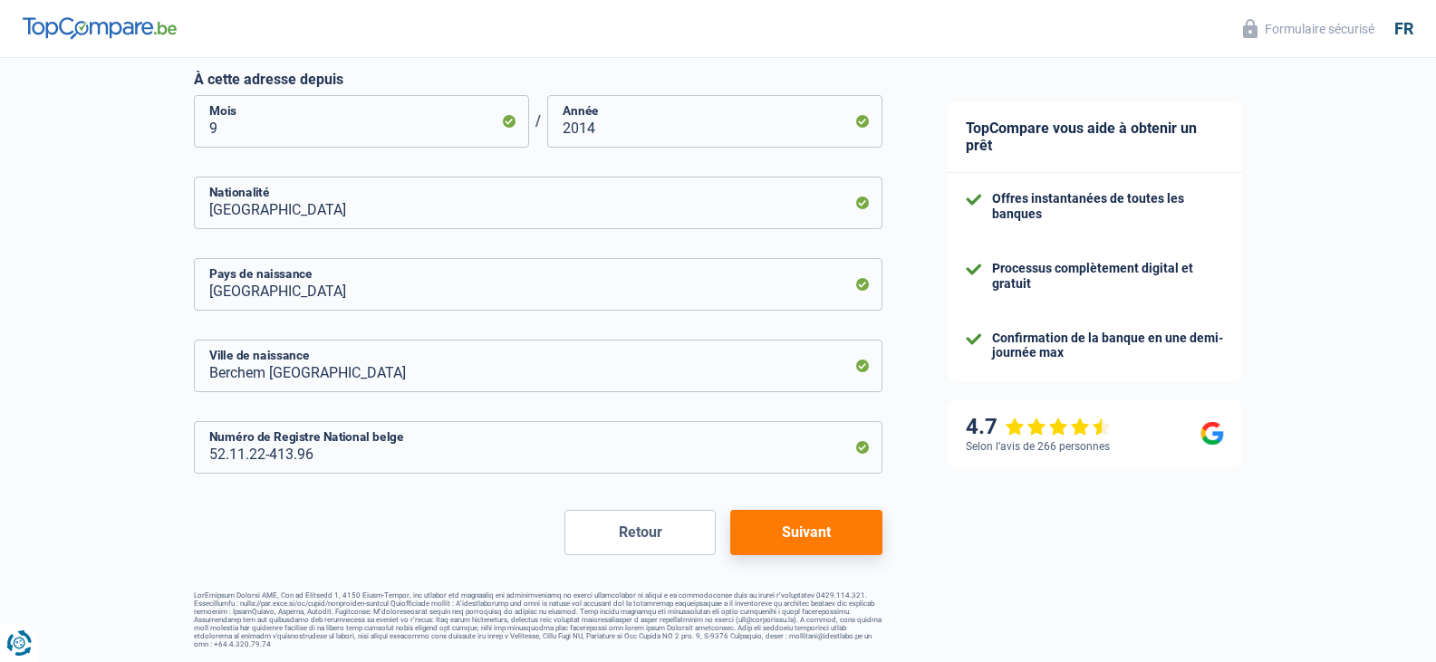
click at [814, 535] on button "Suivant" at bounding box center [805, 532] width 151 height 45
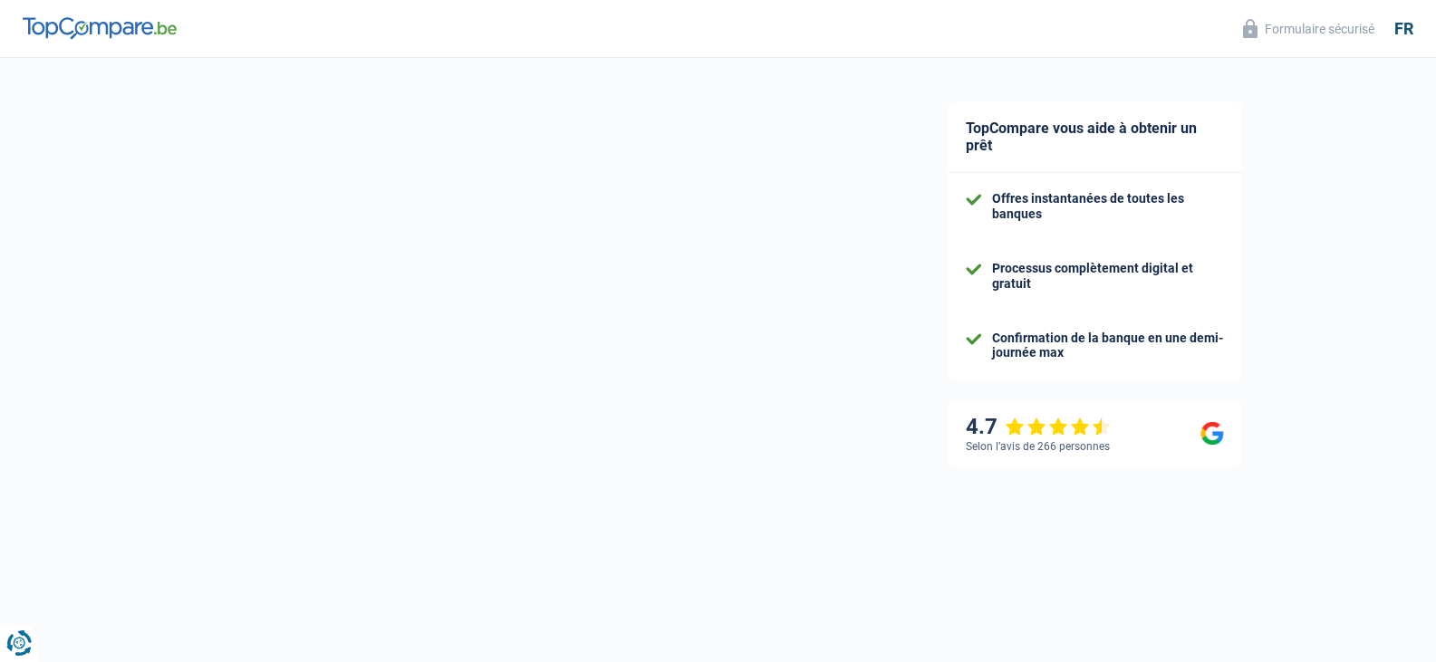
select select "pension"
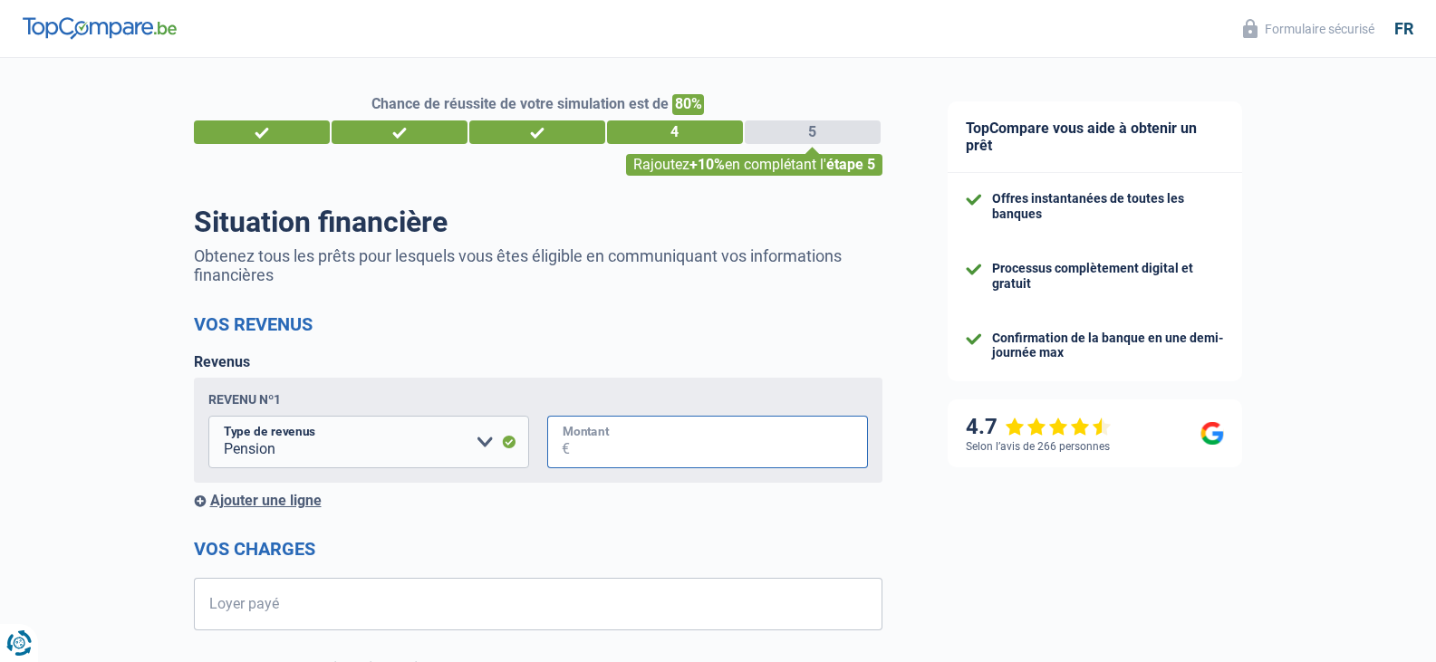
click at [614, 449] on input "Montant" at bounding box center [719, 442] width 298 height 53
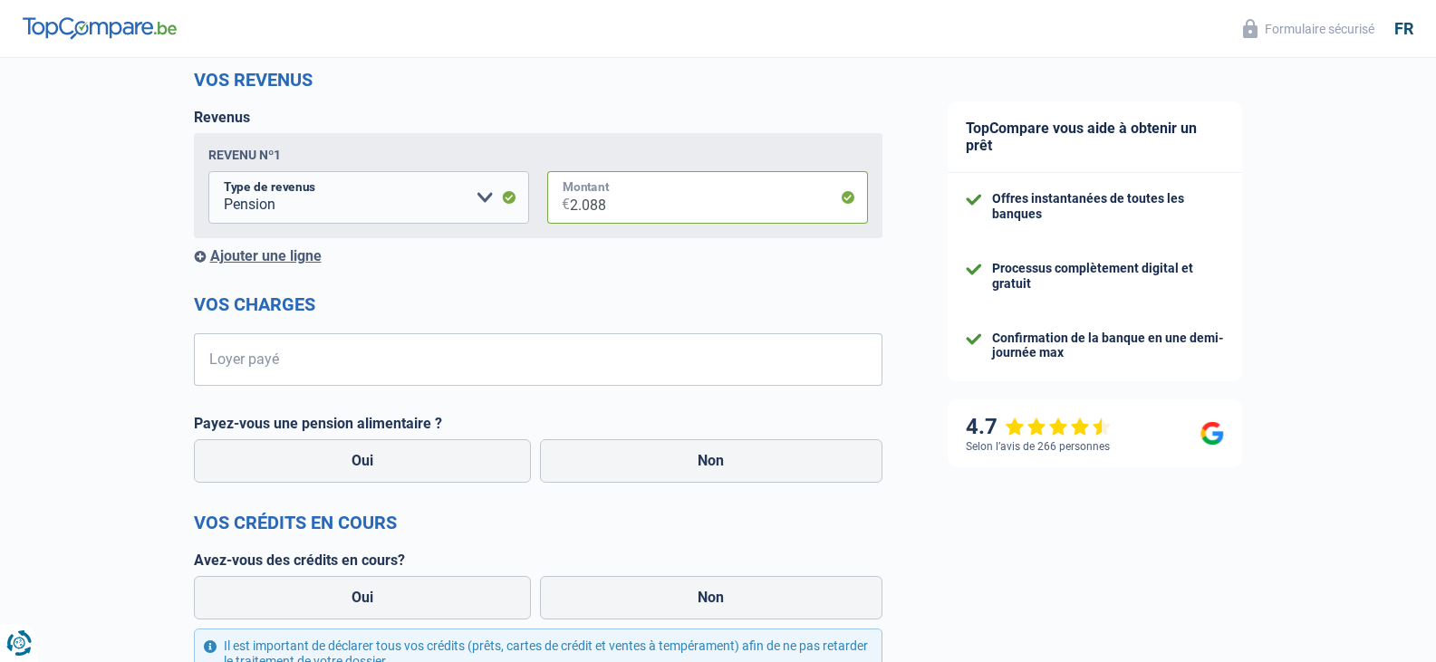
scroll to position [246, 0]
type input "2.088"
click at [412, 354] on input "Loyer payé" at bounding box center [550, 358] width 666 height 53
type input "655"
click at [749, 457] on label "Non" at bounding box center [711, 459] width 343 height 43
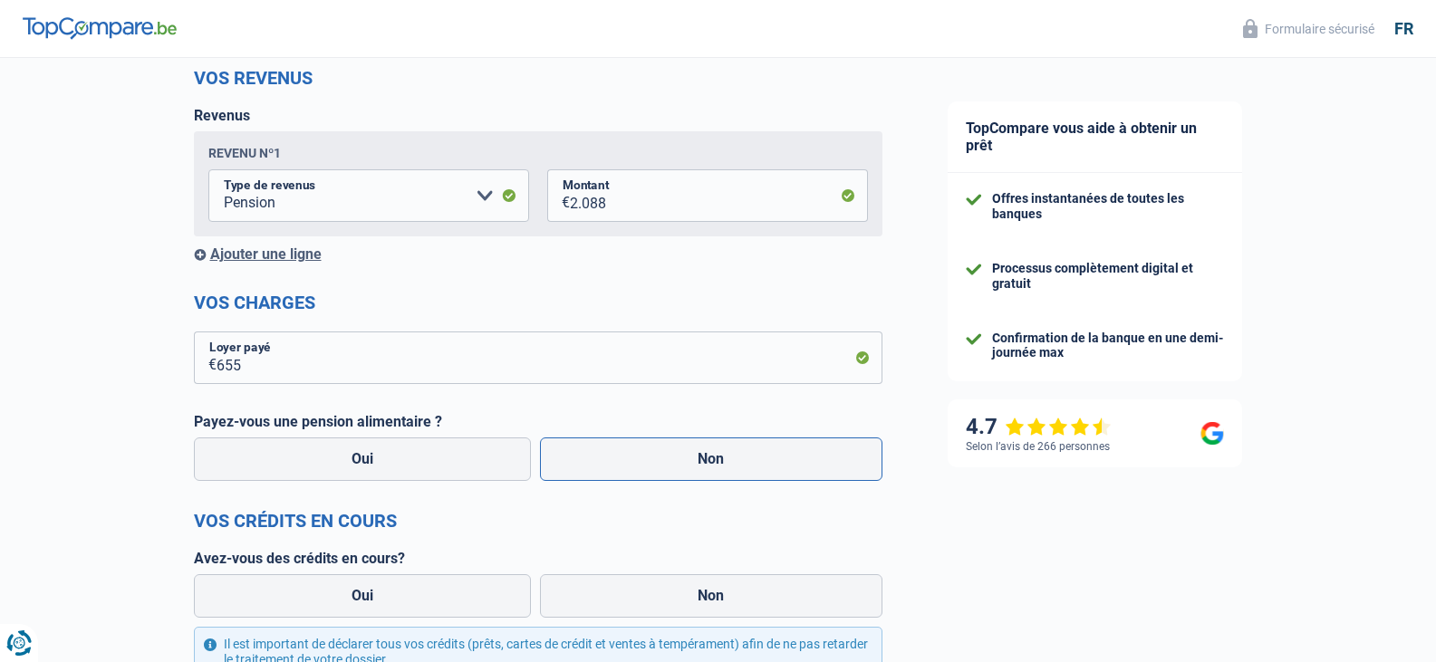
click at [749, 457] on input "Non" at bounding box center [711, 459] width 343 height 43
radio input "true"
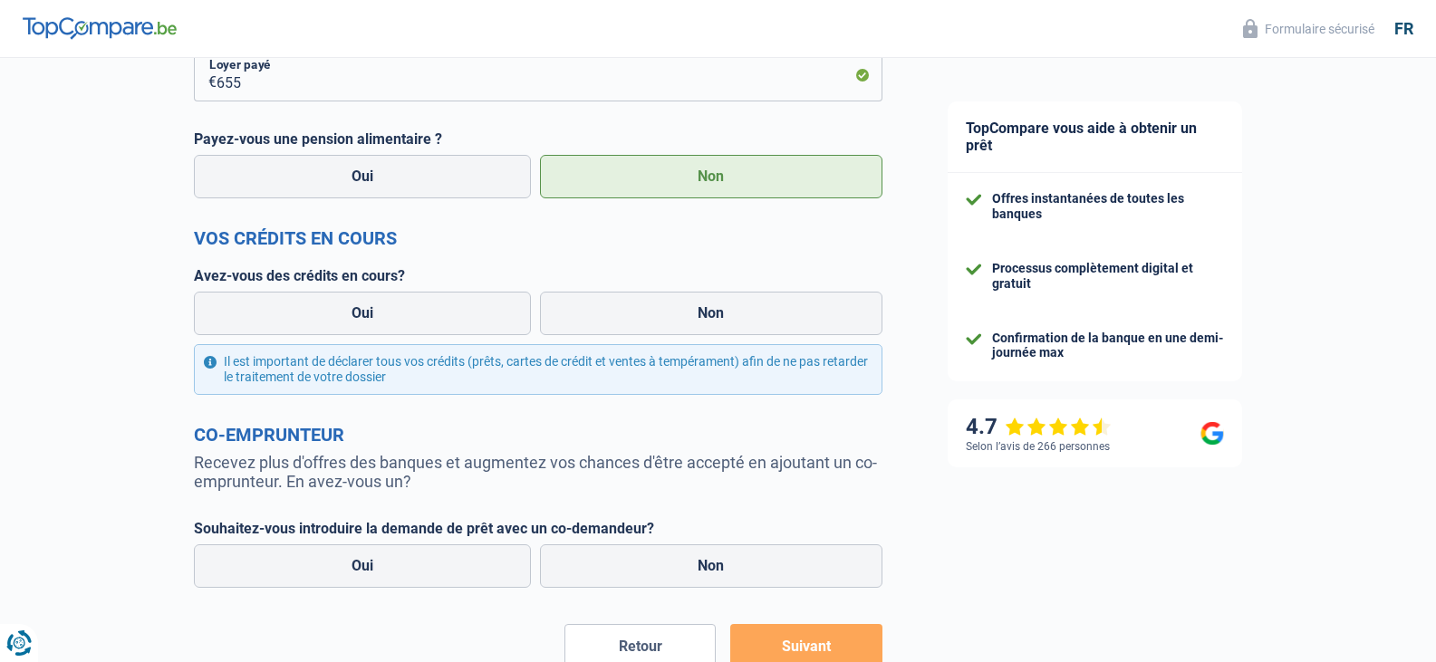
scroll to position [541, 0]
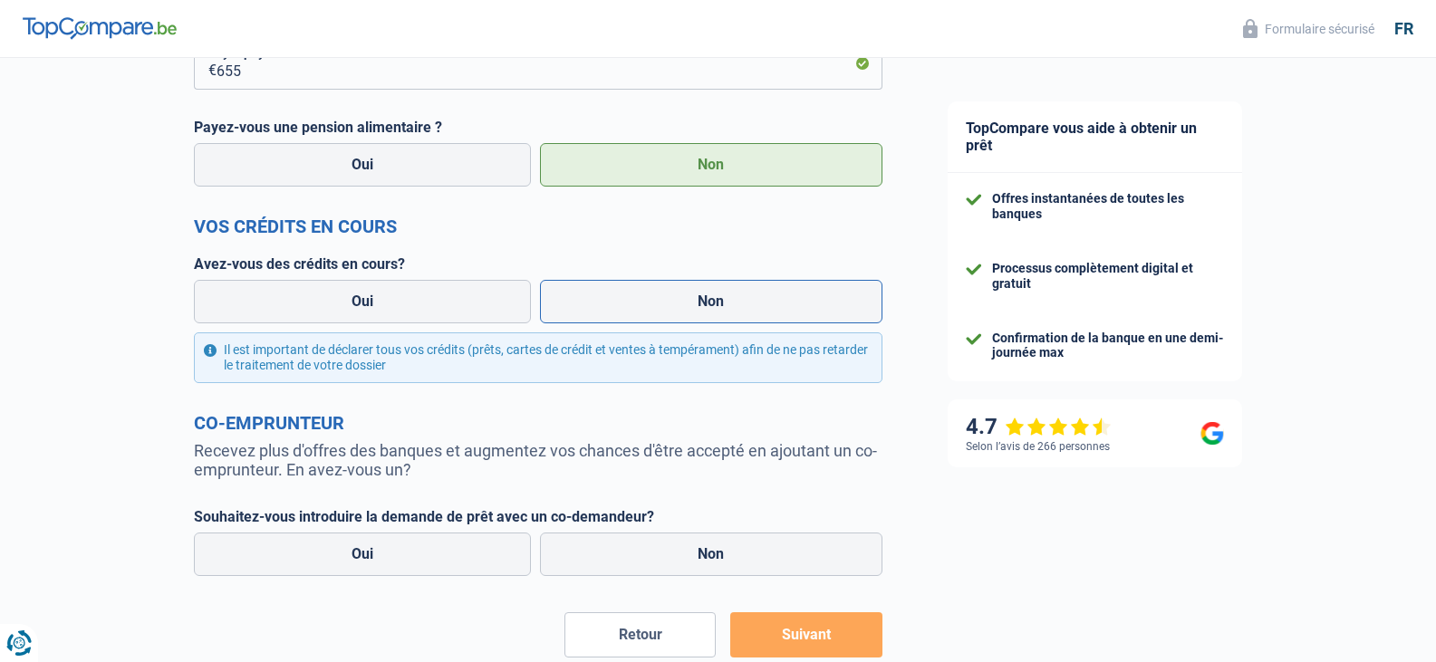
click at [706, 307] on label "Non" at bounding box center [711, 301] width 343 height 43
click at [706, 307] on input "Non" at bounding box center [711, 301] width 343 height 43
radio input "true"
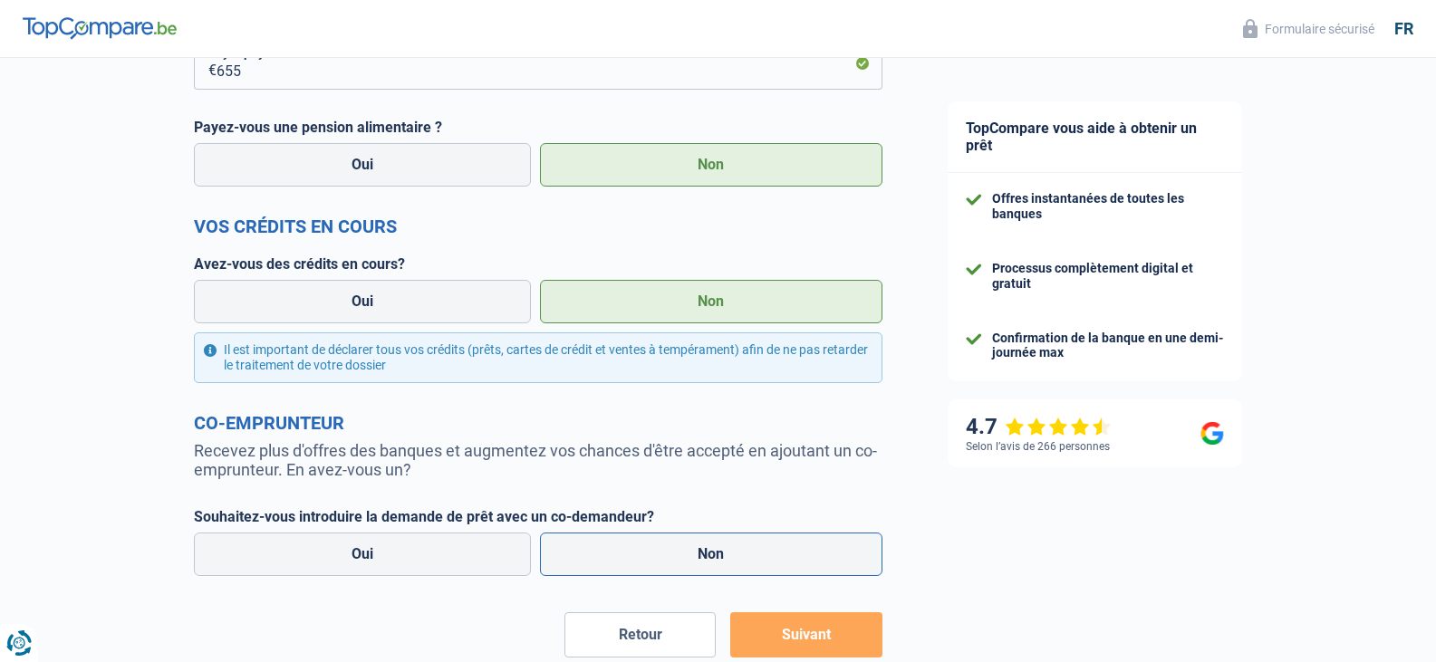
click at [697, 559] on label "Non" at bounding box center [711, 554] width 343 height 43
click at [697, 559] on input "Non" at bounding box center [711, 554] width 343 height 43
radio input "true"
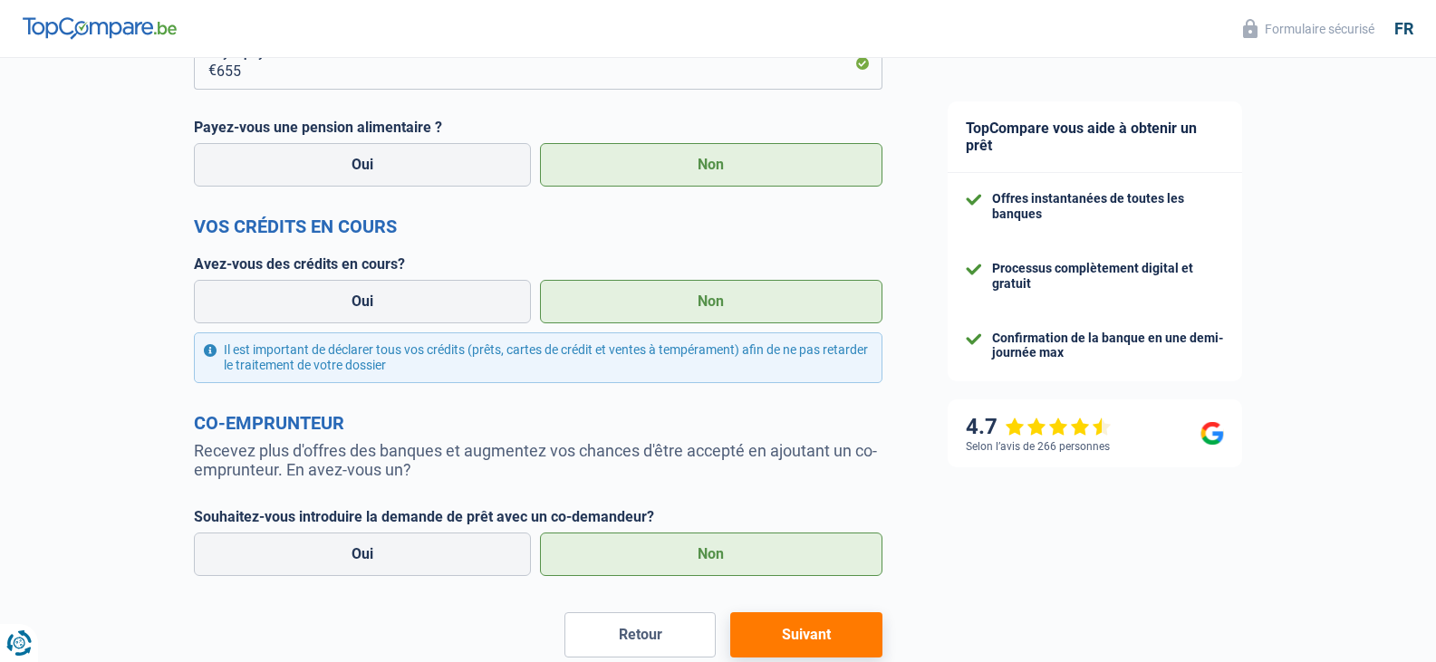
click at [807, 633] on button "Suivant" at bounding box center [805, 635] width 151 height 45
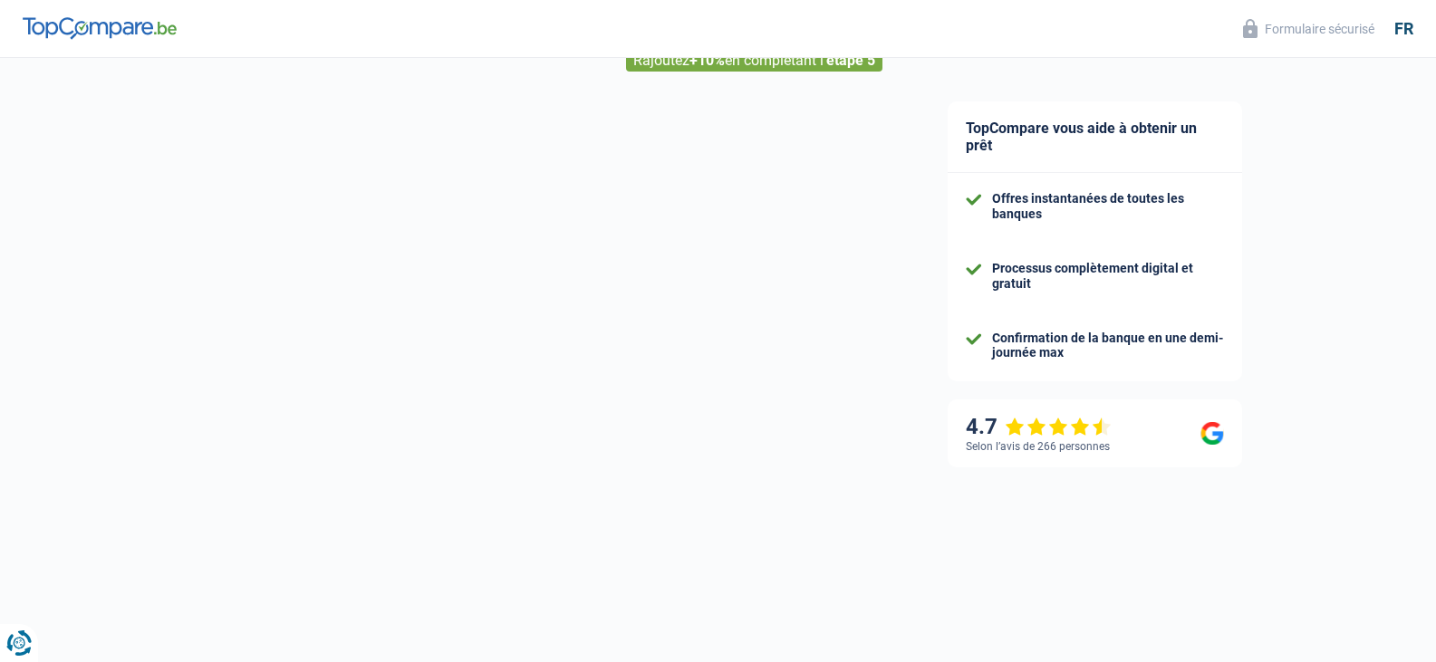
select select "48"
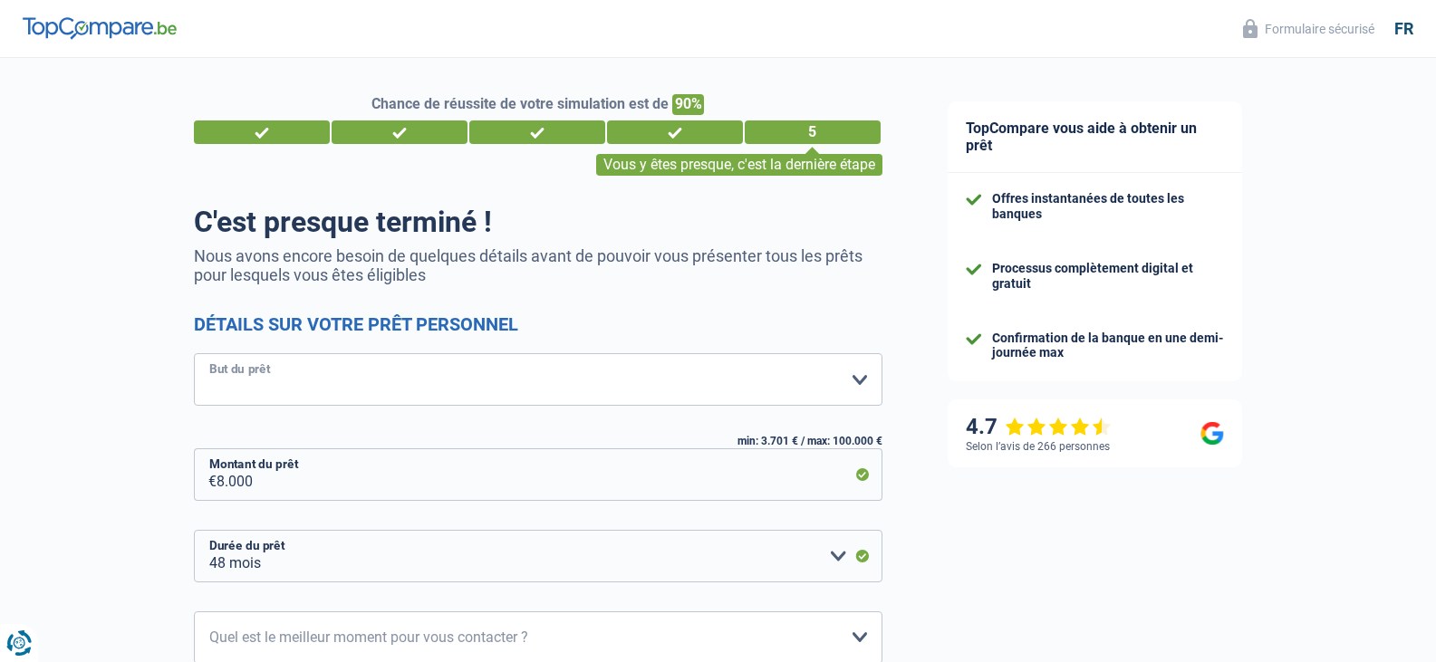
click at [859, 375] on select "Confort maison: meubles, textile, peinture, électroménager, outillage non-profe…" at bounding box center [538, 379] width 689 height 53
select select "familyEvent"
click at [194, 355] on select "Confort maison: meubles, textile, peinture, électroménager, outillage non-profe…" at bounding box center [538, 379] width 689 height 53
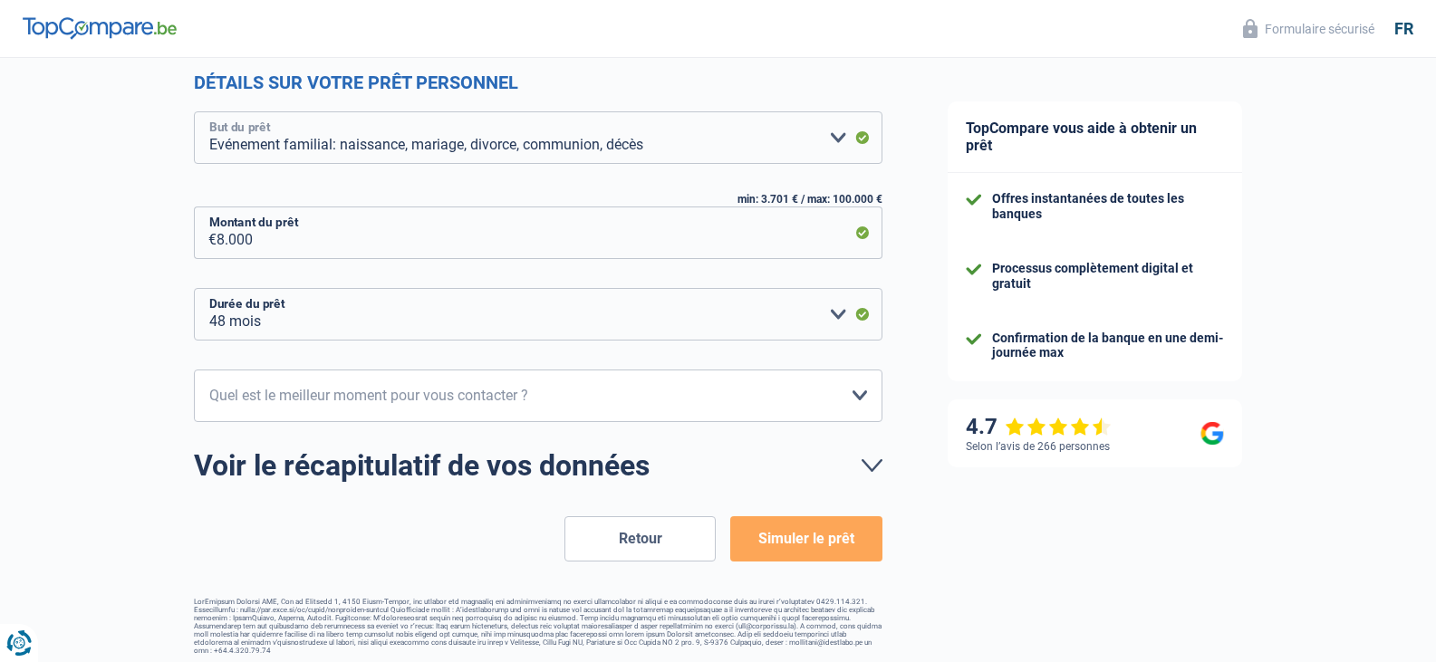
scroll to position [248, 0]
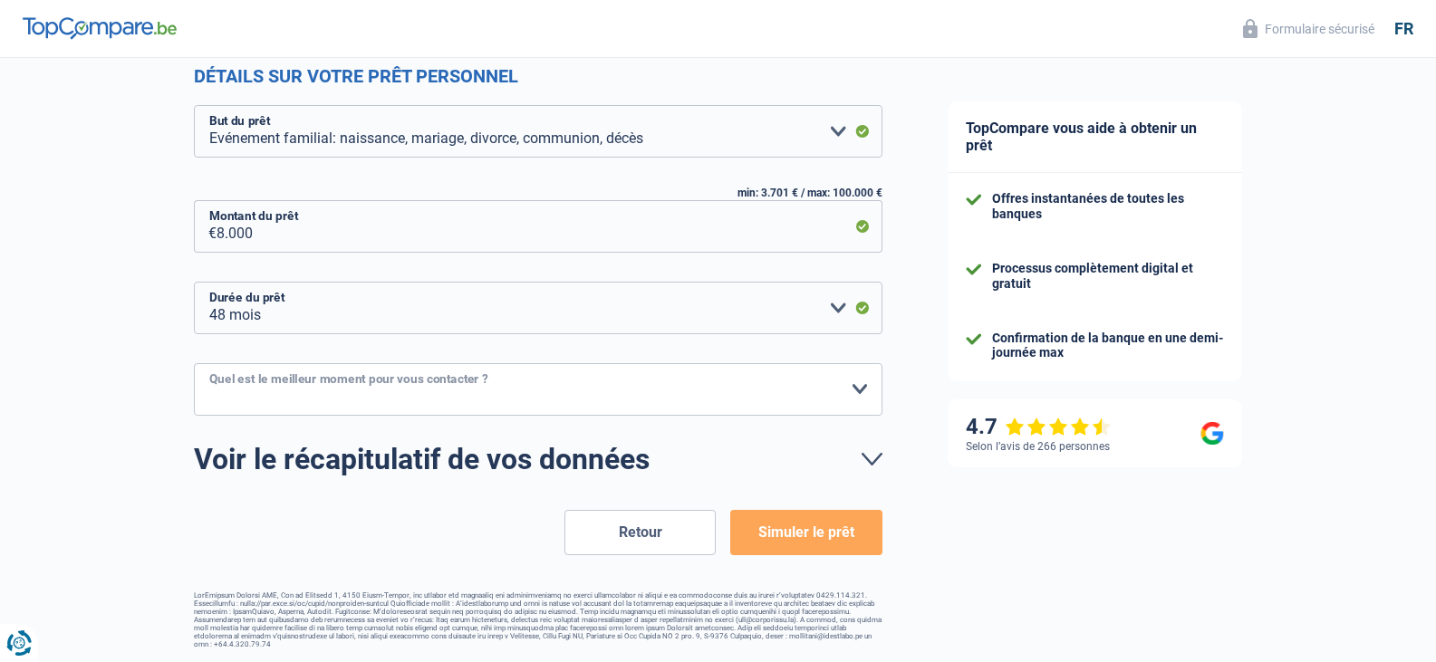
click at [796, 385] on select "10h-12h 12h-14h 14h-16h 16h-18h Veuillez sélectionner une option" at bounding box center [538, 389] width 689 height 53
select select "14-16"
click at [194, 364] on select "10h-12h 12h-14h 14h-16h 16h-18h Veuillez sélectionner une option" at bounding box center [538, 389] width 689 height 53
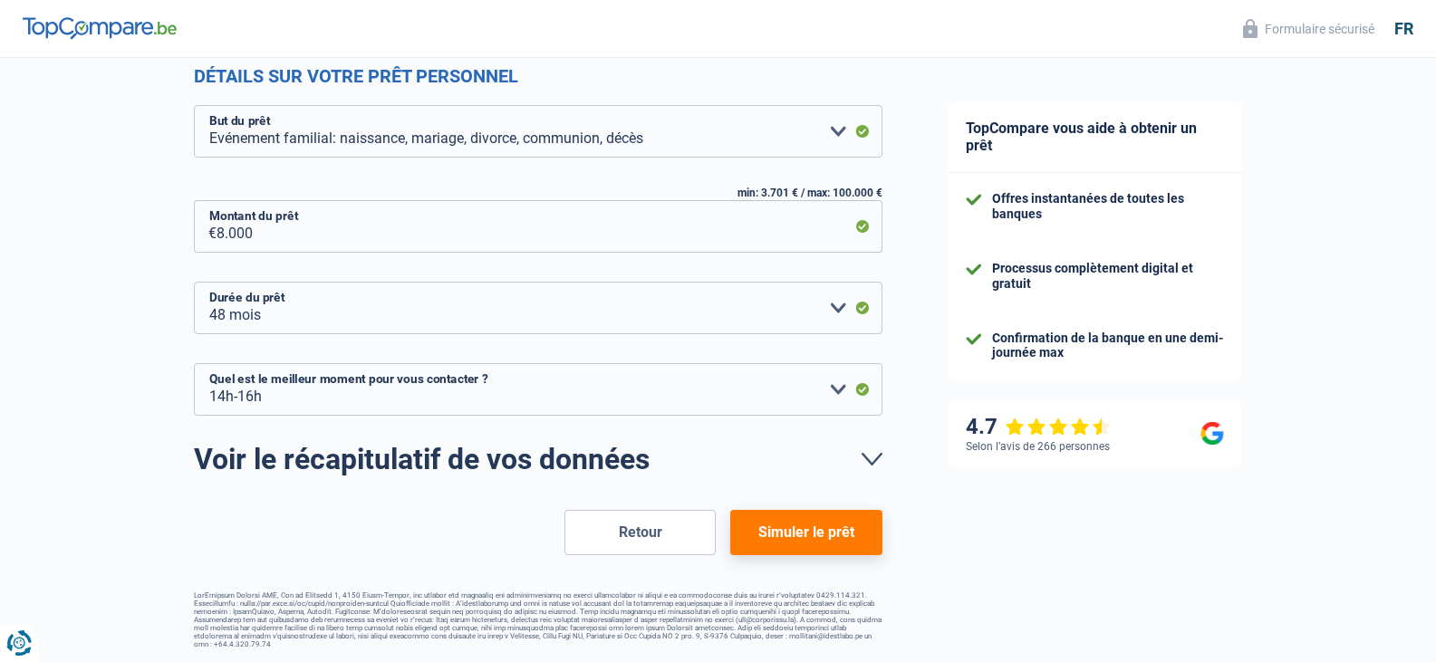
click at [818, 517] on button "Simuler le prêt" at bounding box center [805, 532] width 151 height 45
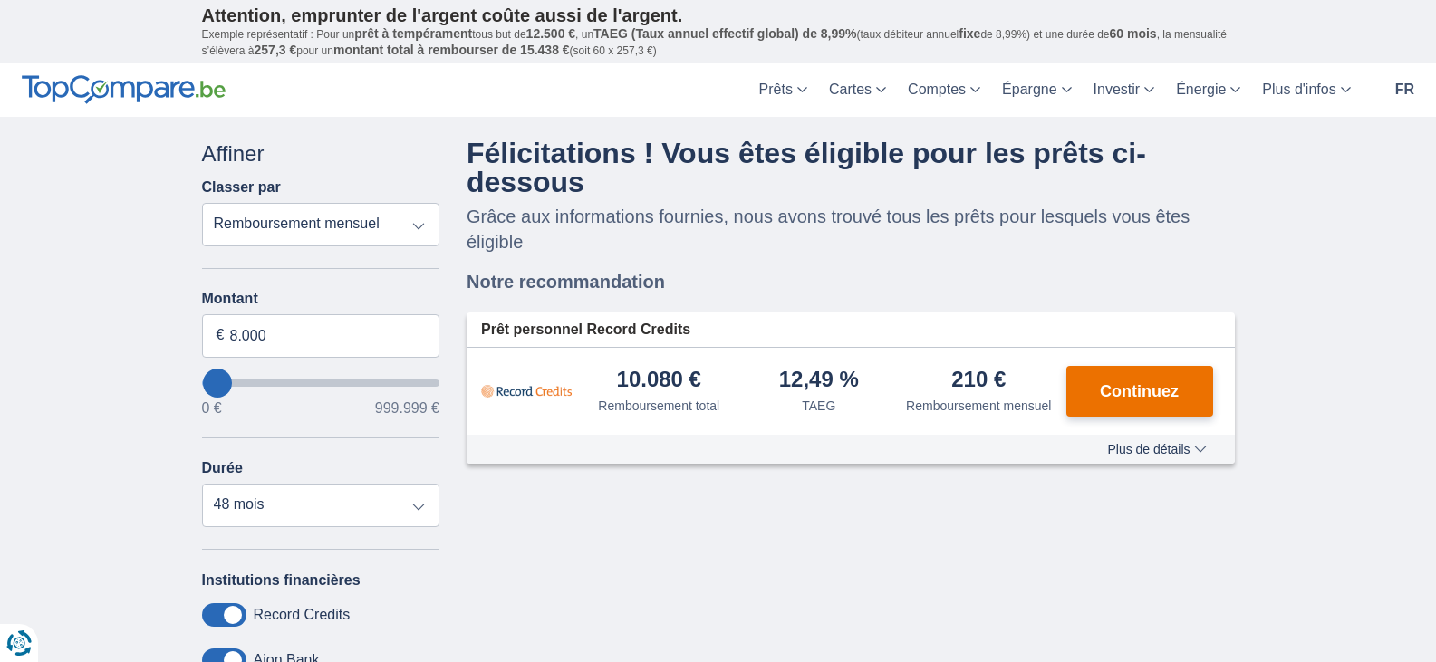
click at [1116, 397] on span "Continuez" at bounding box center [1139, 391] width 79 height 16
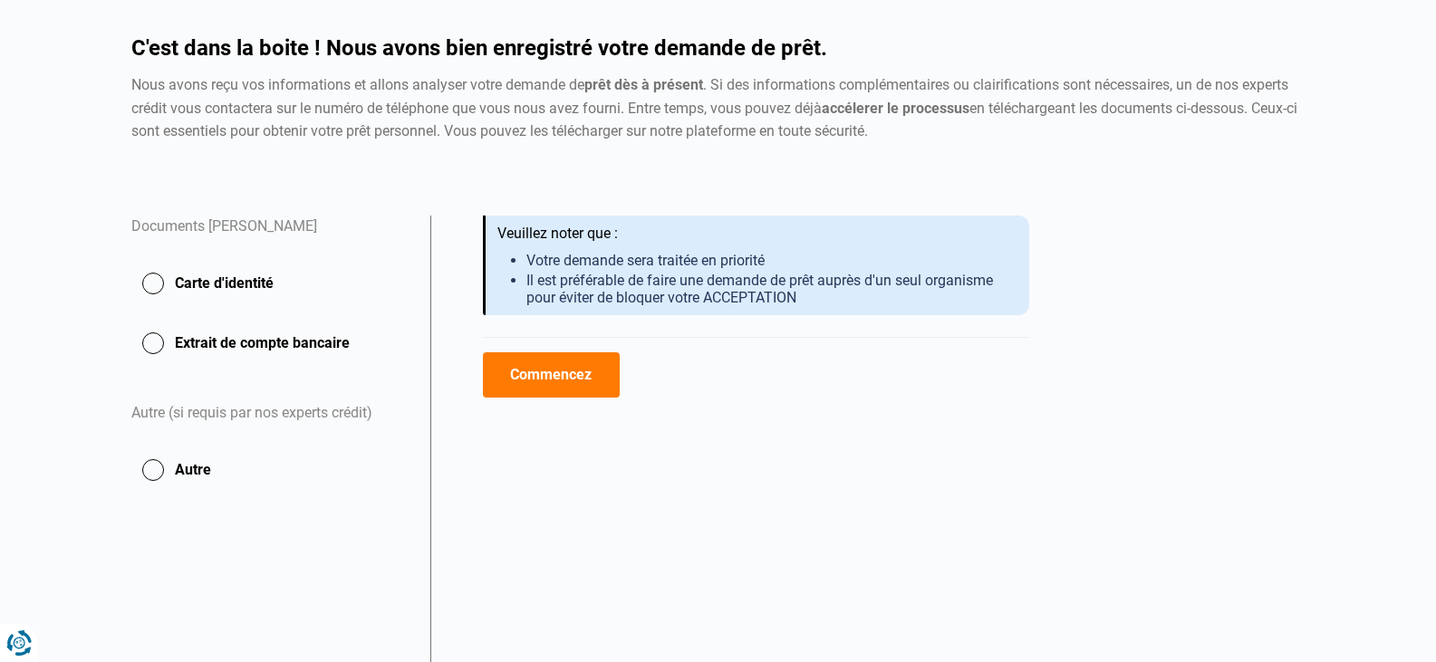
scroll to position [147, 0]
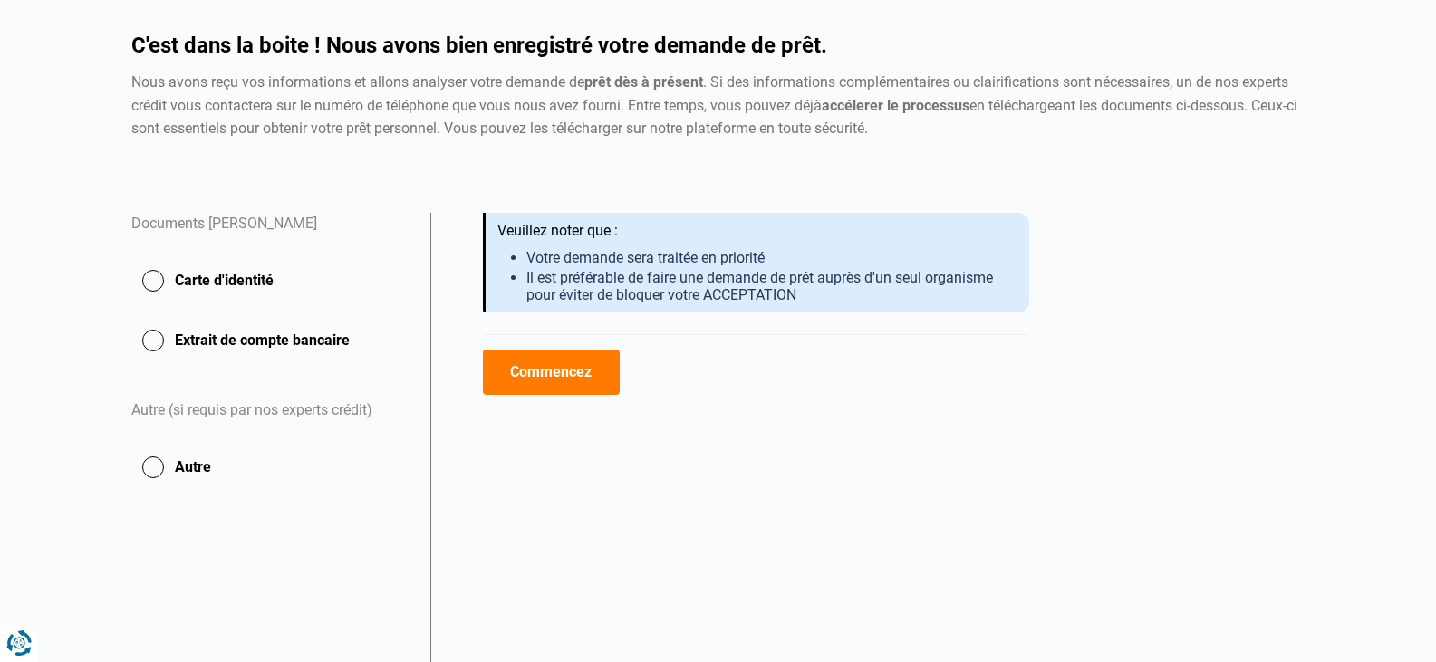
click at [149, 287] on button "Carte d'identité" at bounding box center [269, 280] width 277 height 45
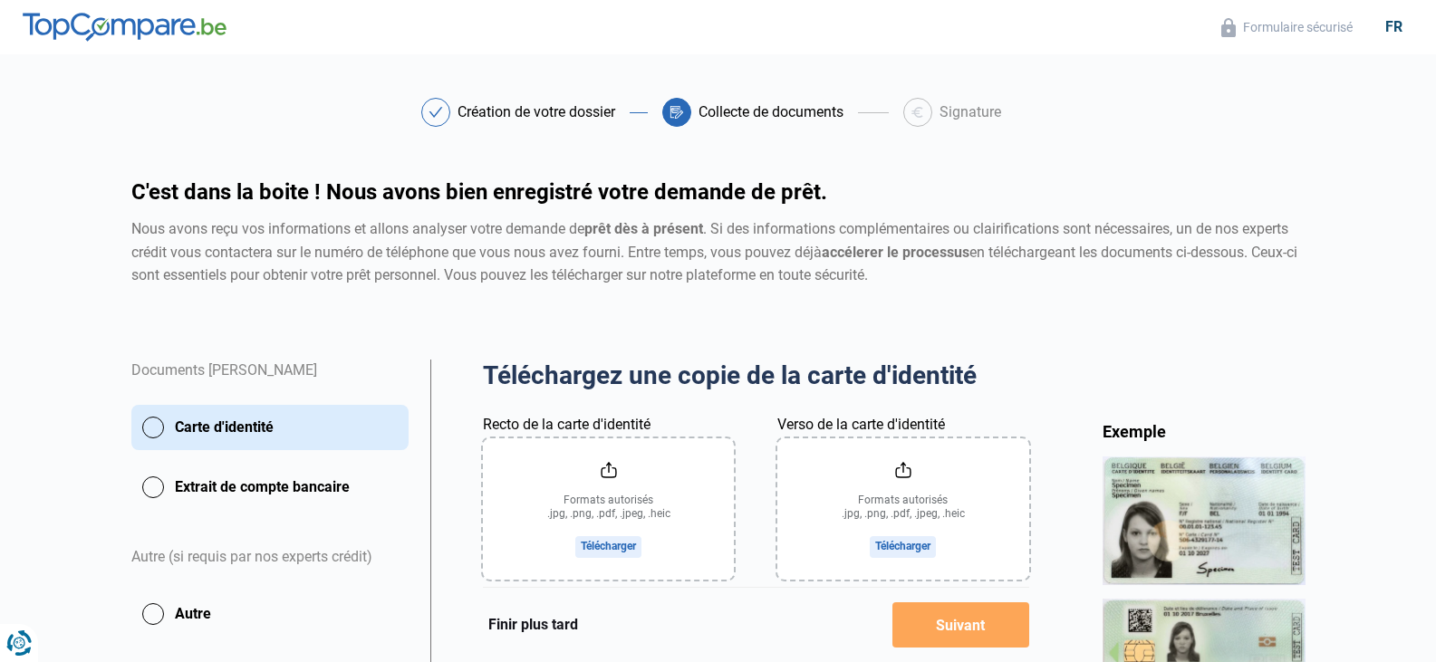
click at [609, 528] on input "Recto de la carte d'identité" at bounding box center [608, 509] width 251 height 141
drag, startPoint x: 572, startPoint y: 507, endPoint x: 604, endPoint y: 547, distance: 51.7
click at [604, 547] on input "Recto de la carte d'identité" at bounding box center [608, 509] width 251 height 141
click at [151, 430] on button "Carte d'identité" at bounding box center [269, 427] width 277 height 45
click at [617, 545] on input "Recto de la carte d'identité" at bounding box center [608, 509] width 251 height 141
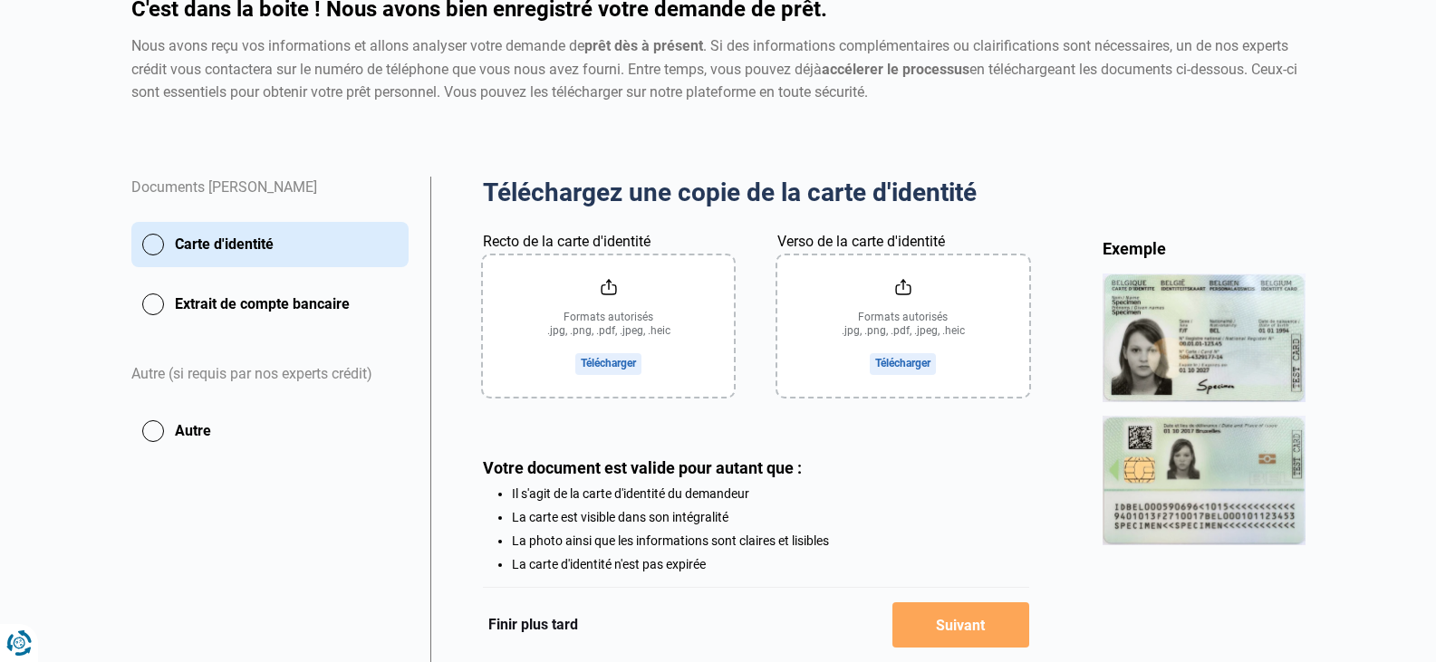
scroll to position [185, 0]
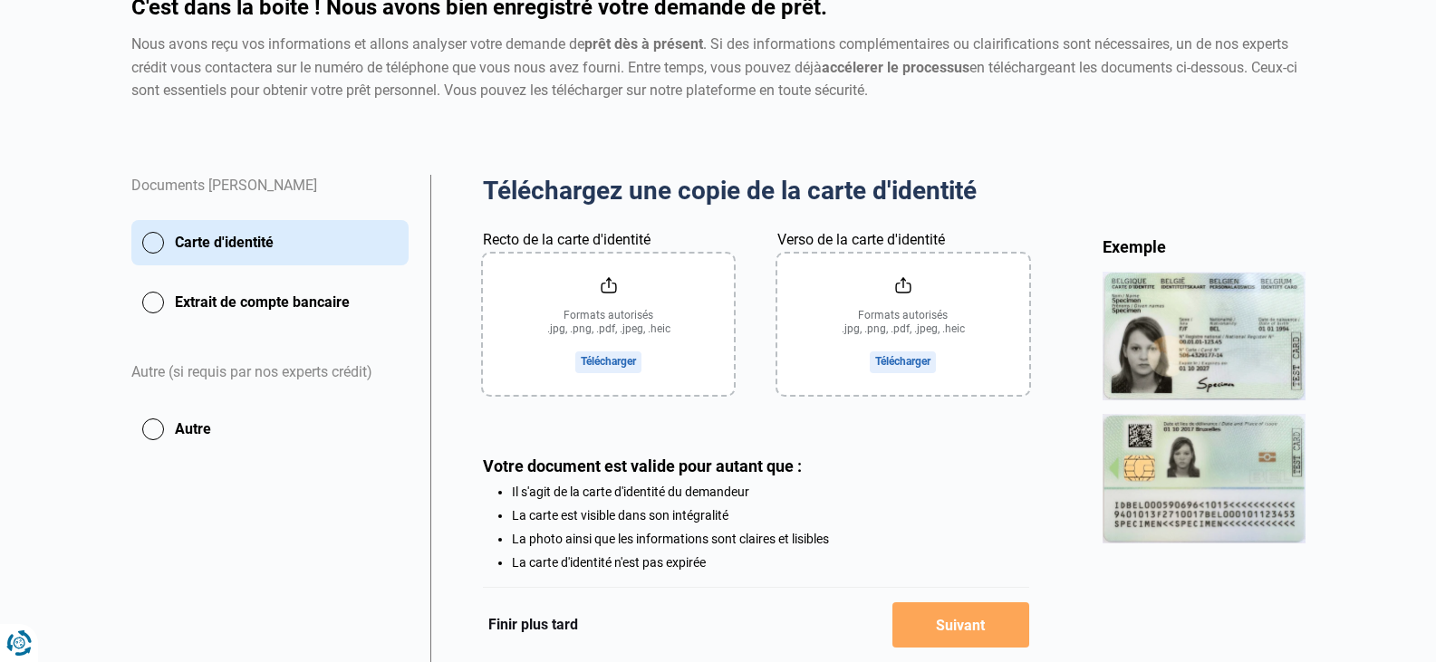
click at [593, 321] on input "Recto de la carte d'identité" at bounding box center [608, 324] width 251 height 141
click at [588, 357] on input "Recto de la carte d'identité" at bounding box center [608, 324] width 251 height 141
click at [591, 365] on input "Recto de la carte d'identité" at bounding box center [608, 324] width 251 height 141
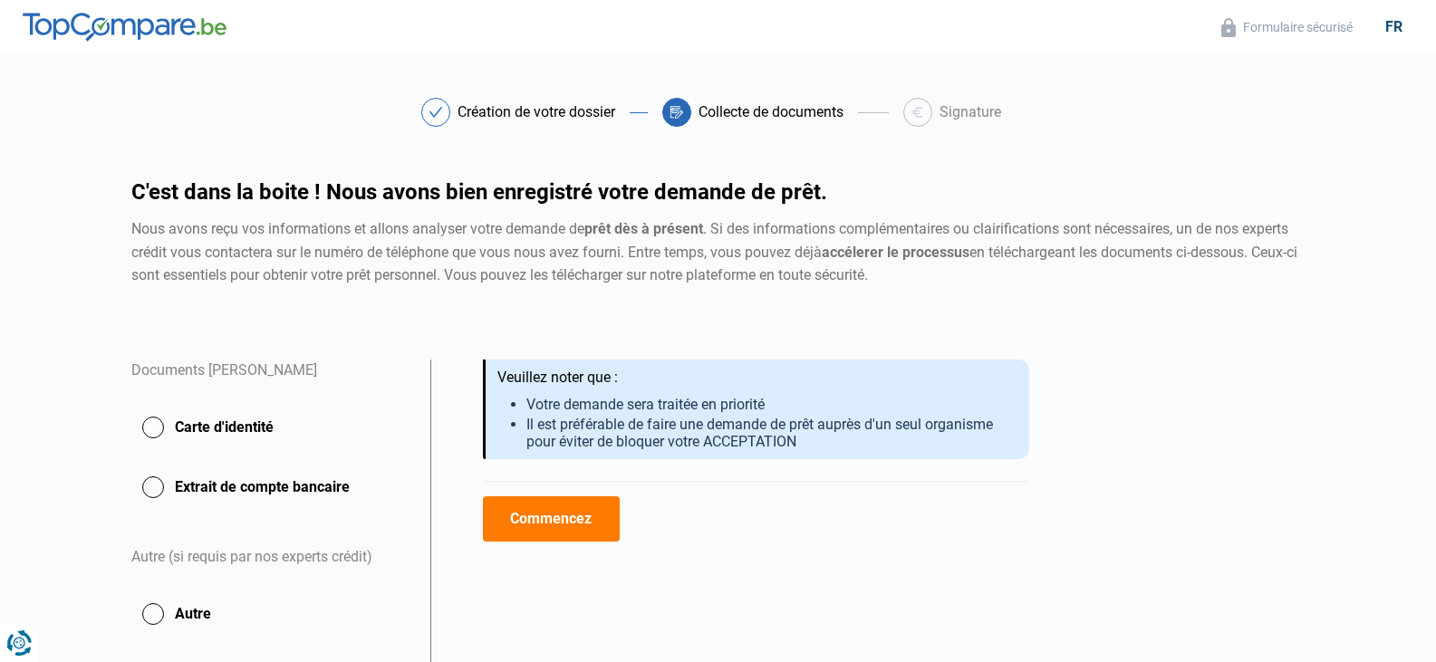
click at [156, 433] on button "Carte d'identité" at bounding box center [269, 427] width 277 height 45
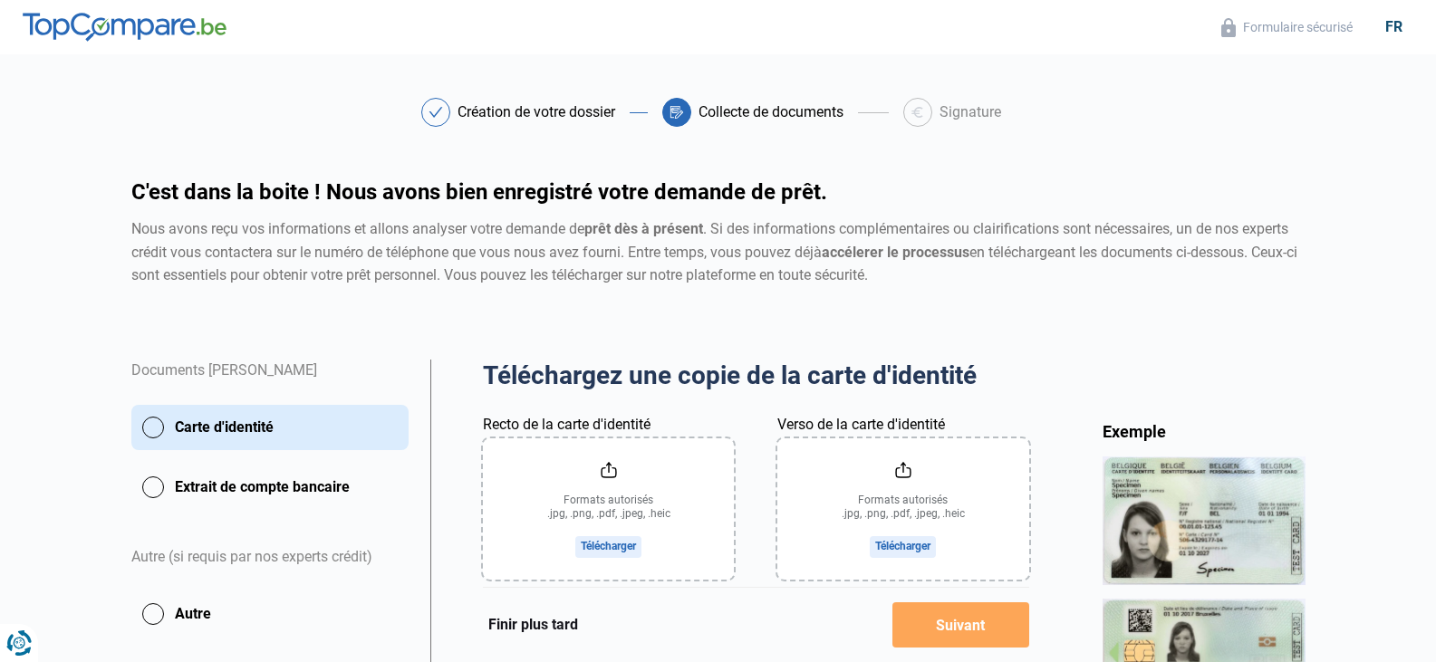
click at [598, 547] on input "Recto de la carte d'identité" at bounding box center [608, 509] width 251 height 141
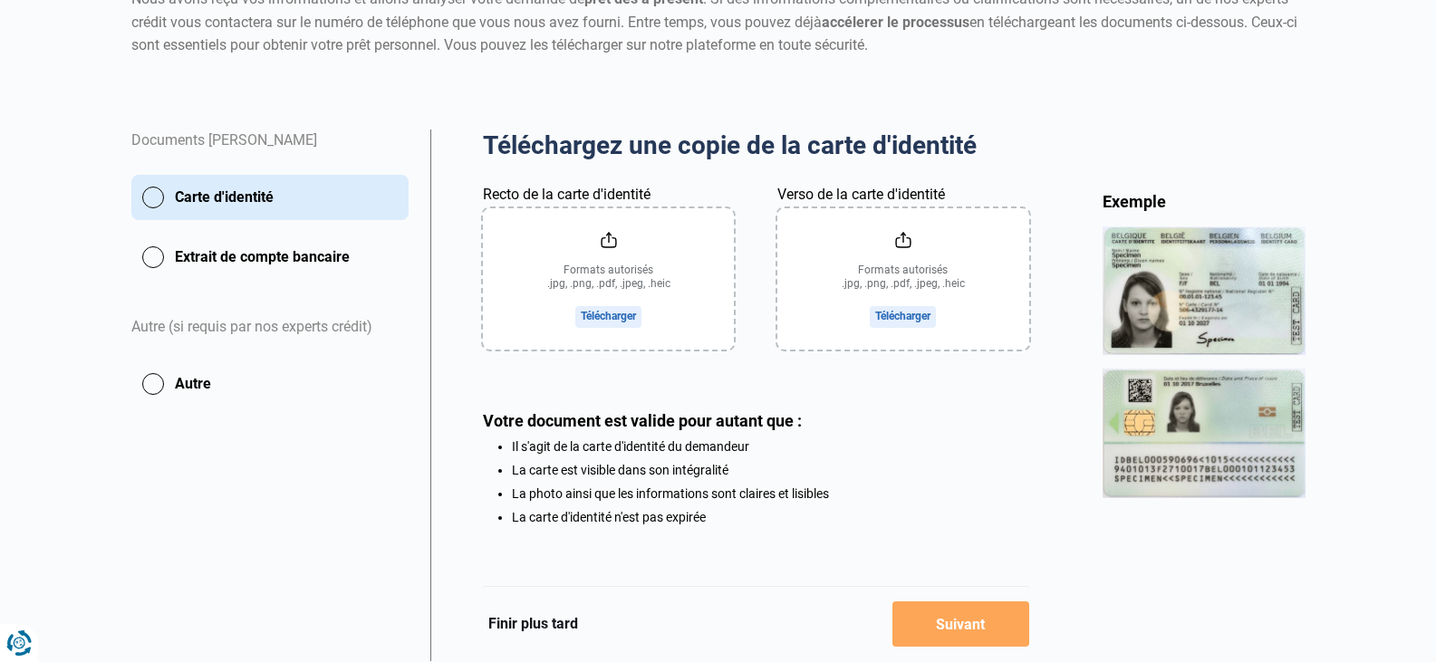
scroll to position [234, 0]
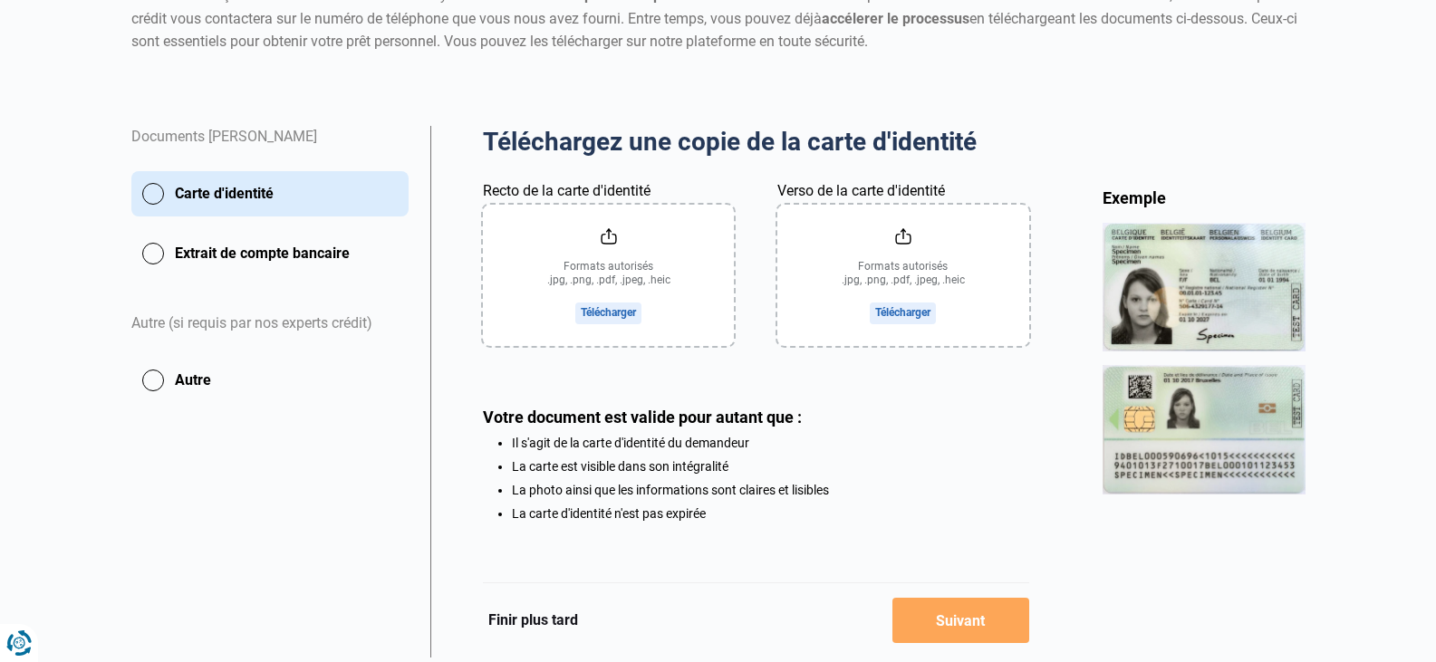
click at [603, 305] on input "Recto de la carte d'identité" at bounding box center [608, 275] width 251 height 141
click at [607, 235] on input "Recto de la carte d'identité" at bounding box center [608, 275] width 251 height 141
click at [606, 307] on input "Recto de la carte d'identité" at bounding box center [608, 275] width 251 height 141
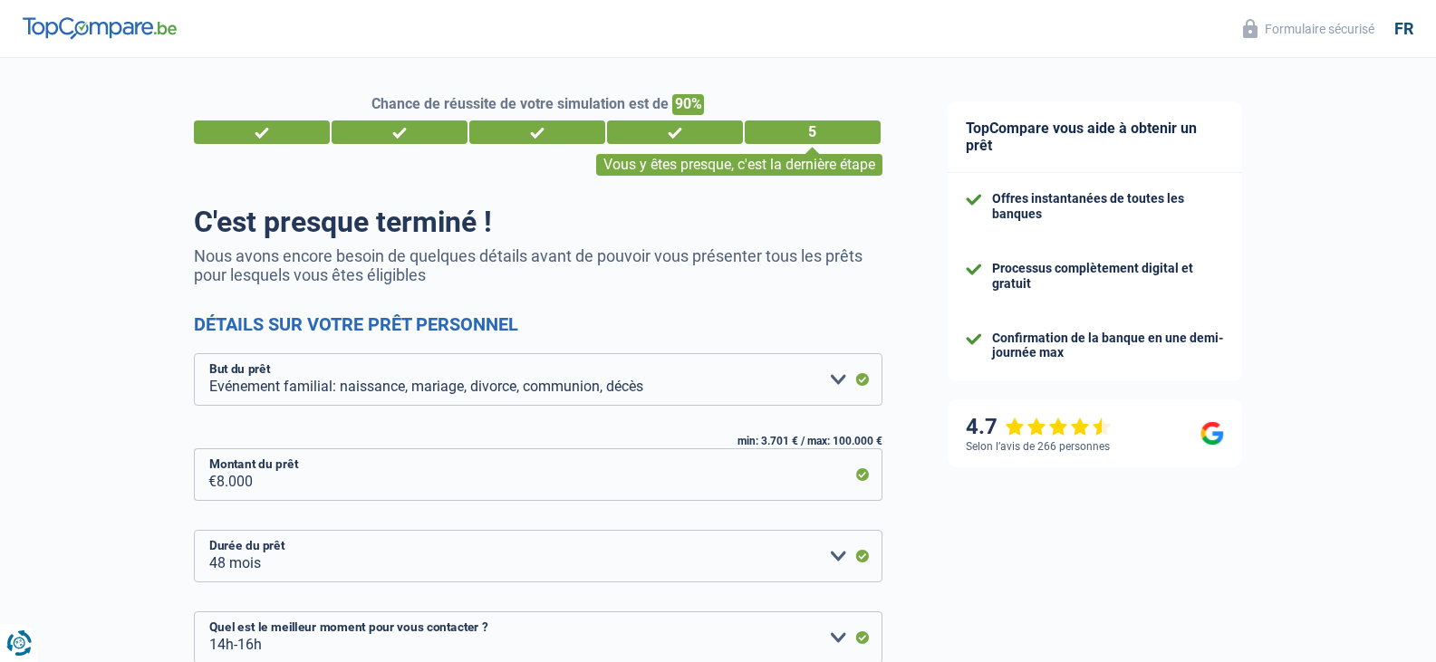
select select "familyEvent"
select select "48"
select select "14-16"
